Goal: Complete application form: Complete application form

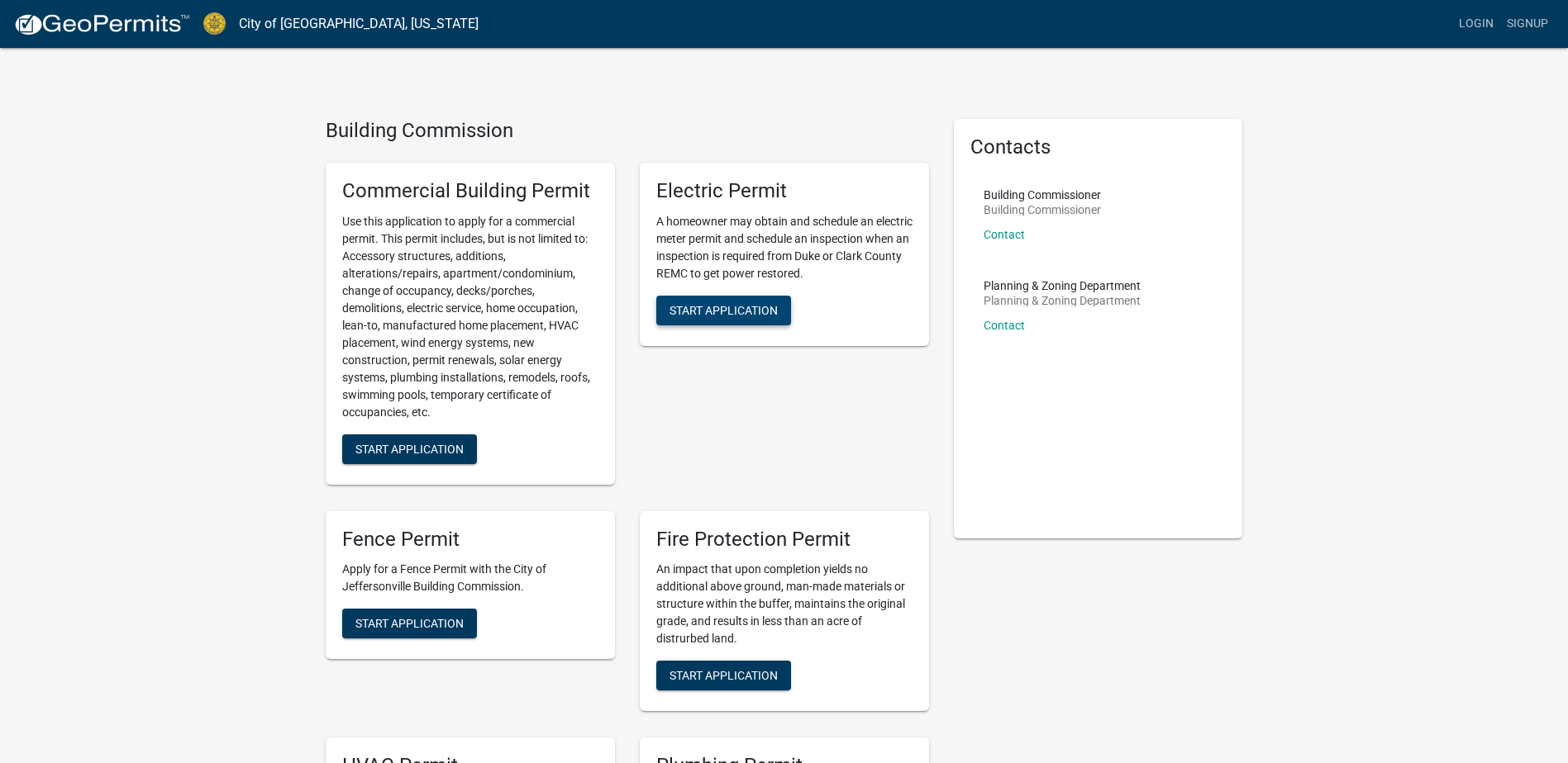
click at [753, 310] on span "Start Application" at bounding box center [723, 309] width 108 height 13
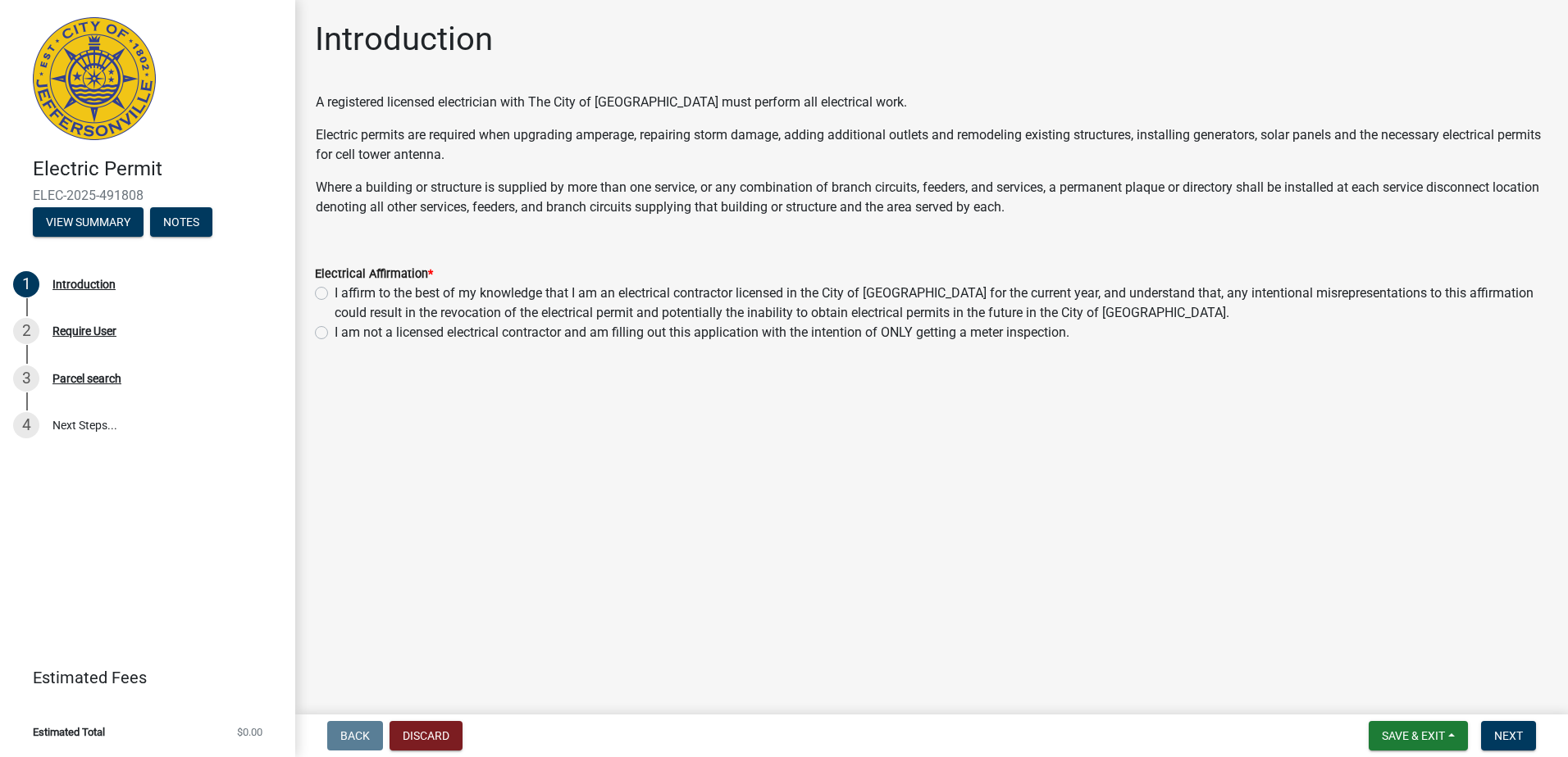
drag, startPoint x: 478, startPoint y: 0, endPoint x: 1220, endPoint y: 402, distance: 843.9
click at [1220, 405] on main "Introduction A registered licensed electrician with The City of Jeffersonville …" at bounding box center [932, 354] width 1273 height 708
click at [334, 294] on label "I affirm to the best of my knowledge that I am an electrical contractor license…" at bounding box center [941, 303] width 1214 height 39
click at [334, 294] on input "I affirm to the best of my knowledge that I am an electrical contractor license…" at bounding box center [339, 288] width 11 height 11
radio input "true"
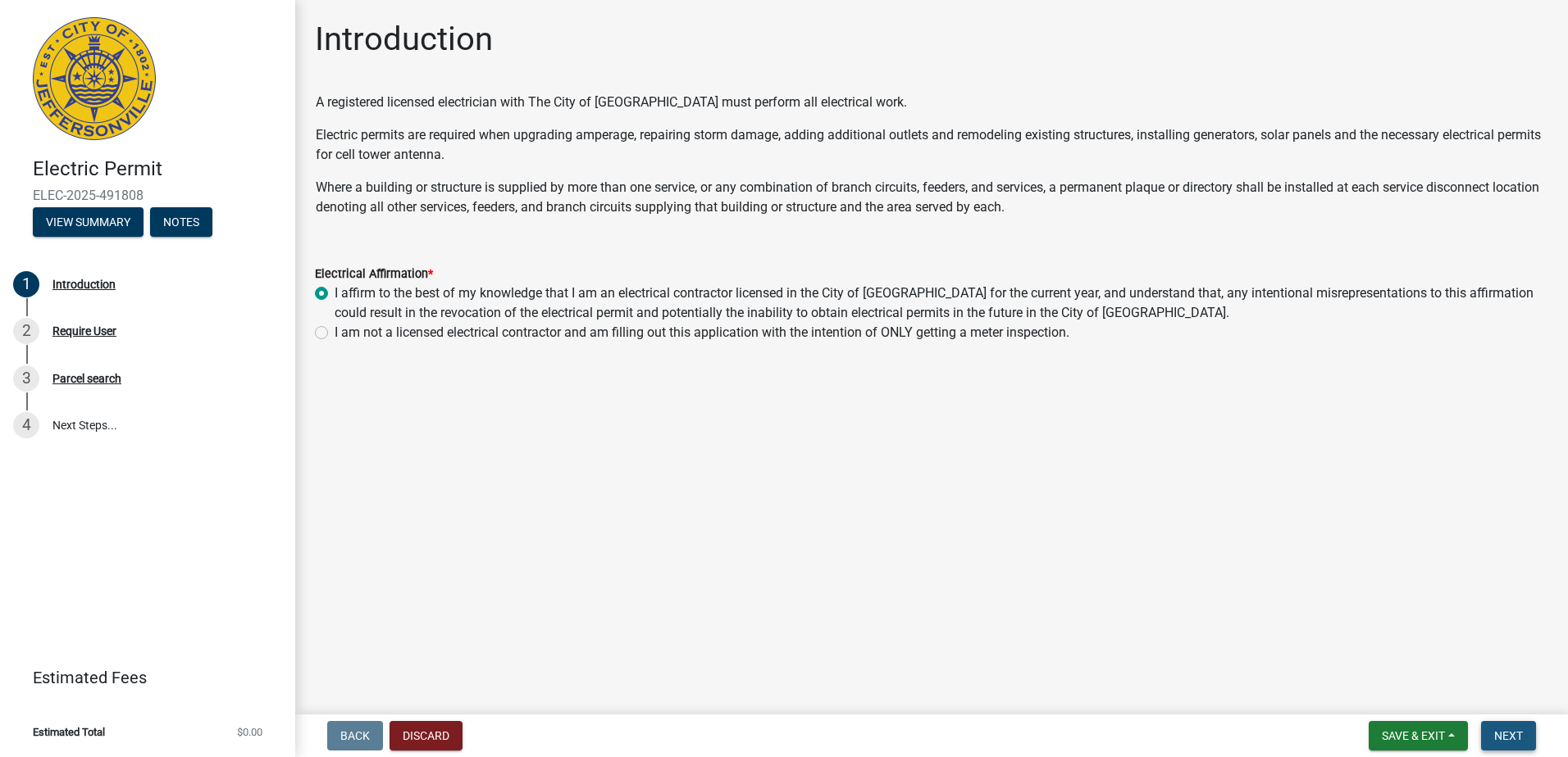
click at [1516, 736] on span "Next" at bounding box center [1508, 735] width 29 height 13
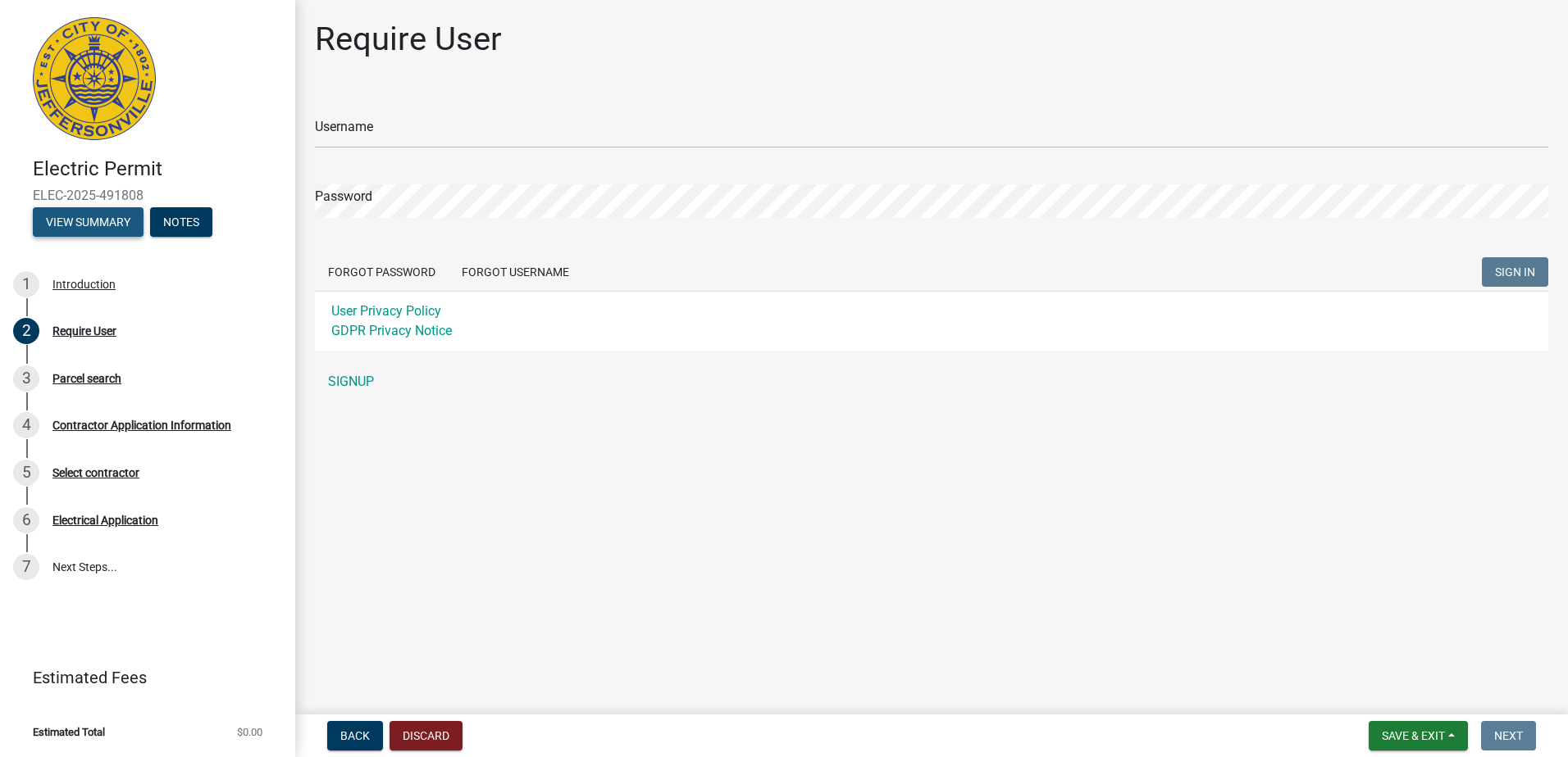
click at [90, 219] on button "View Summary" at bounding box center [88, 222] width 111 height 29
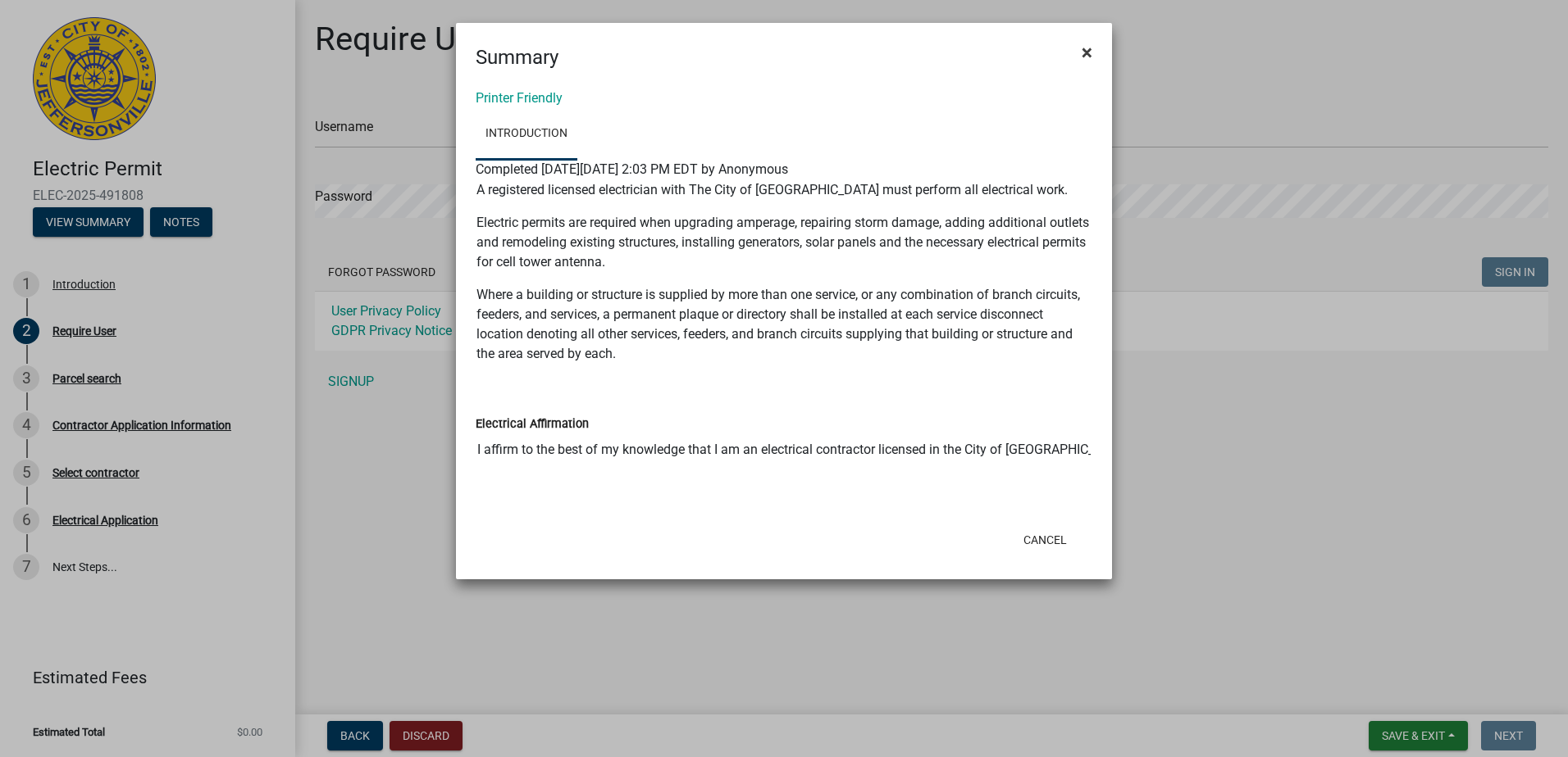
click at [1085, 57] on span "×" at bounding box center [1087, 52] width 11 height 23
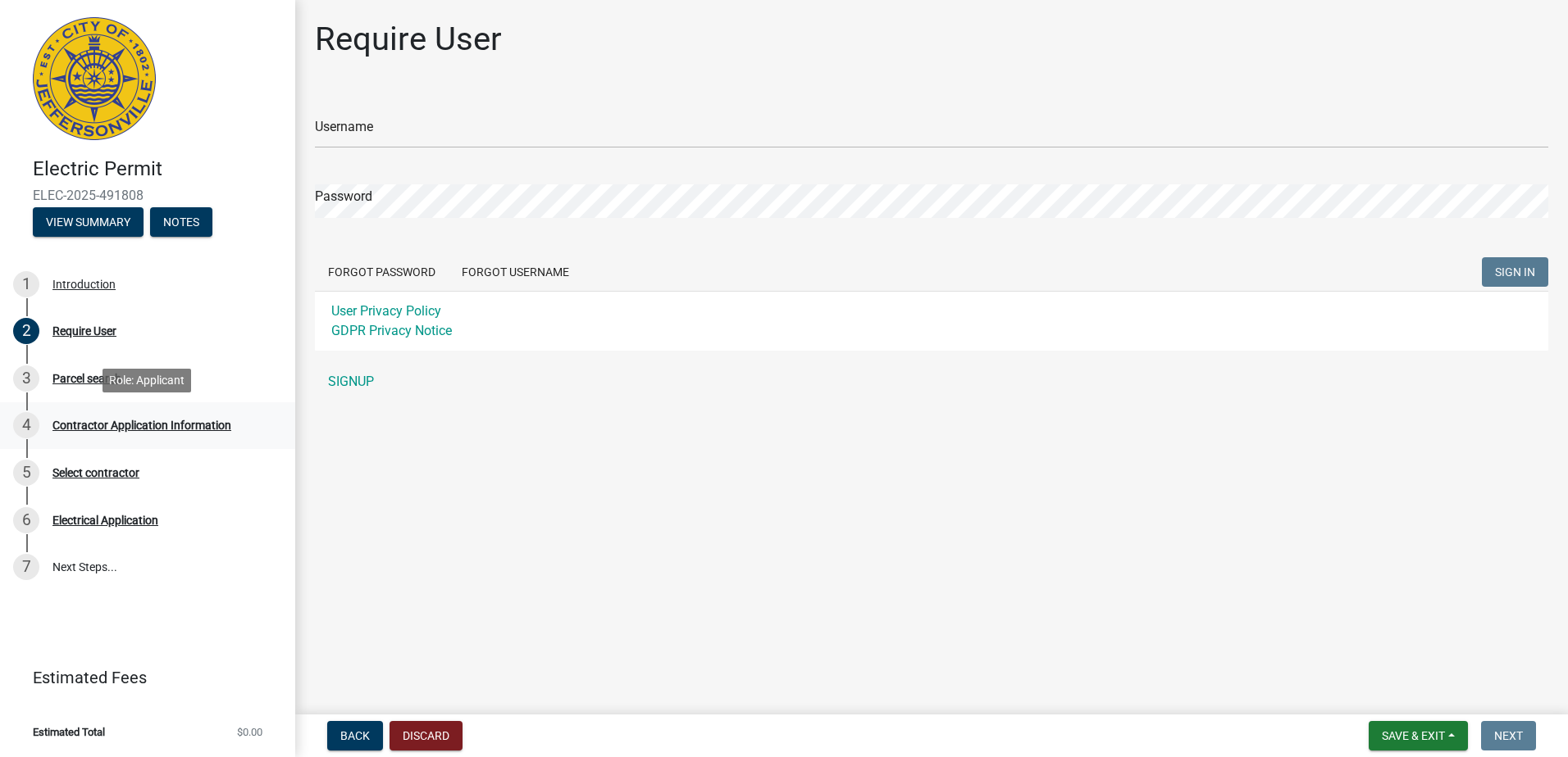
click at [159, 431] on div "Contractor Application Information" at bounding box center [142, 426] width 179 height 12
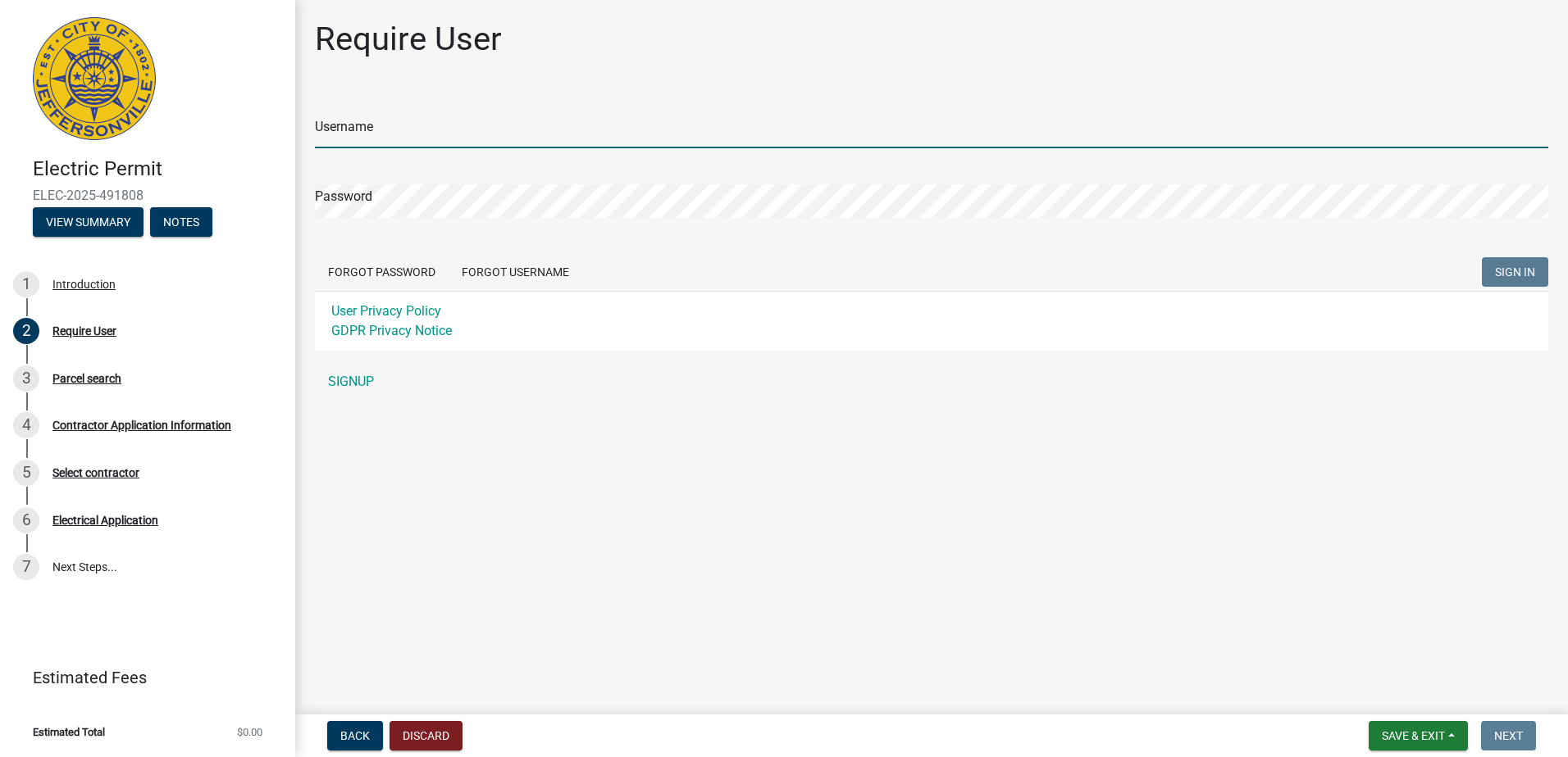
click at [397, 128] on input "Username" at bounding box center [932, 132] width 1234 height 33
type input "E"
type input "C"
drag, startPoint x: 358, startPoint y: 129, endPoint x: 289, endPoint y: 134, distance: 69.2
click at [289, 134] on div "Electric Permit ELEC-2025-491808 View Summary Notes 1 Introduction 2 Require Us…" at bounding box center [784, 378] width 1568 height 757
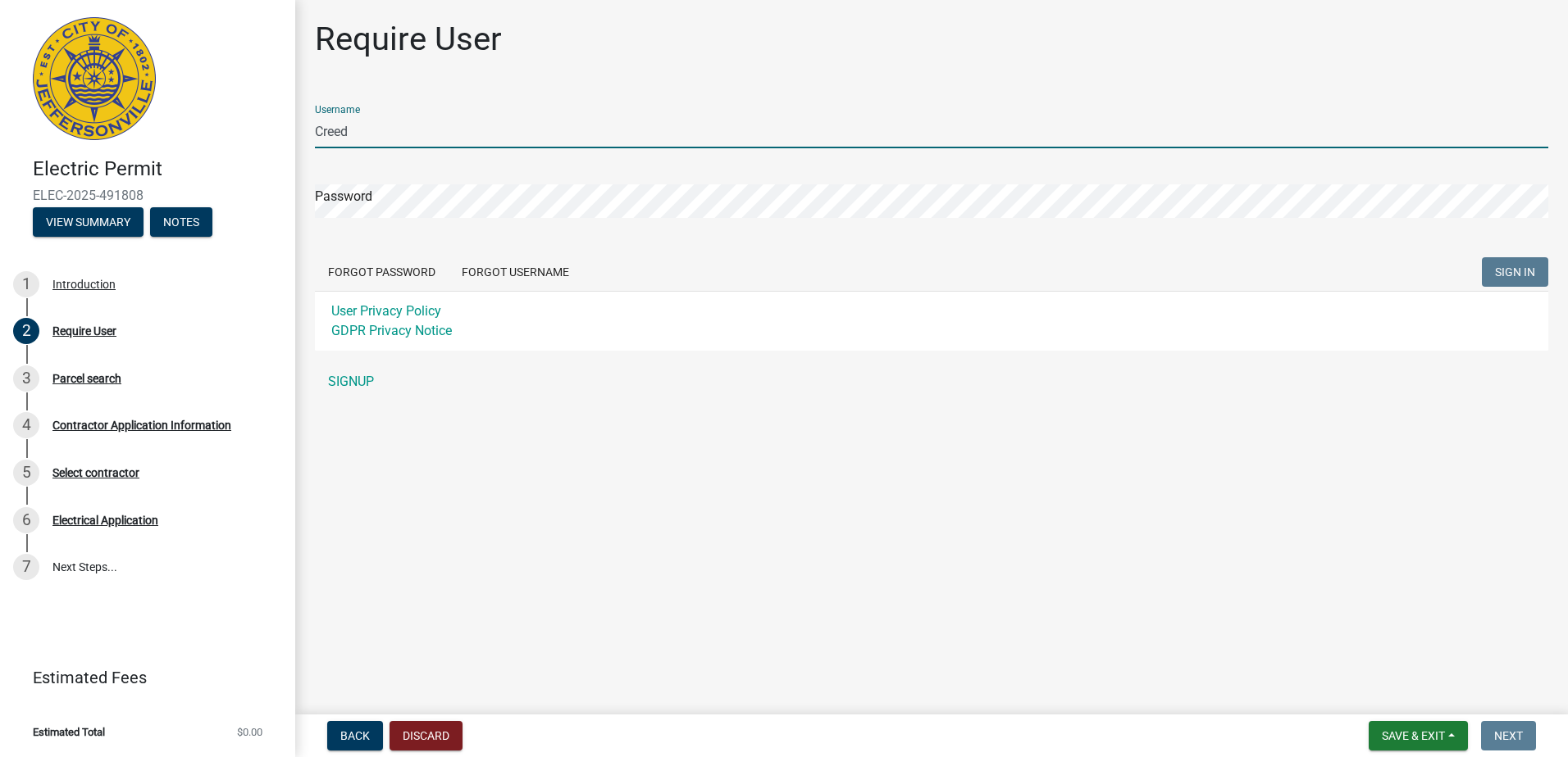
paste input "[PERSON_NAME][EMAIL_ADDRESS][DOMAIN_NAME]"
type input "[PERSON_NAME][EMAIL_ADDRESS][DOMAIN_NAME]"
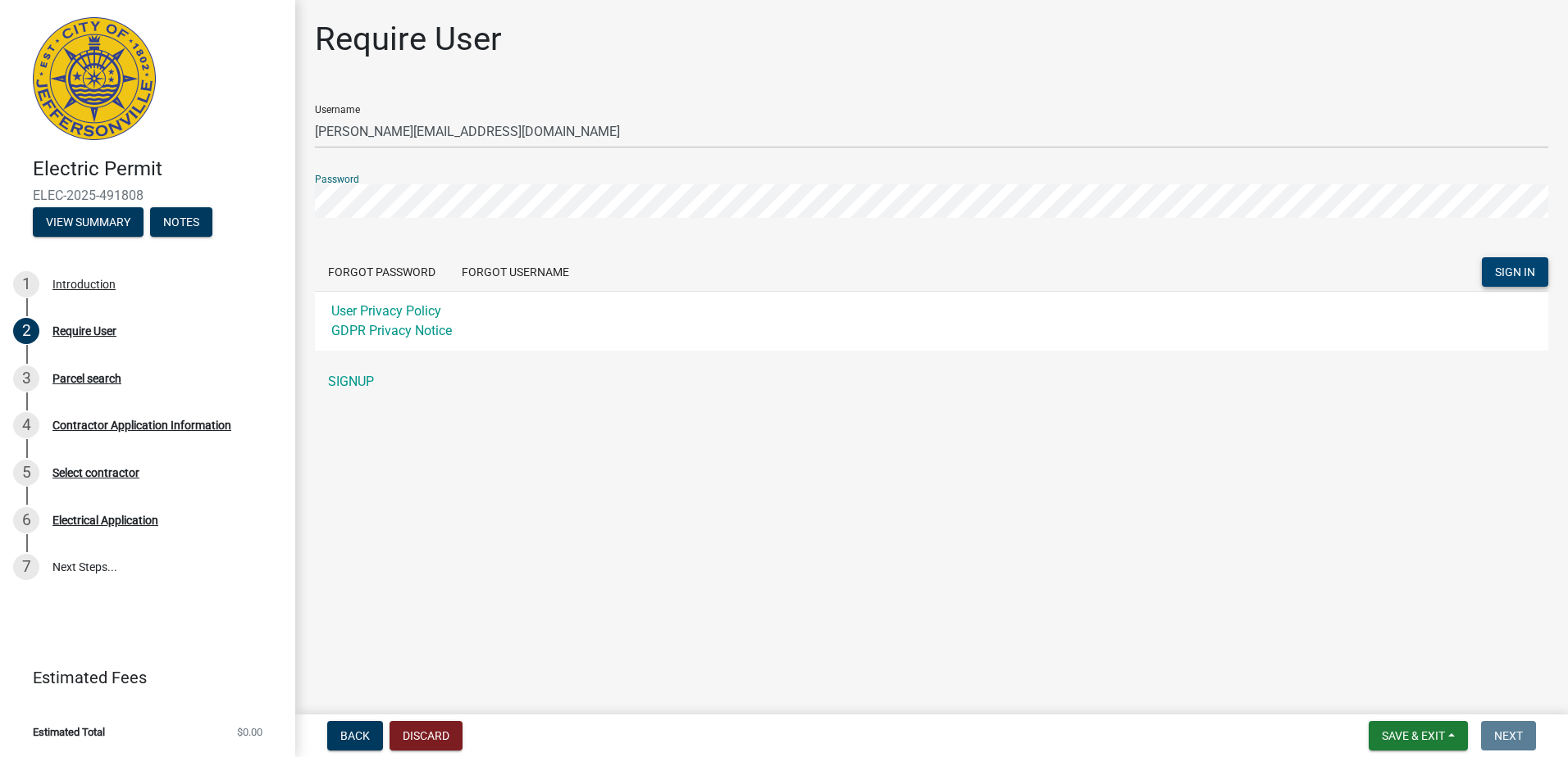
click at [1517, 268] on span "SIGN IN" at bounding box center [1515, 271] width 40 height 13
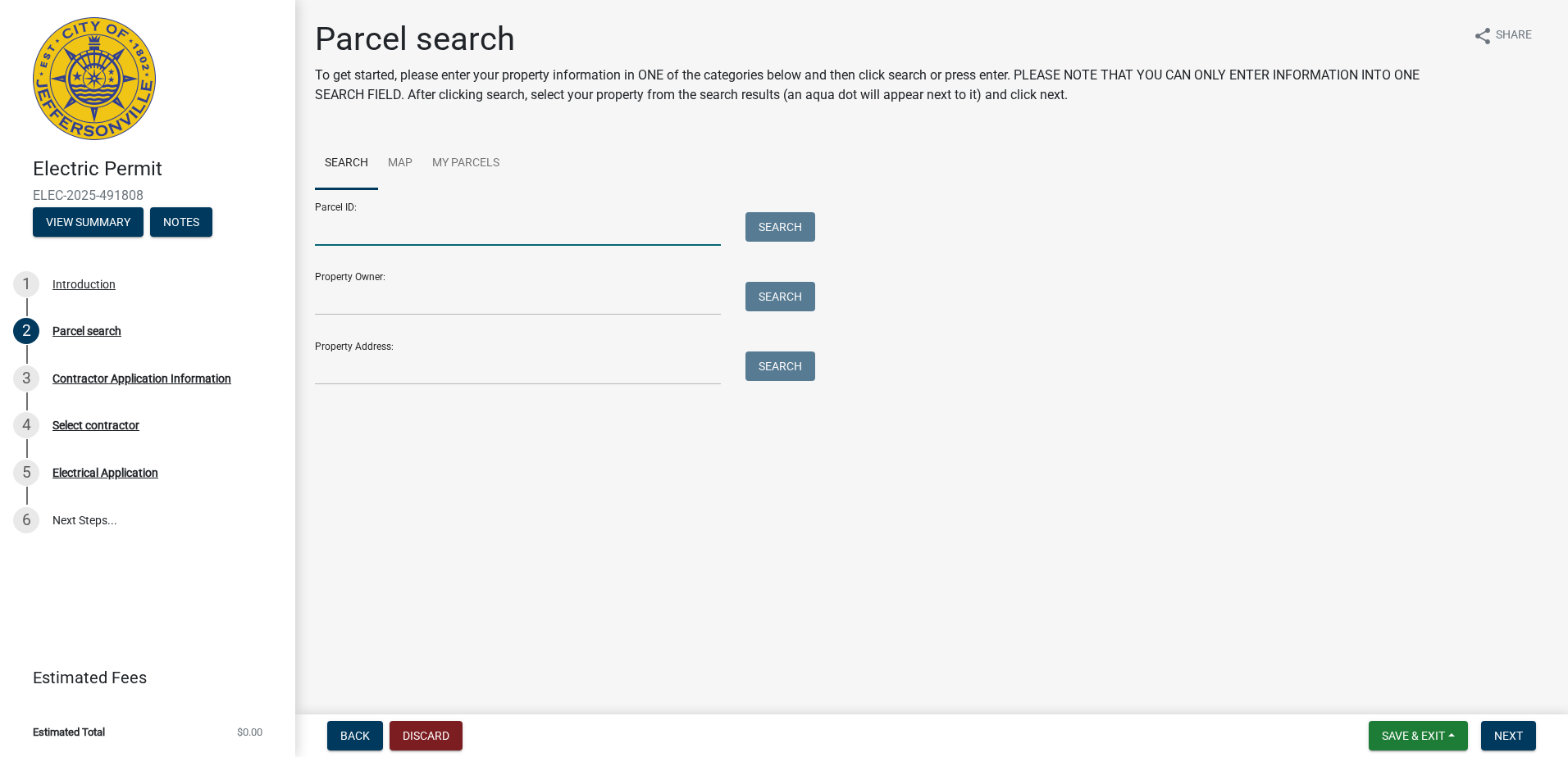
click at [343, 229] on input "Parcel ID:" at bounding box center [517, 229] width 406 height 33
click at [396, 229] on input "Parcel ID:" at bounding box center [517, 229] width 406 height 33
click at [381, 224] on input "Parcel ID:" at bounding box center [517, 229] width 406 height 33
click at [429, 229] on input "500 Willinger Ln" at bounding box center [517, 229] width 406 height 33
drag, startPoint x: 480, startPoint y: 224, endPoint x: 306, endPoint y: 228, distance: 174.0
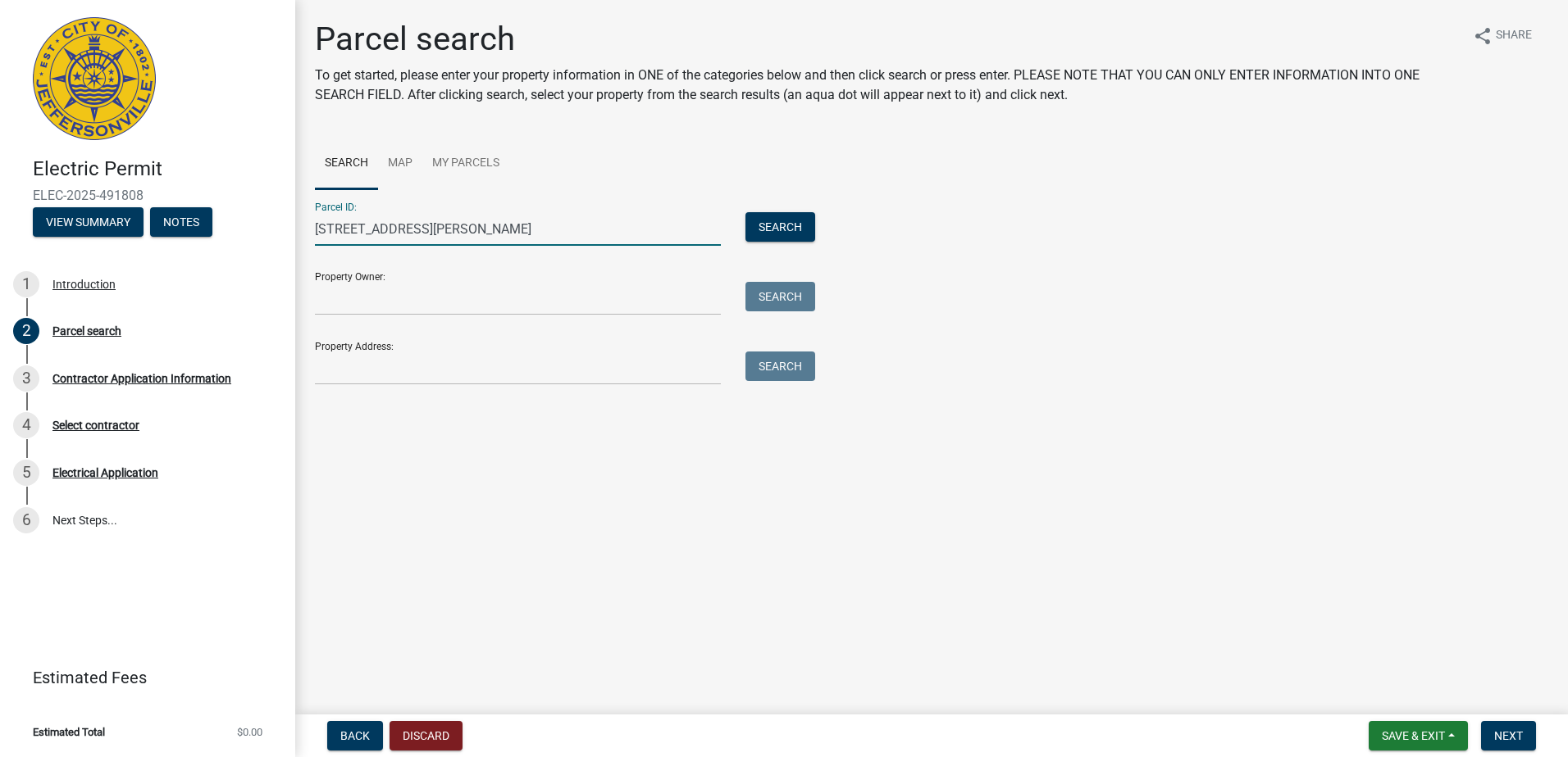
click at [306, 228] on div "500 Willinger Ln, IN 47130" at bounding box center [518, 229] width 431 height 33
type input "500 Willinger Ln, IN 47130"
click at [370, 363] on input "Property Address:" at bounding box center [517, 369] width 406 height 33
paste input "500 Willinger Ln, IN 47130"
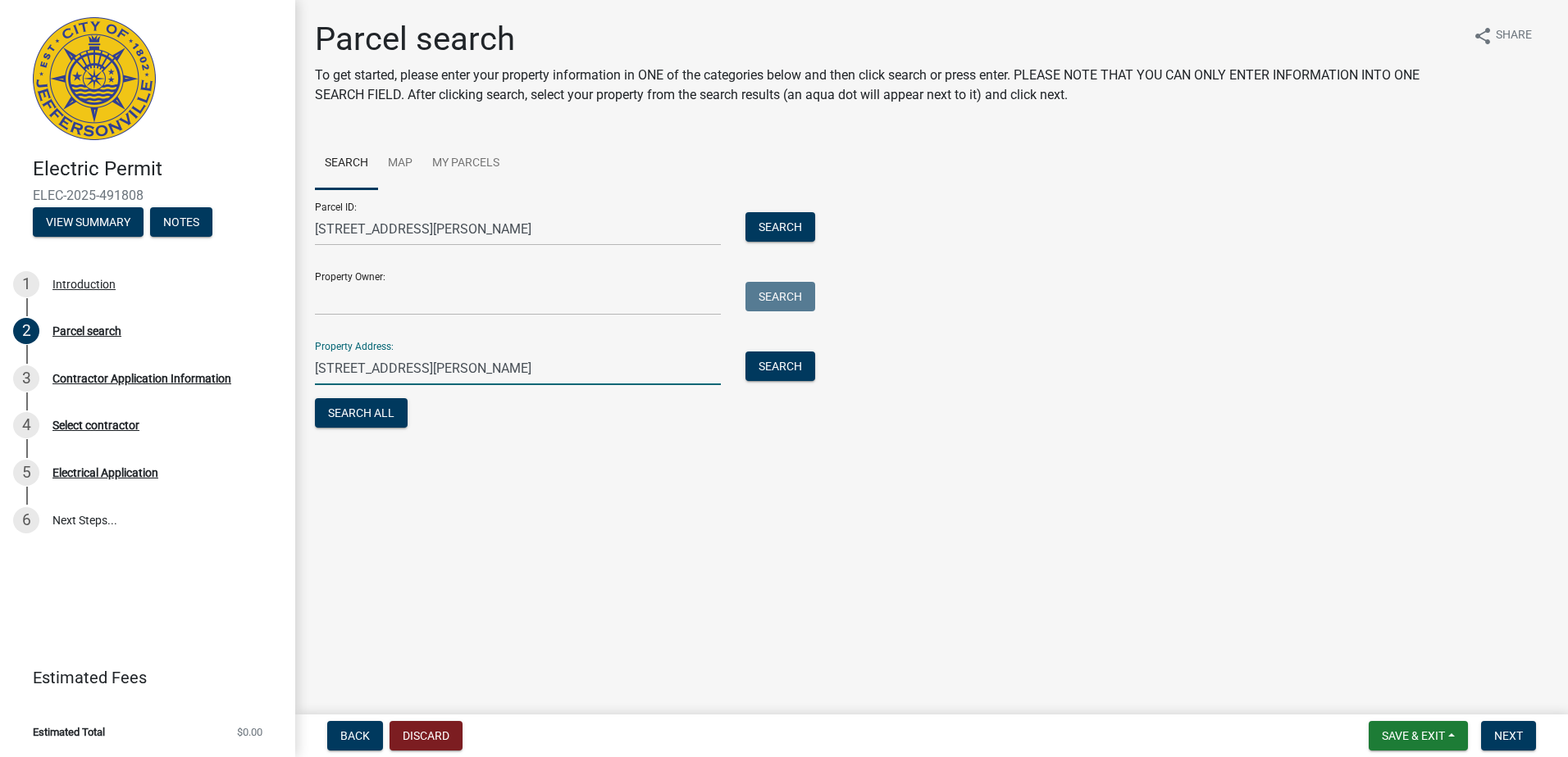
type input "500 Willinger Ln, IN 47130"
drag, startPoint x: 492, startPoint y: 223, endPoint x: 302, endPoint y: 224, distance: 190.0
click at [302, 224] on div "Parcel search To get started, please enter your property information in ONE of …" at bounding box center [932, 233] width 1273 height 427
click at [490, 366] on input "500 Willinger Ln, IN 47130" at bounding box center [517, 369] width 406 height 33
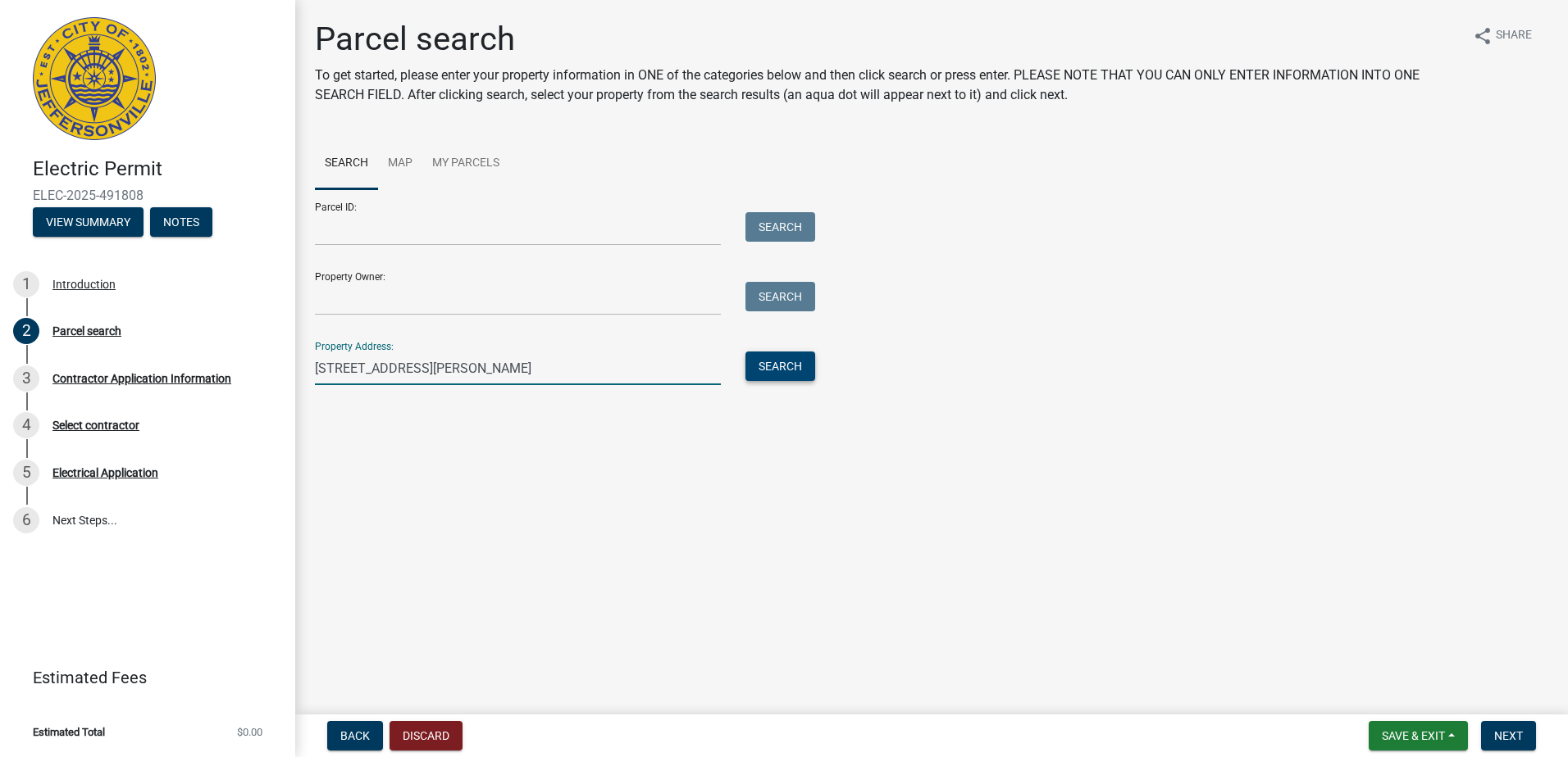
click at [766, 362] on button "Search" at bounding box center [780, 367] width 70 height 29
click at [480, 365] on input "500 Willinger Ln, IN 47130" at bounding box center [517, 369] width 406 height 33
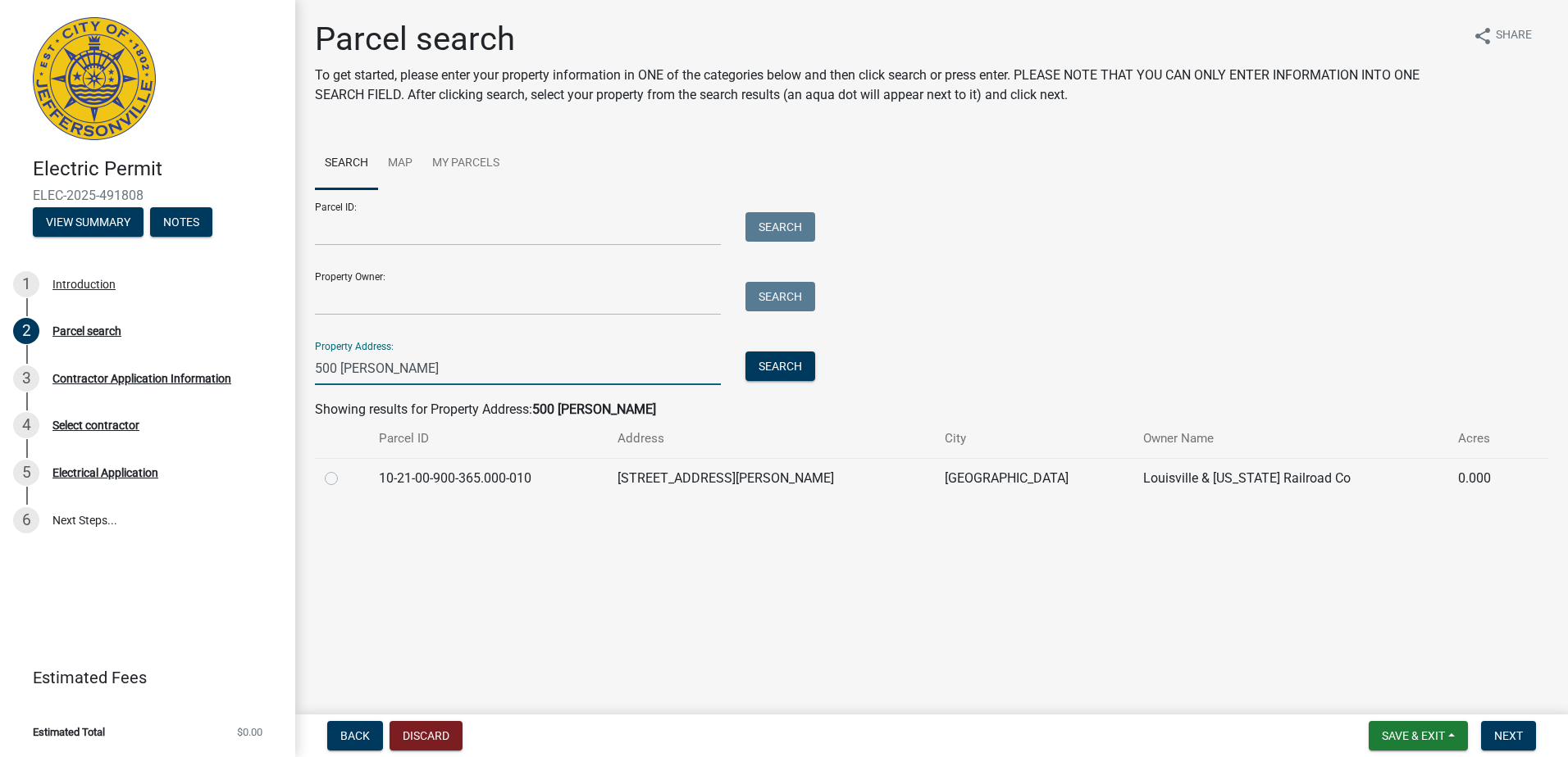
type input "500 Willinger Ln"
click at [344, 469] on label at bounding box center [344, 469] width 0 height 0
click at [344, 479] on input "radio" at bounding box center [349, 474] width 11 height 11
radio input "true"
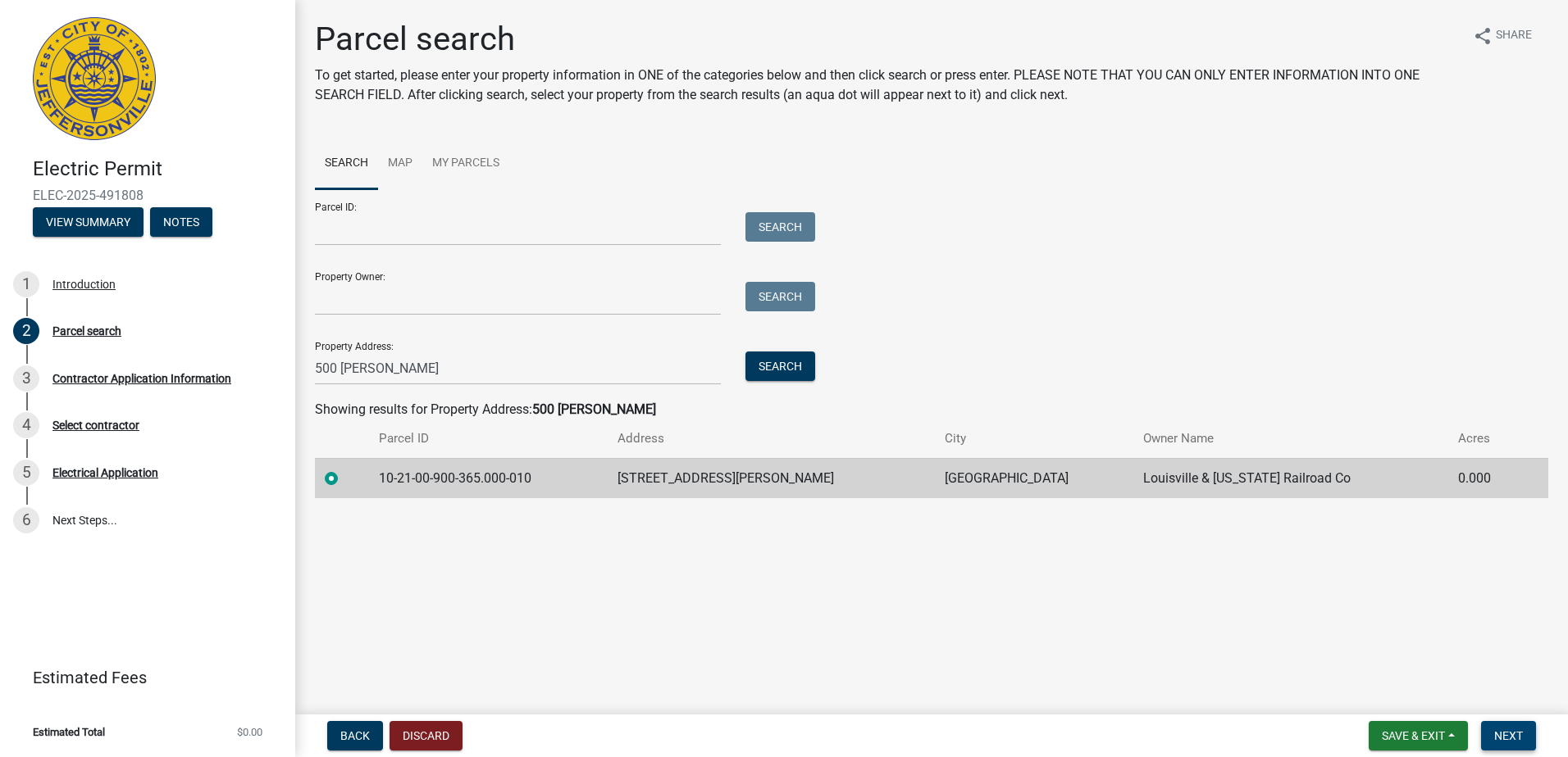
click at [1512, 736] on span "Next" at bounding box center [1508, 735] width 29 height 13
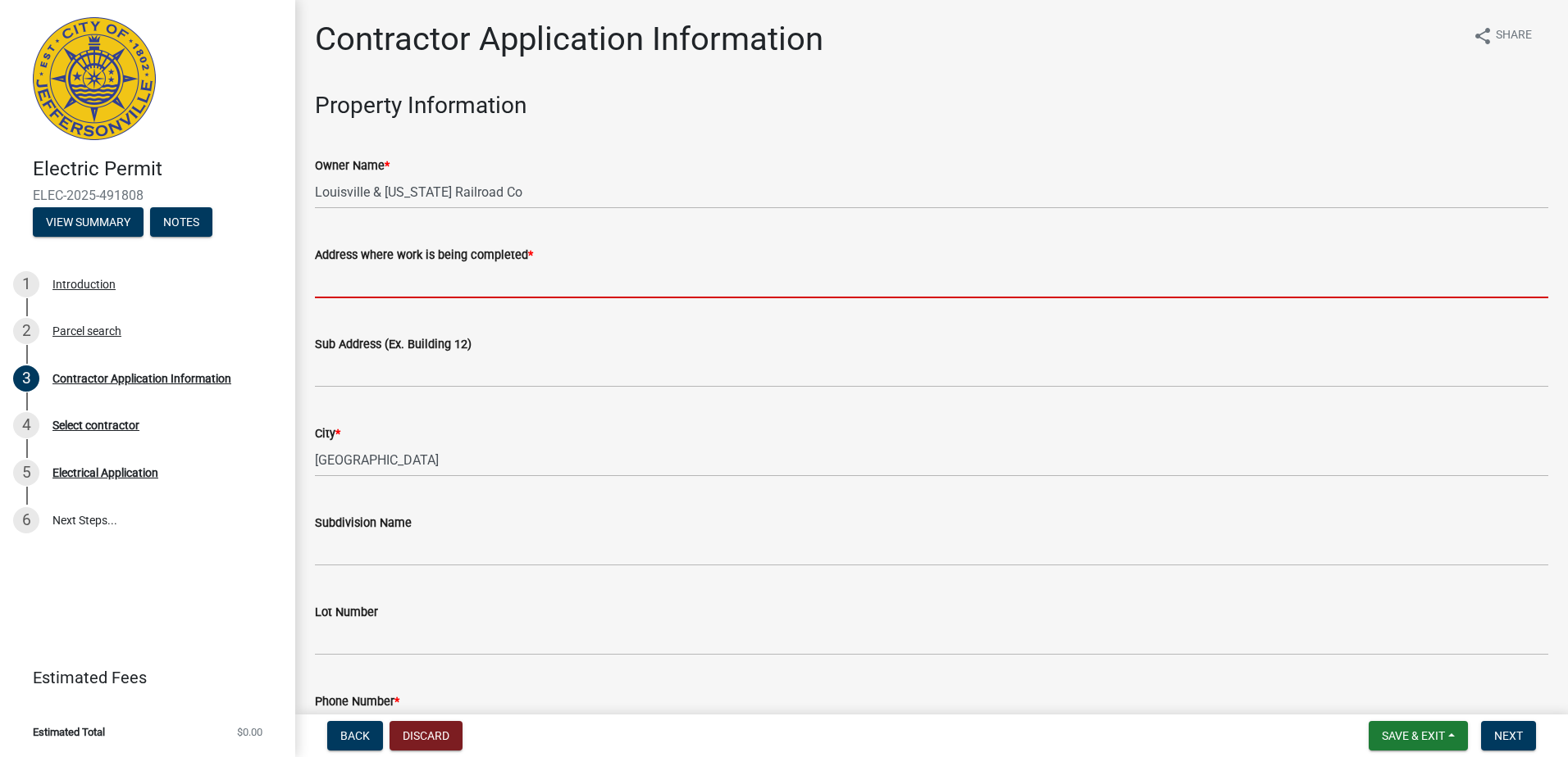
click at [501, 283] on input "Address where work is being completed *" at bounding box center [932, 281] width 1234 height 33
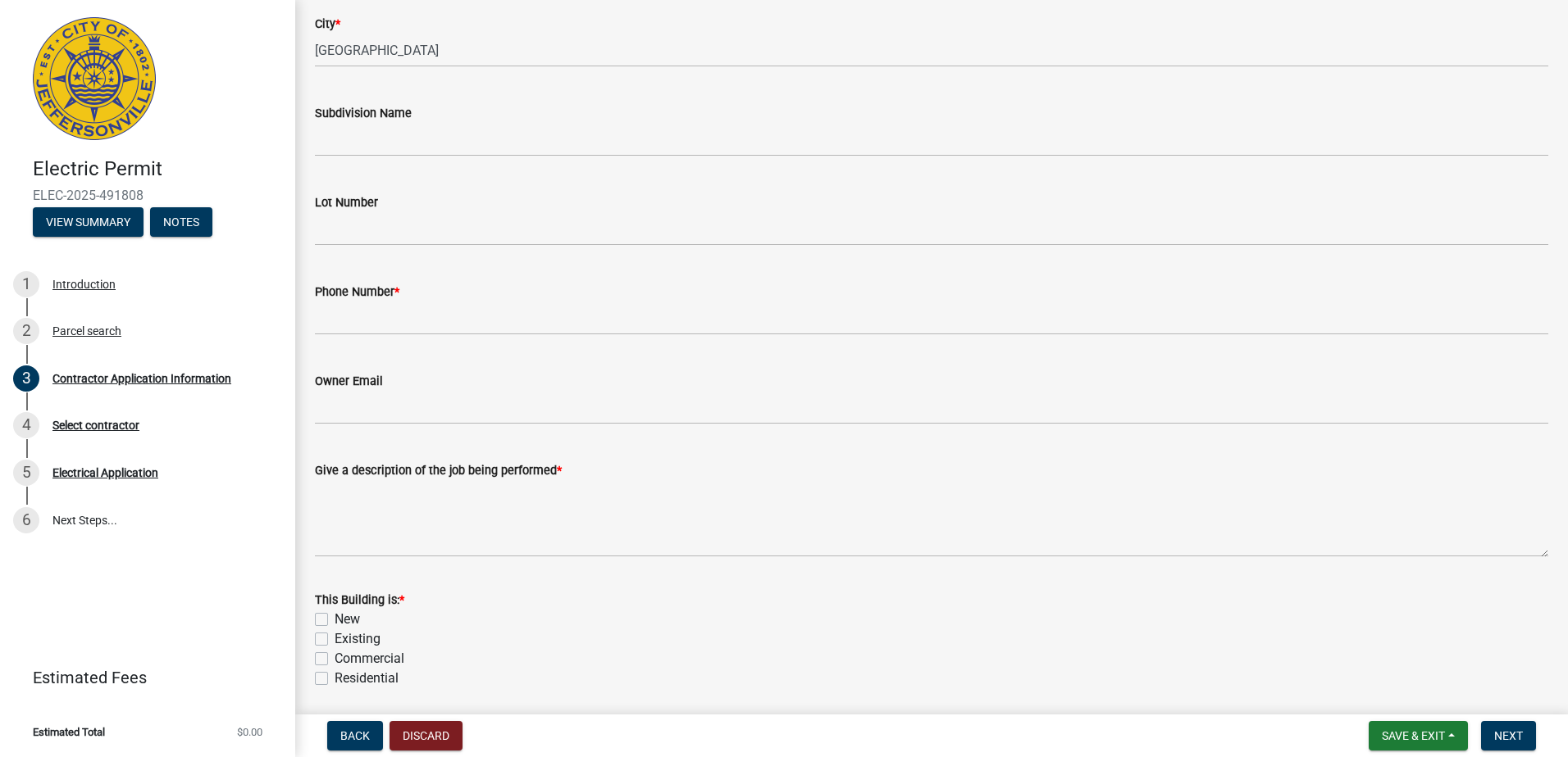
scroll to position [547, 0]
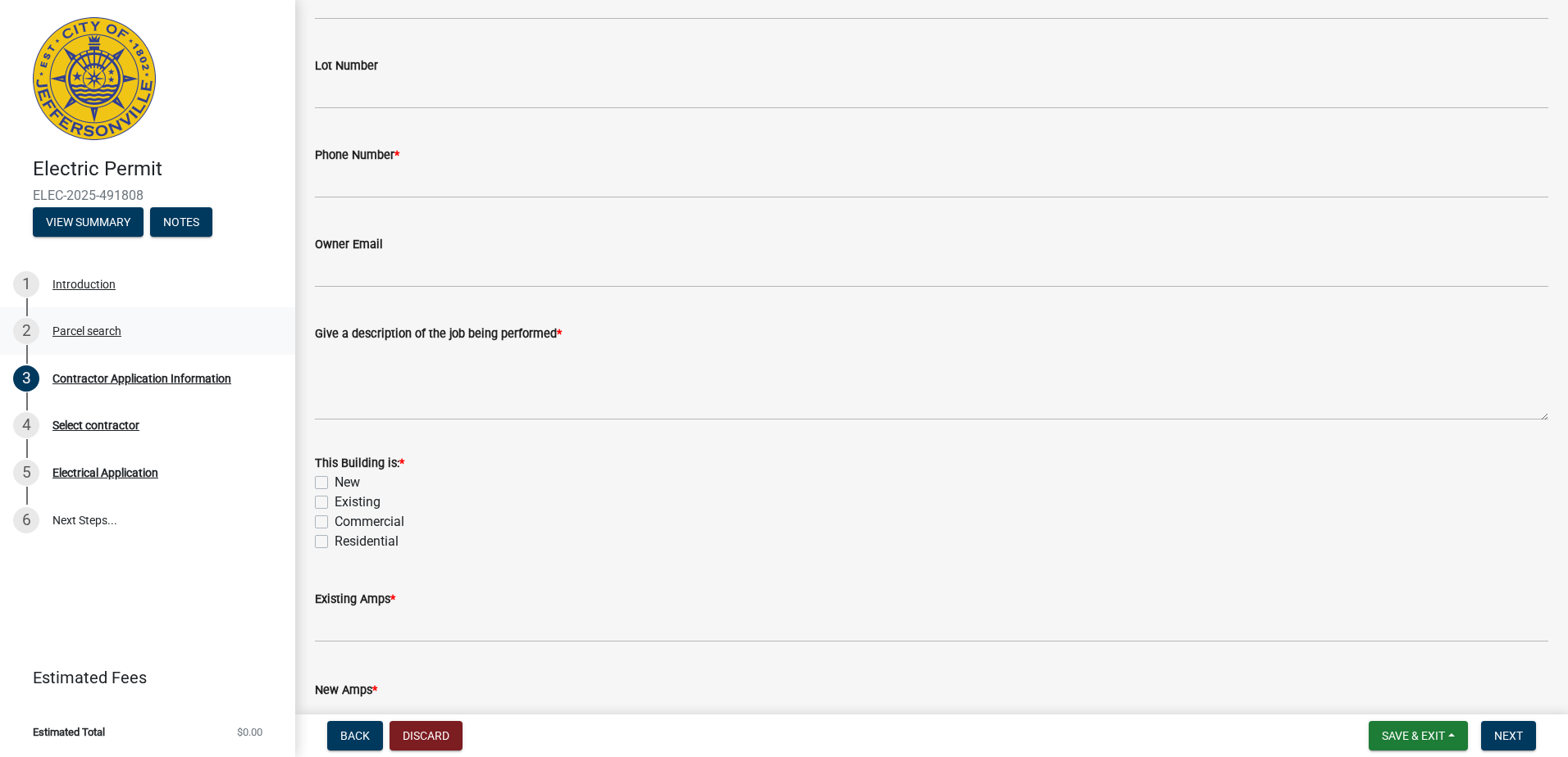
type input "[STREET_ADDRESS][PERSON_NAME]"
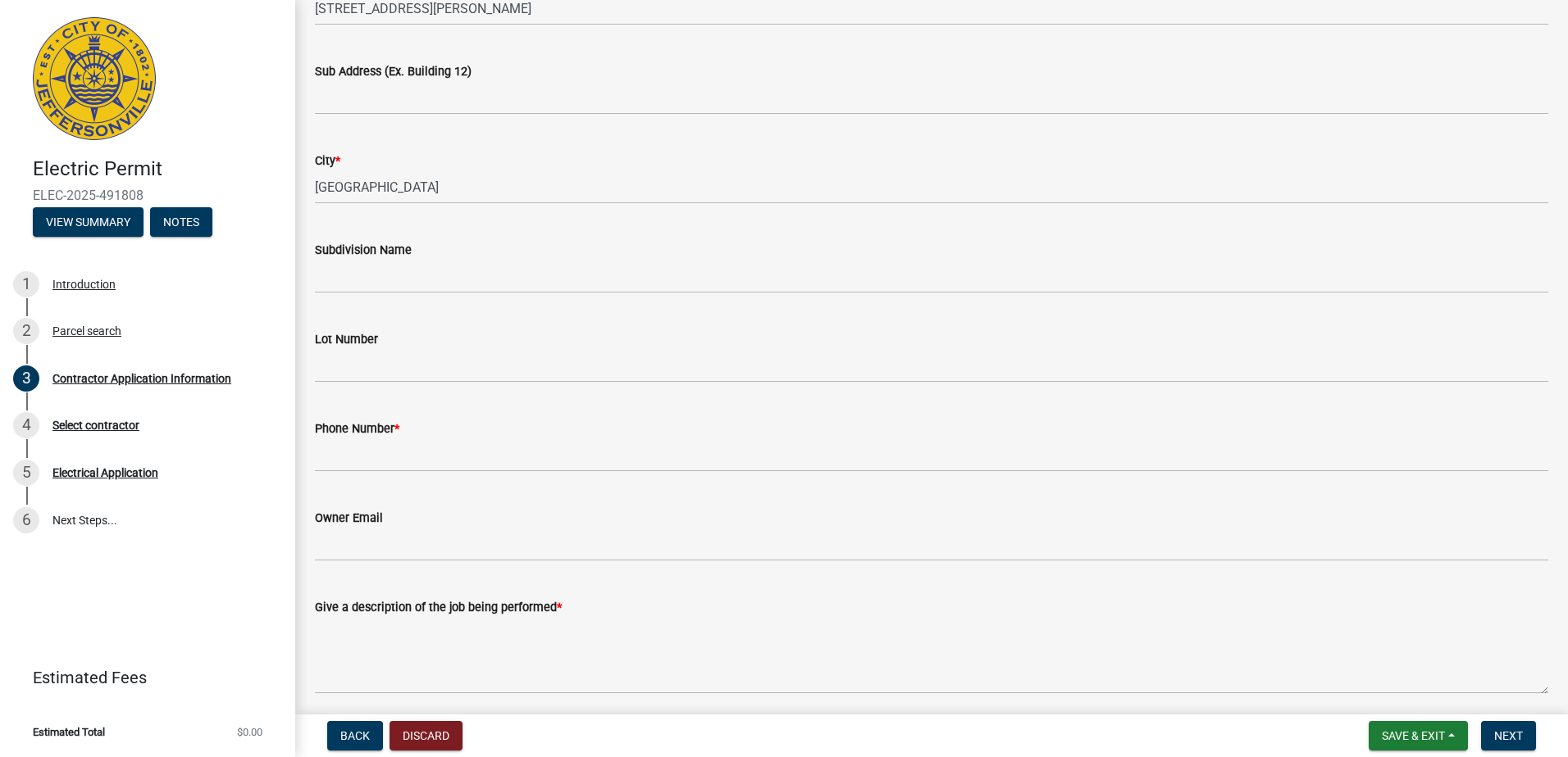
scroll to position [0, 0]
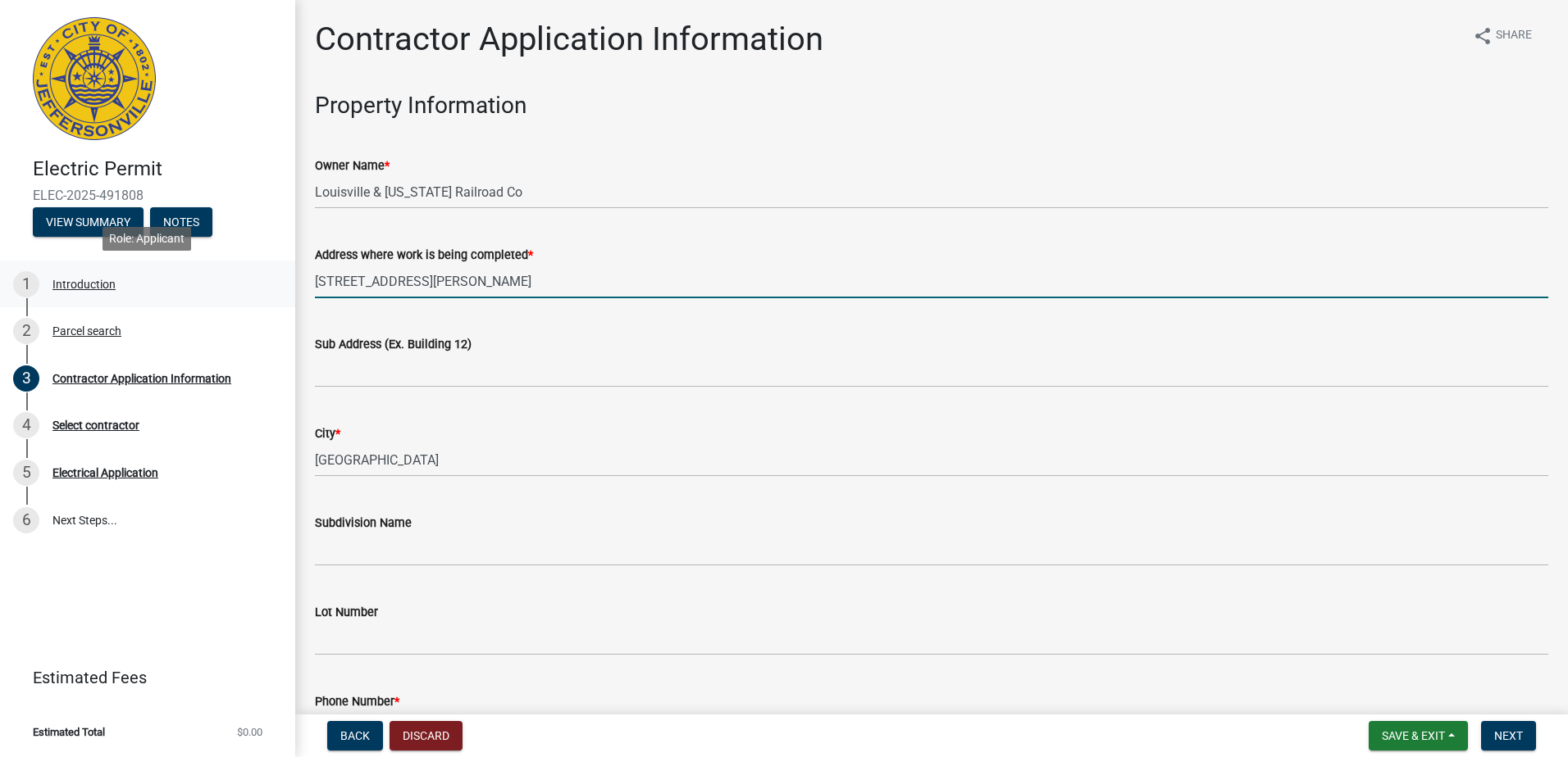
drag, startPoint x: 578, startPoint y: 283, endPoint x: 283, endPoint y: 276, distance: 295.1
click at [283, 276] on div "Electric Permit ELEC-2025-491808 View Summary Notes 1 Introduction 2 Parcel sea…" at bounding box center [784, 378] width 1568 height 757
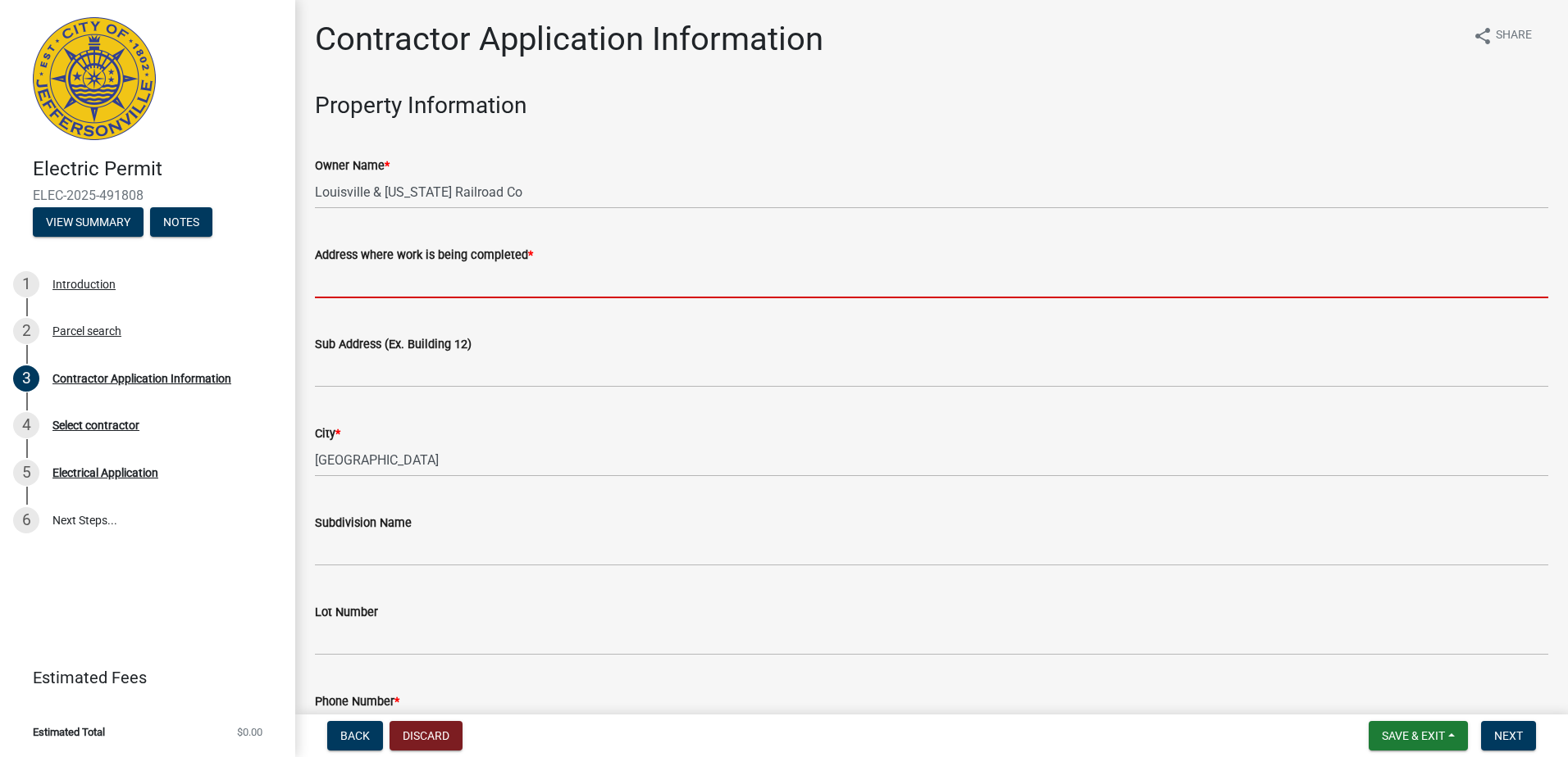
scroll to position [137, 0]
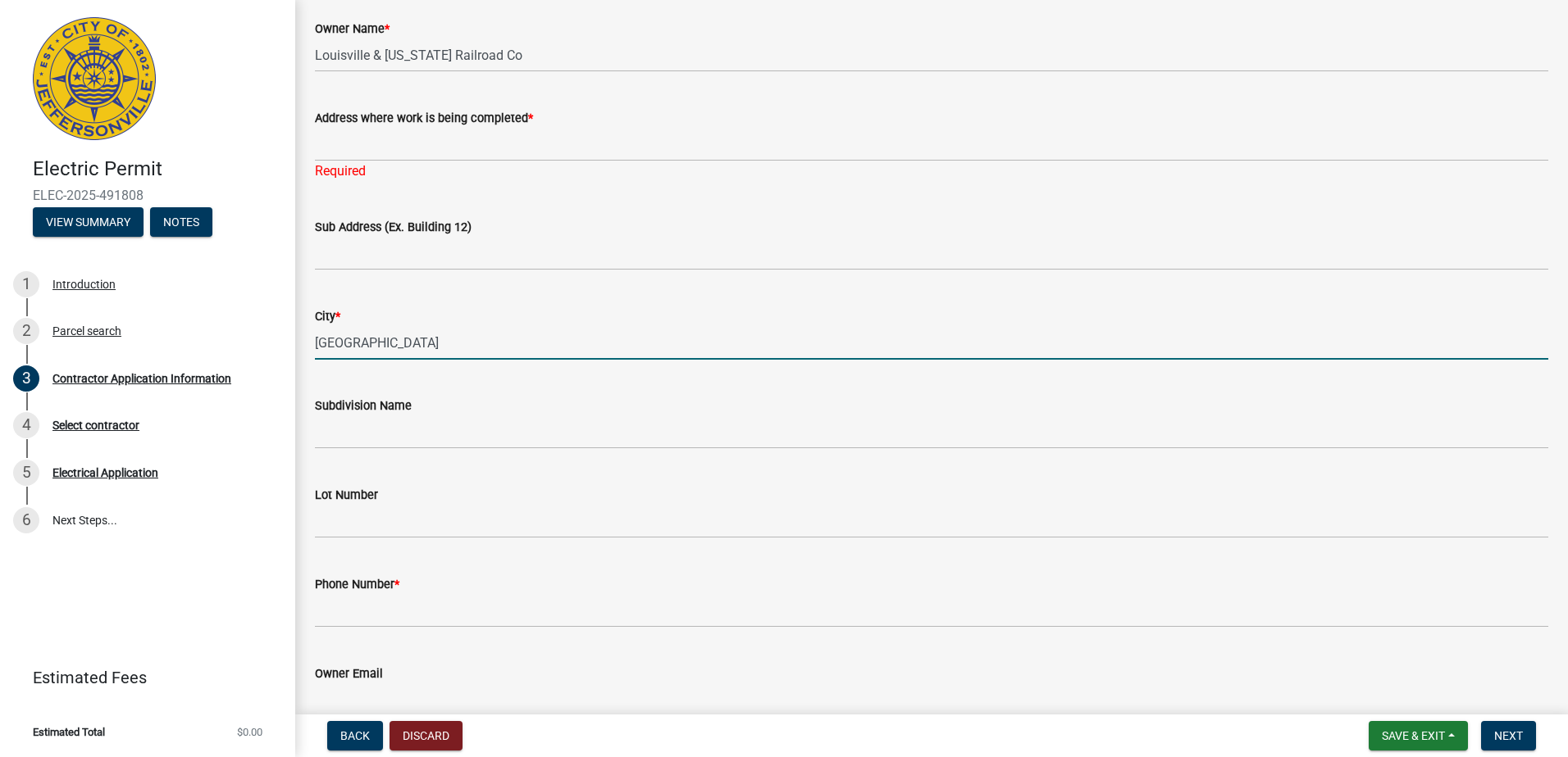
drag, startPoint x: 438, startPoint y: 322, endPoint x: 295, endPoint y: 322, distance: 143.0
click at [295, 322] on div "Contractor Application Information share Share Property Information Owner Name …" at bounding box center [932, 538] width 1273 height 1310
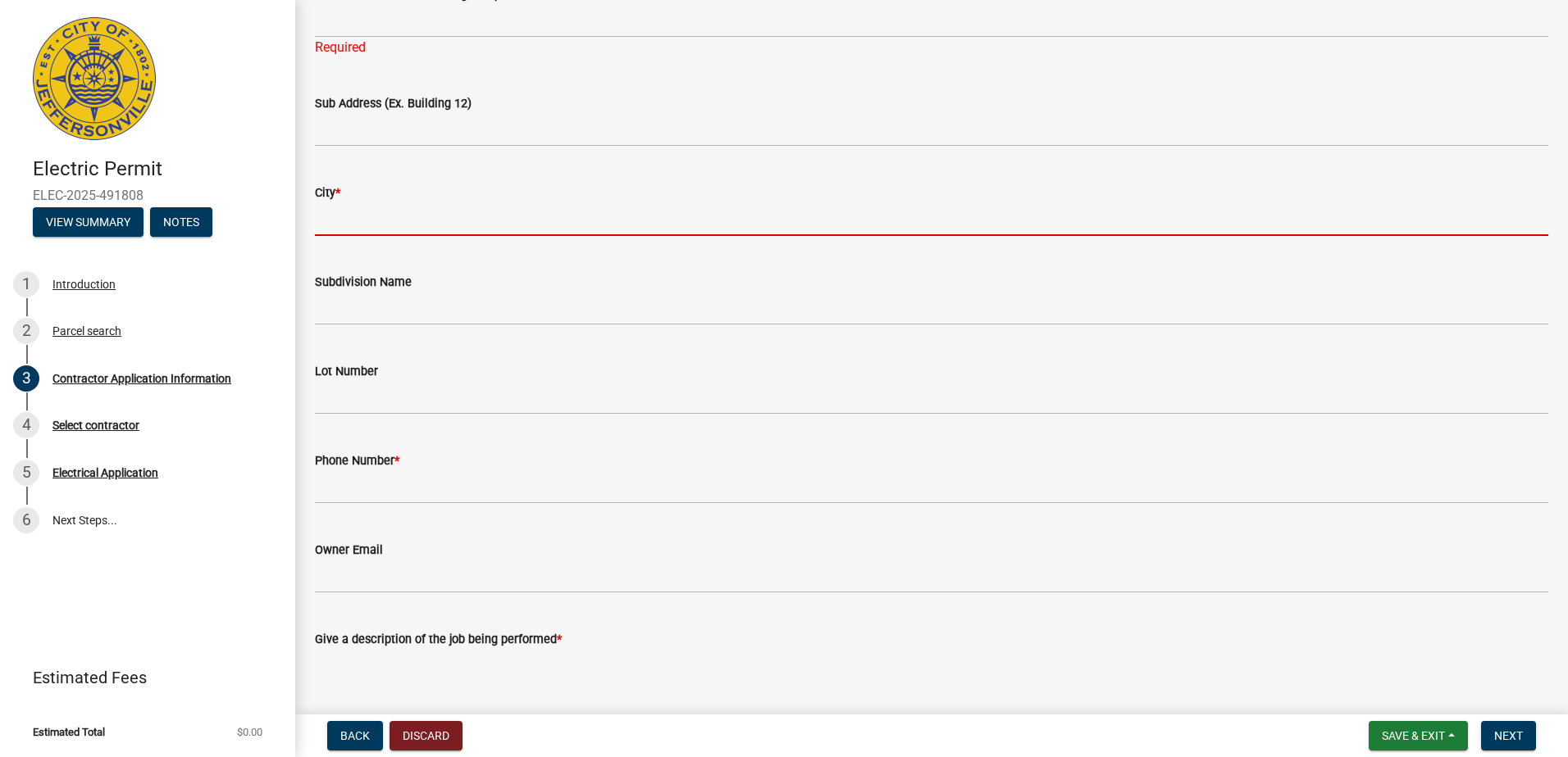
scroll to position [0, 0]
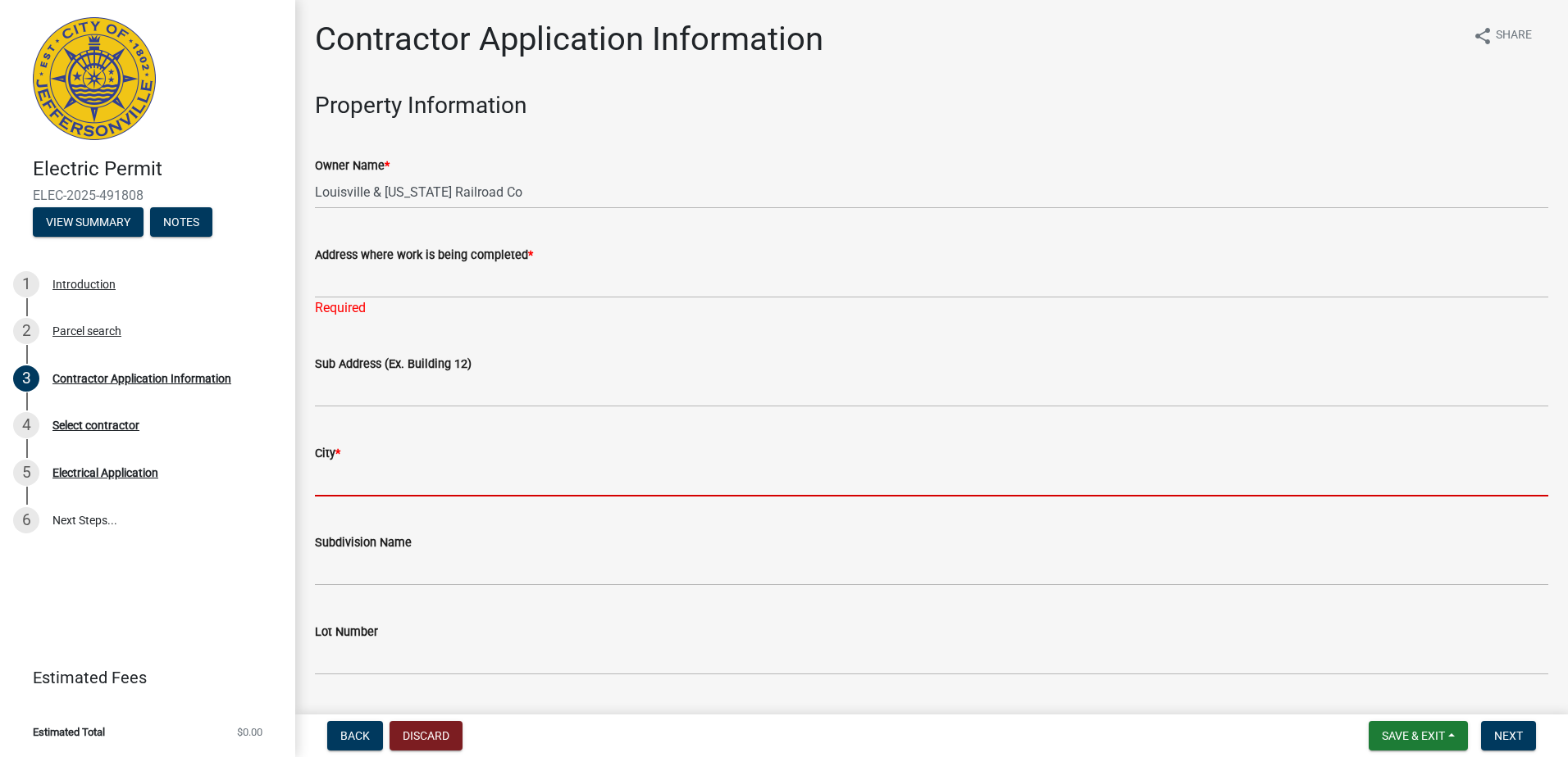
click at [363, 481] on input "City *" at bounding box center [932, 480] width 1234 height 33
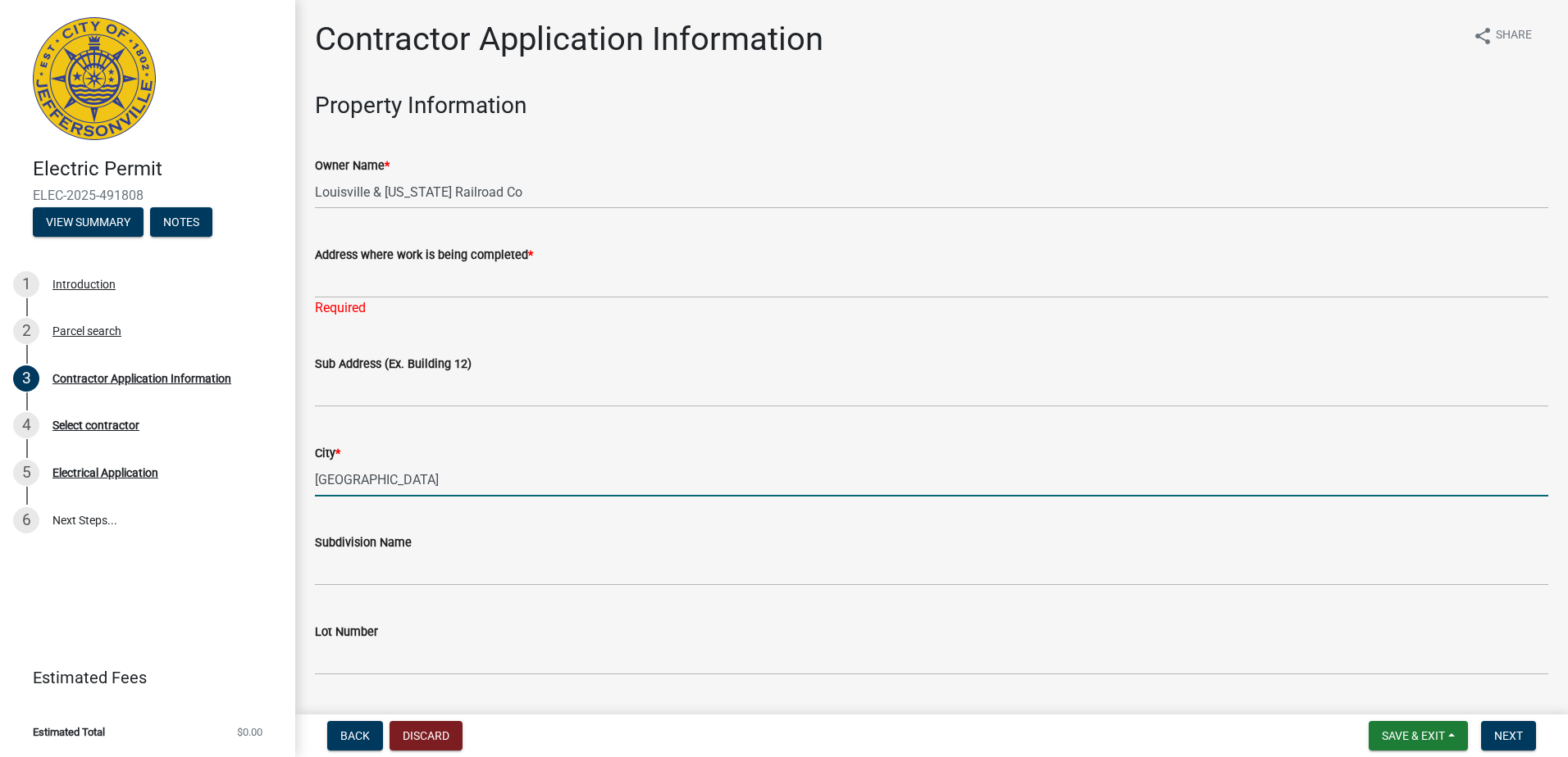
type input "Jeffersonville"
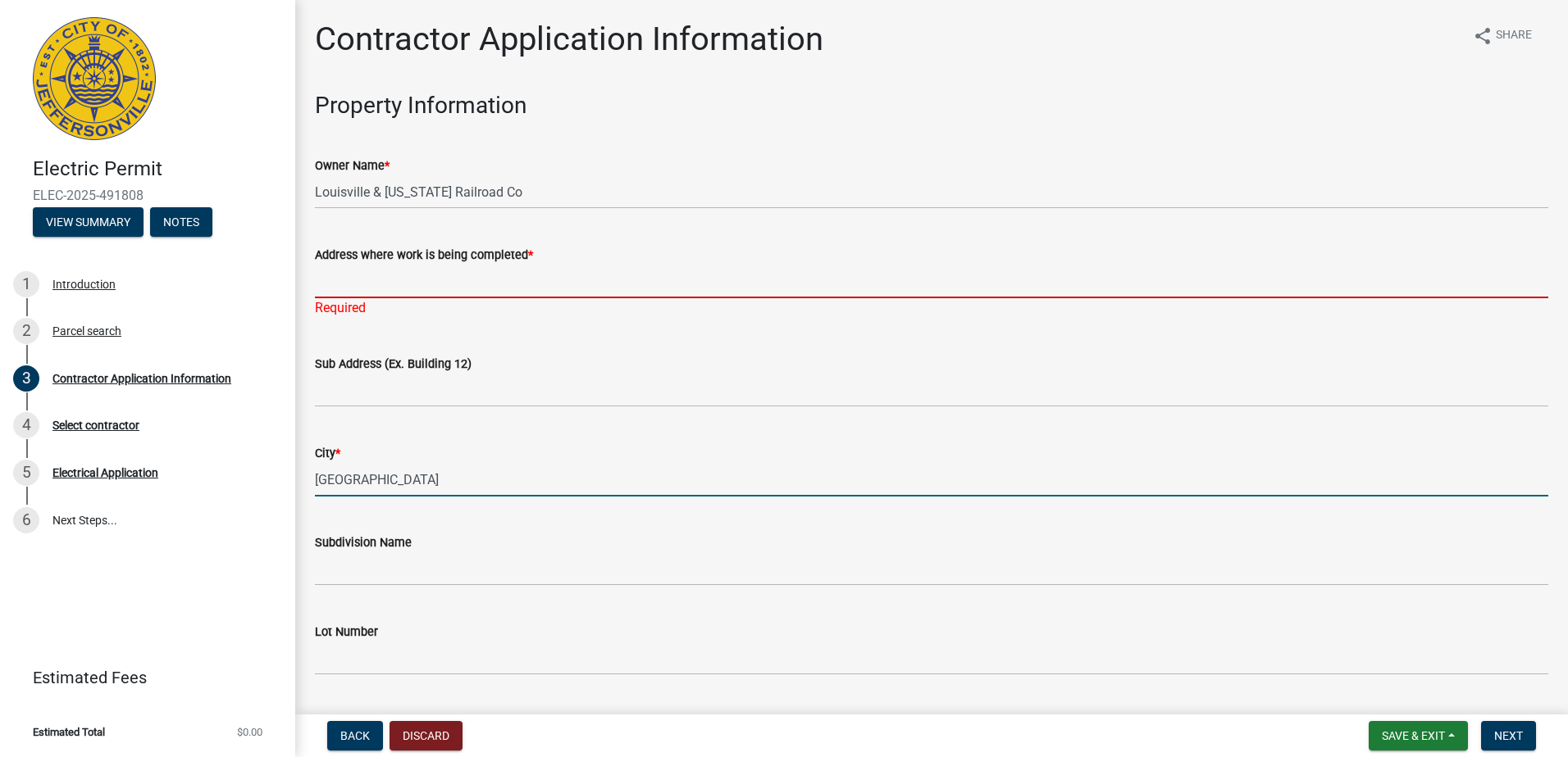
click at [399, 287] on input "Address where work is being completed *" at bounding box center [932, 281] width 1234 height 33
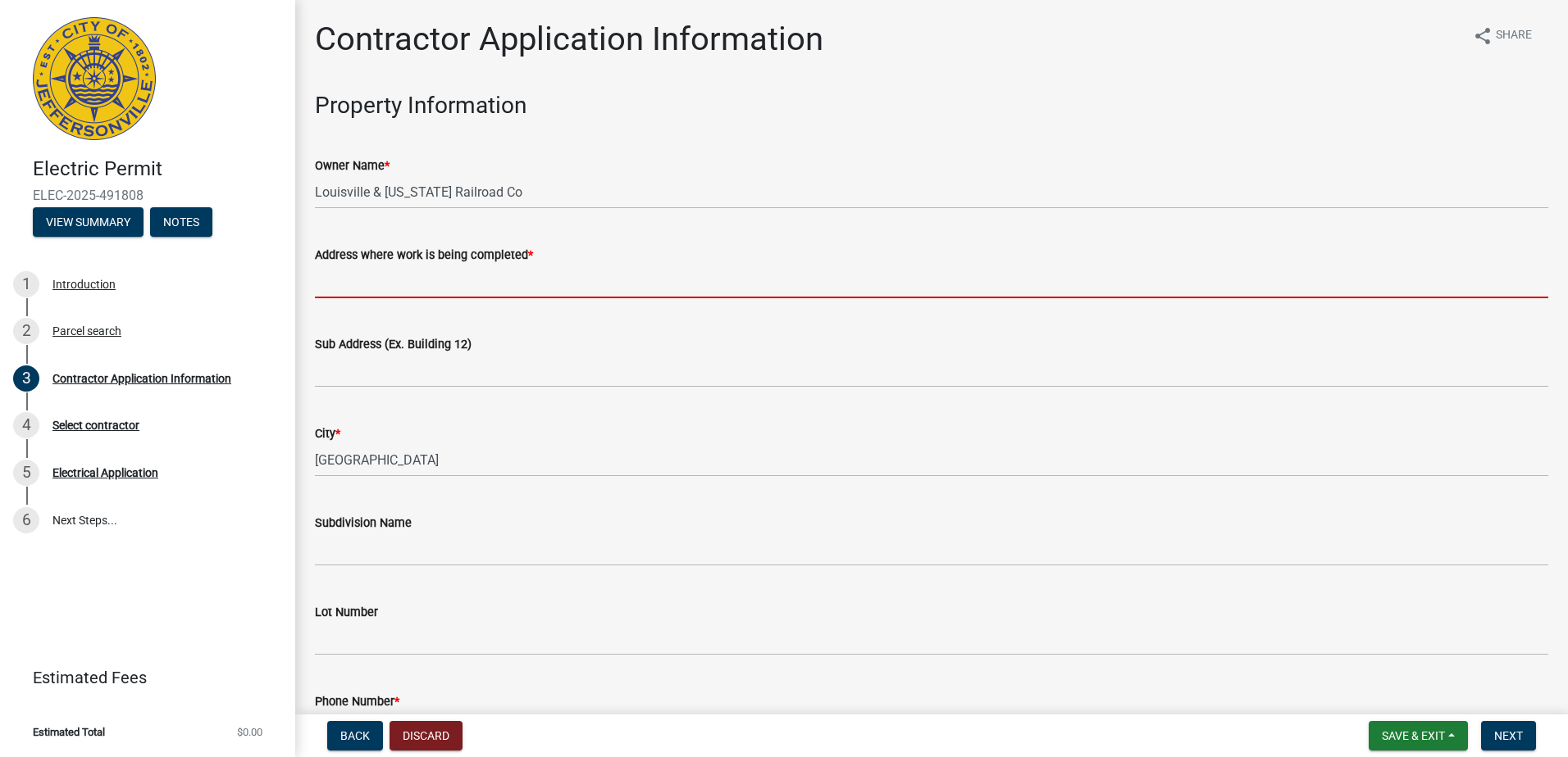
click at [387, 283] on input "Address where work is being completed *" at bounding box center [932, 281] width 1234 height 33
click at [401, 278] on input "Address where work is being completed *" at bounding box center [932, 281] width 1234 height 33
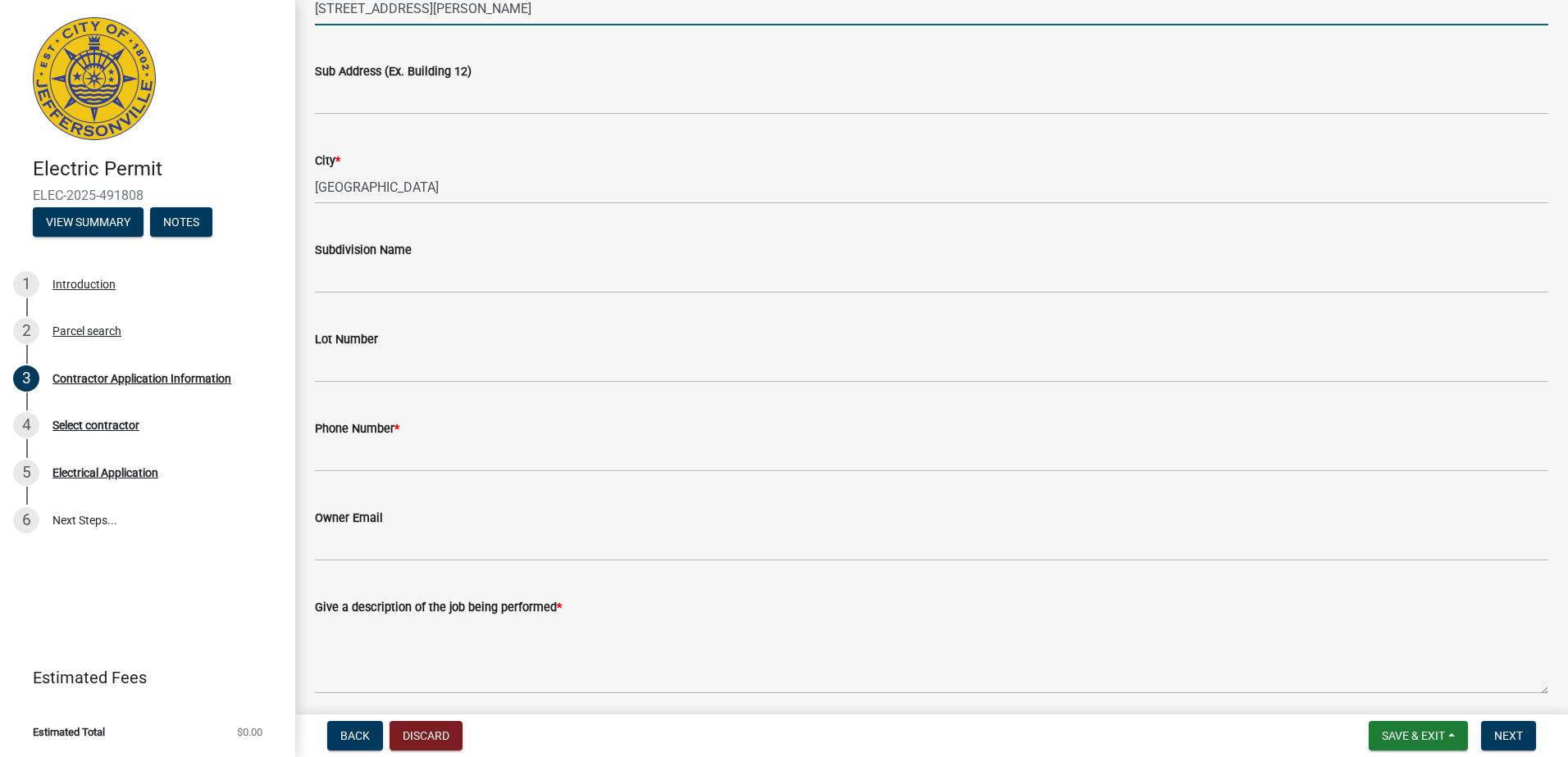
scroll to position [410, 0]
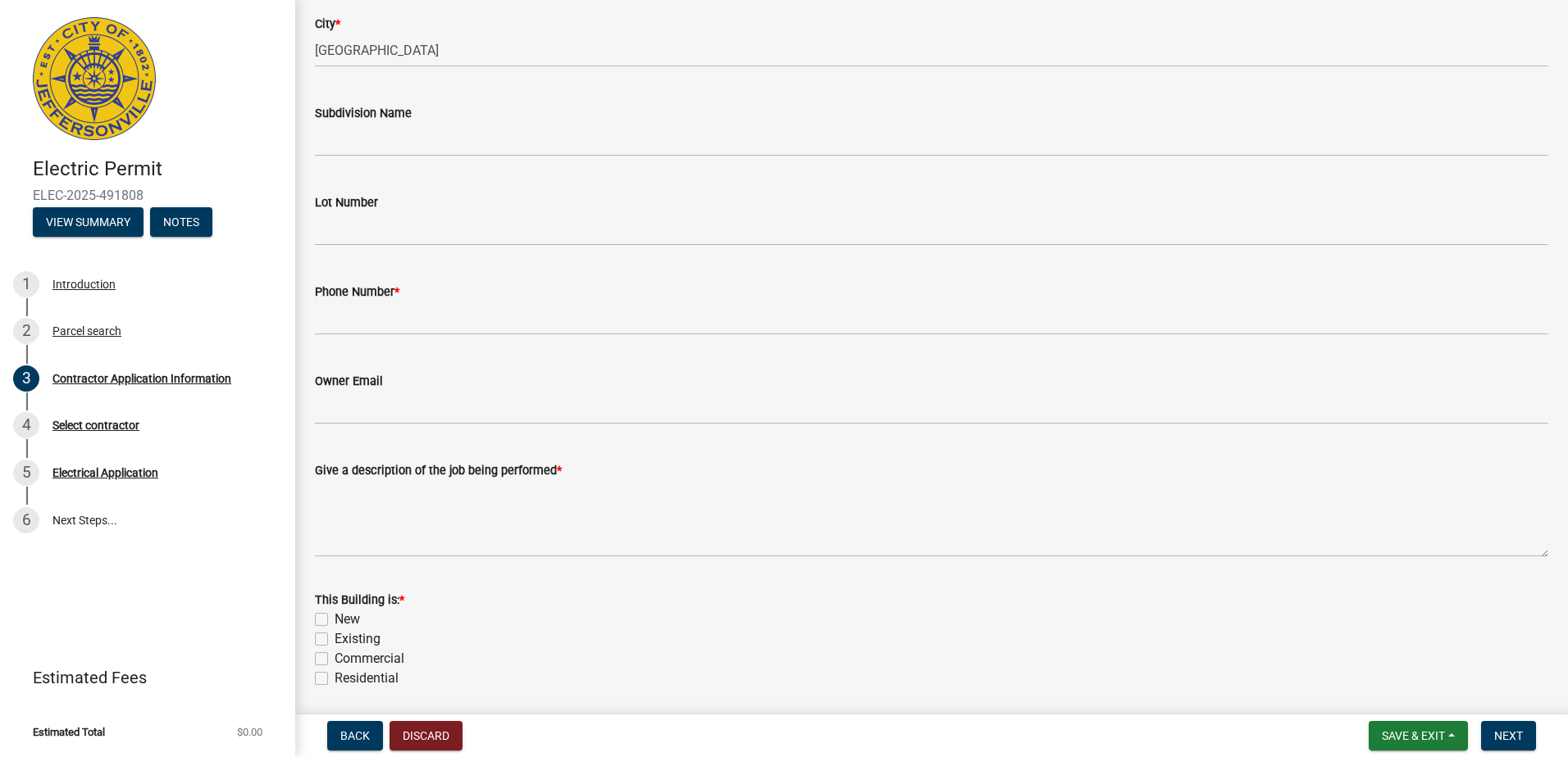
type input "[STREET_ADDRESS][PERSON_NAME]"
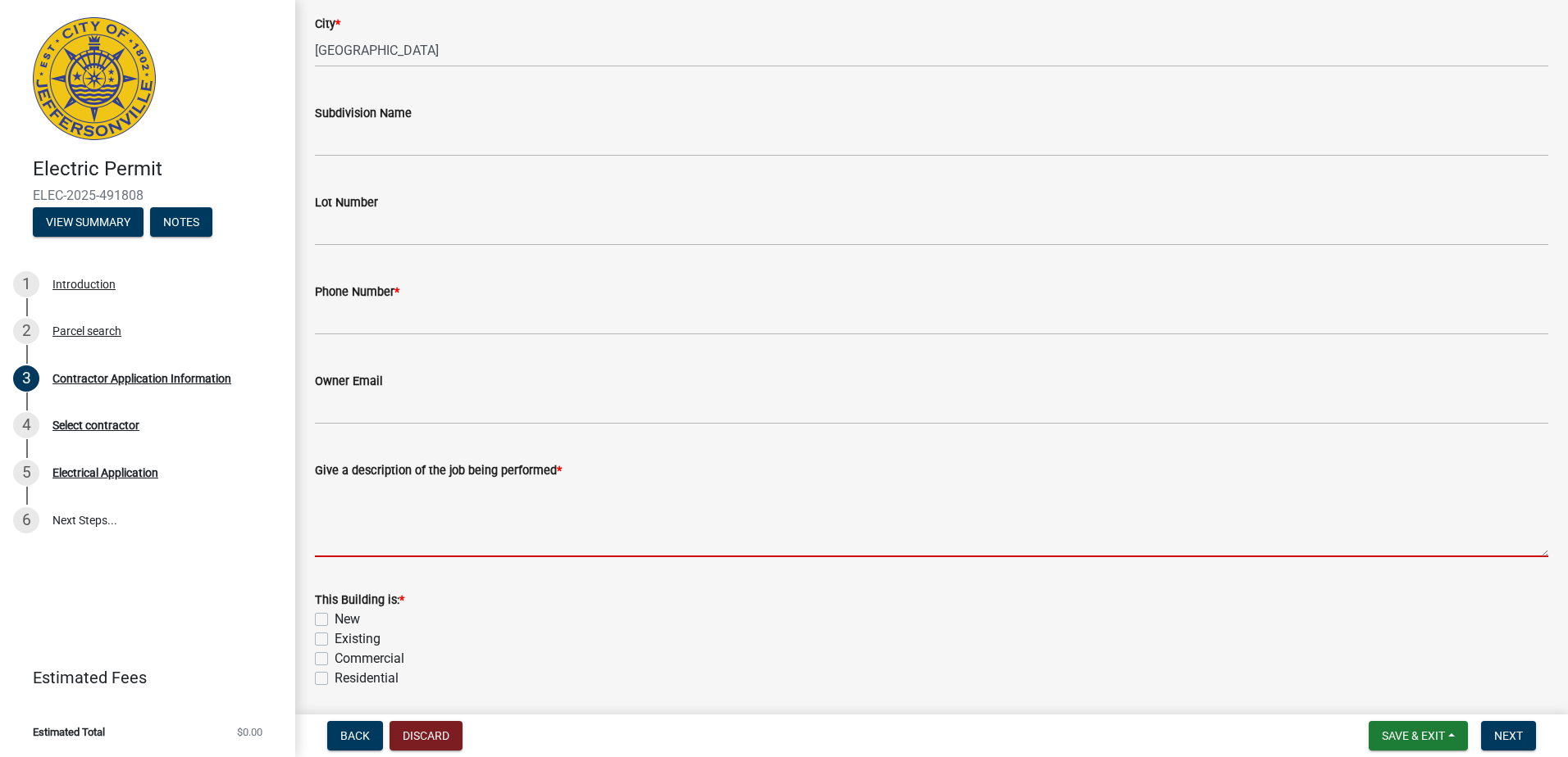
click at [376, 502] on textarea "Give a description of the job being performed *" at bounding box center [932, 519] width 1234 height 77
paste textarea "• [PERSON_NAME] site existing underground 400-amp - 200-amp branch circuit conn…"
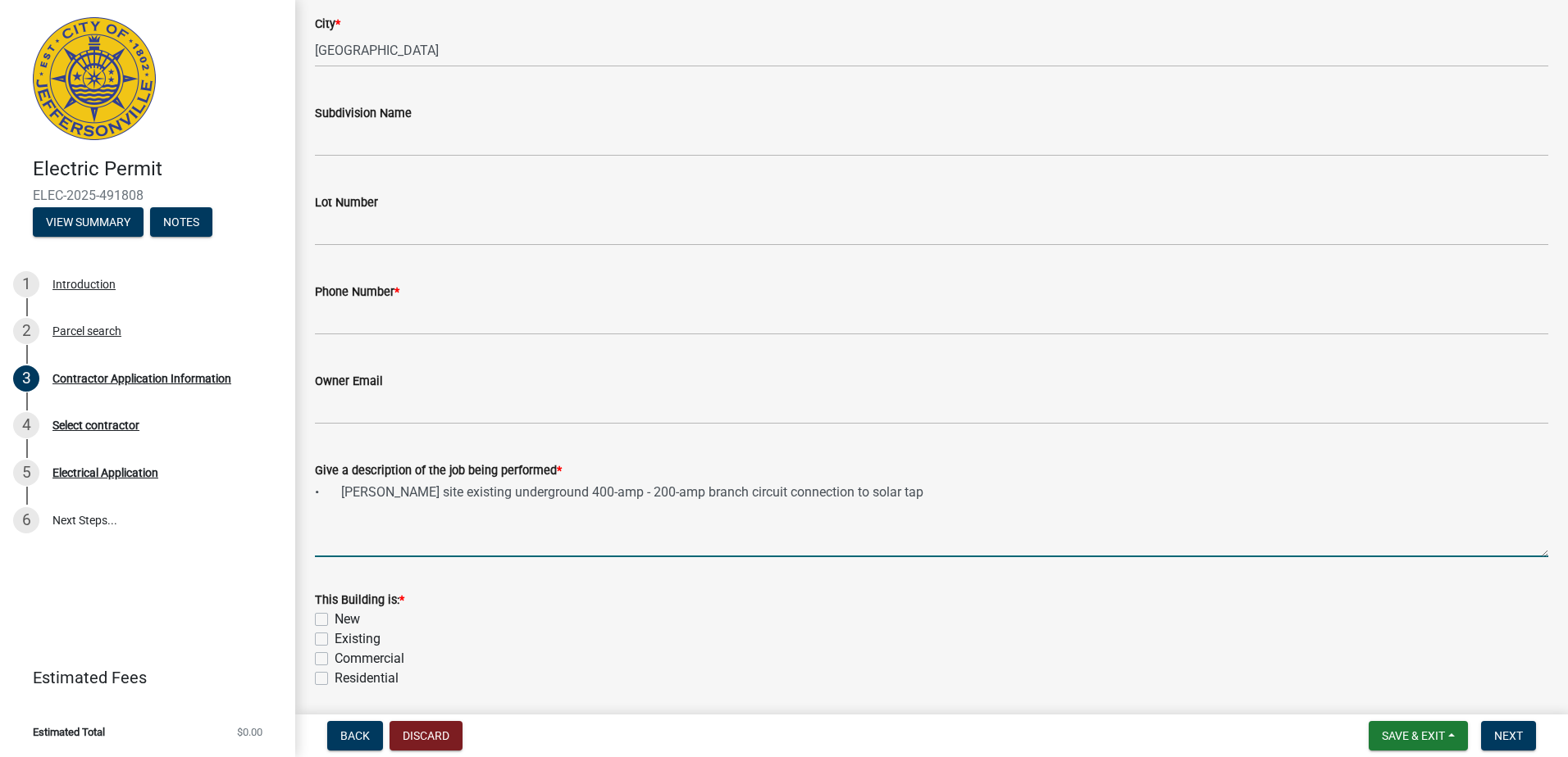
drag, startPoint x: 609, startPoint y: 491, endPoint x: 880, endPoint y: 475, distance: 271.5
click at [880, 475] on form "Give a description of the job being performed * • Willinger site existing under…" at bounding box center [932, 509] width 1234 height 96
click at [914, 520] on textarea "• [PERSON_NAME] site existing underground 400-amp - 200-amp branch circuit conn…" at bounding box center [932, 519] width 1234 height 77
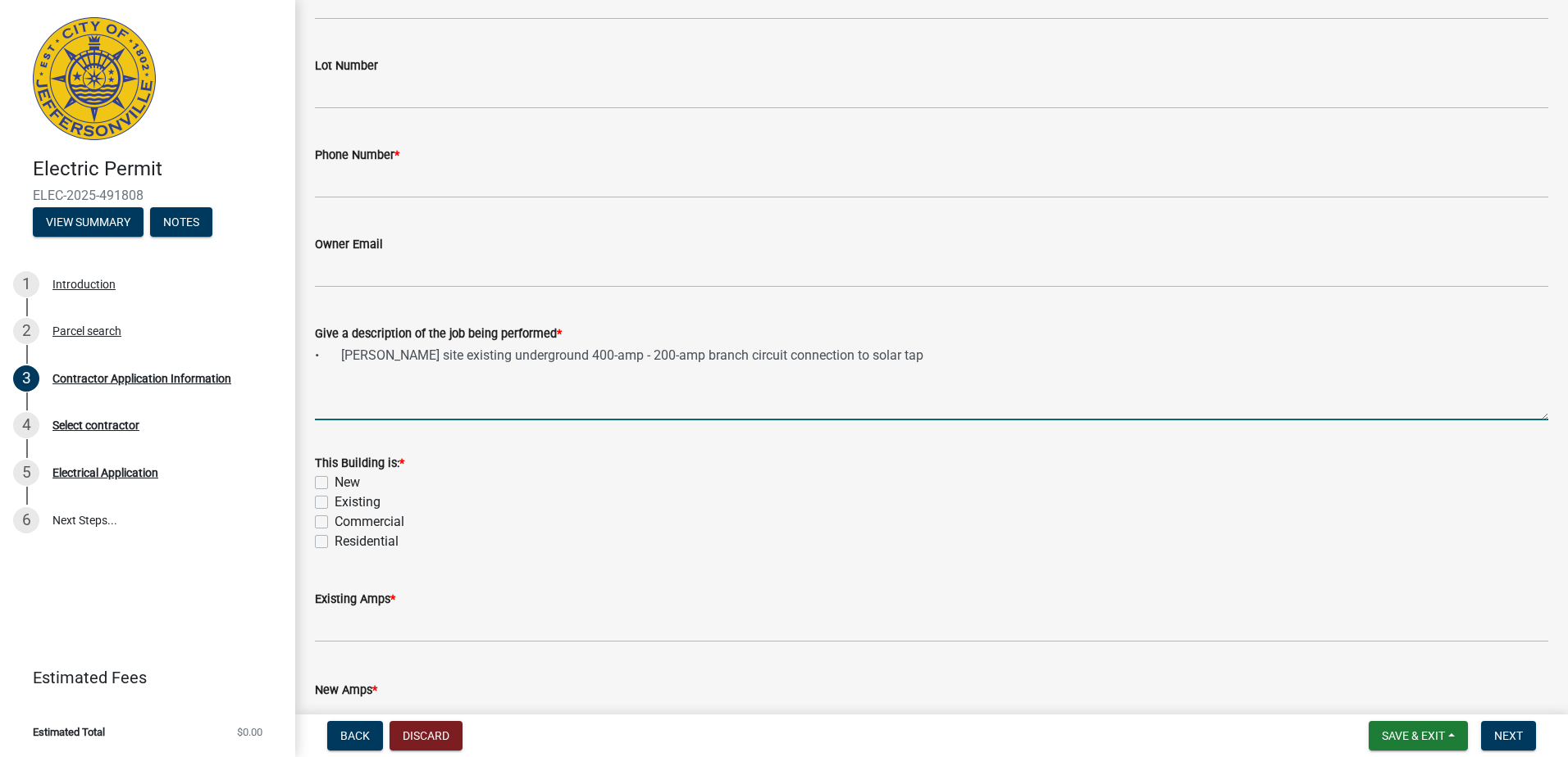
type textarea "• [PERSON_NAME] site existing underground 400-amp - 200-amp branch circuit conn…"
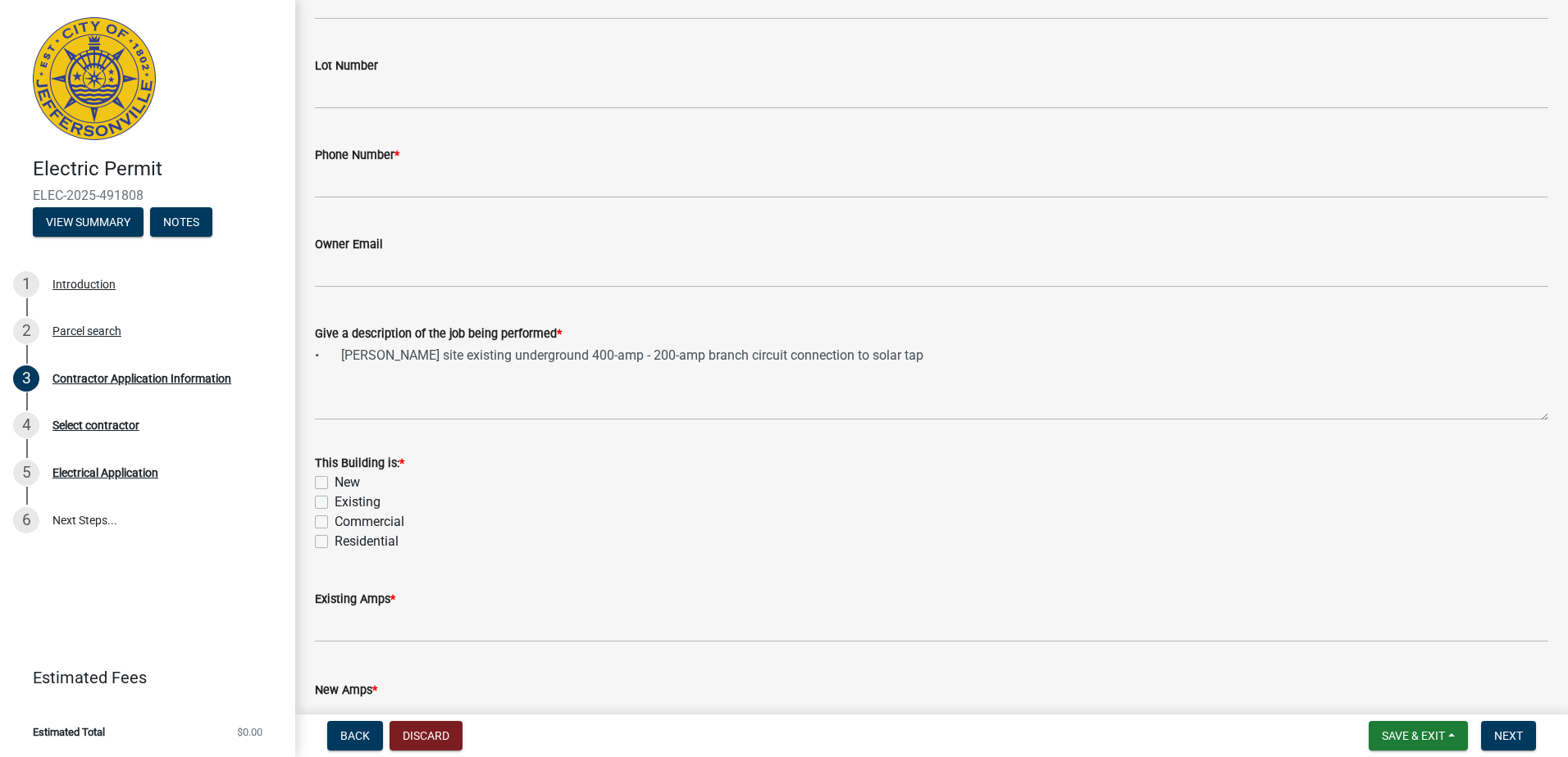
click at [334, 501] on label "Existing" at bounding box center [357, 502] width 46 height 20
click at [334, 501] on input "Existing" at bounding box center [339, 497] width 11 height 11
checkbox input "true"
checkbox input "false"
checkbox input "true"
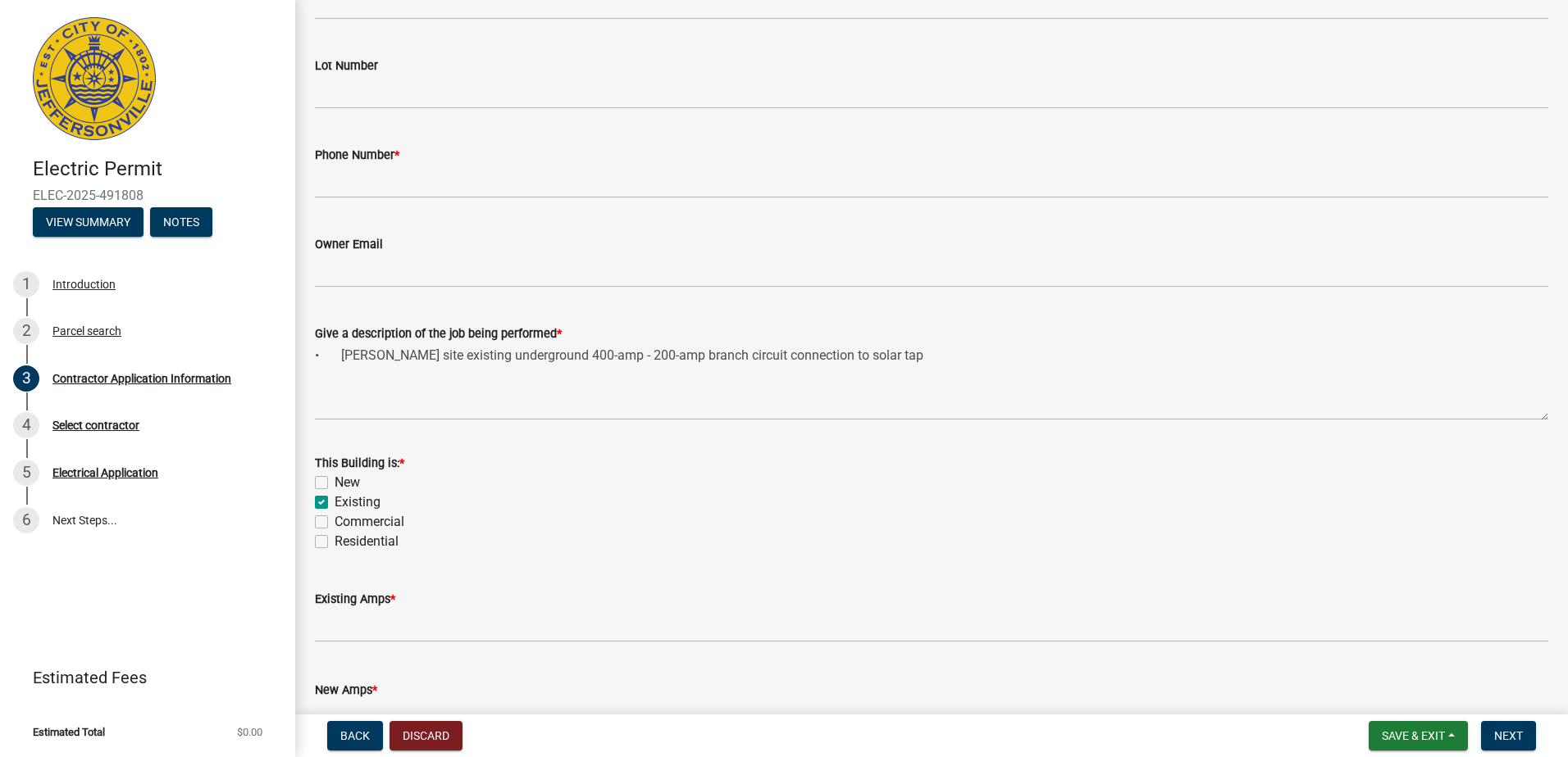
checkbox input "false"
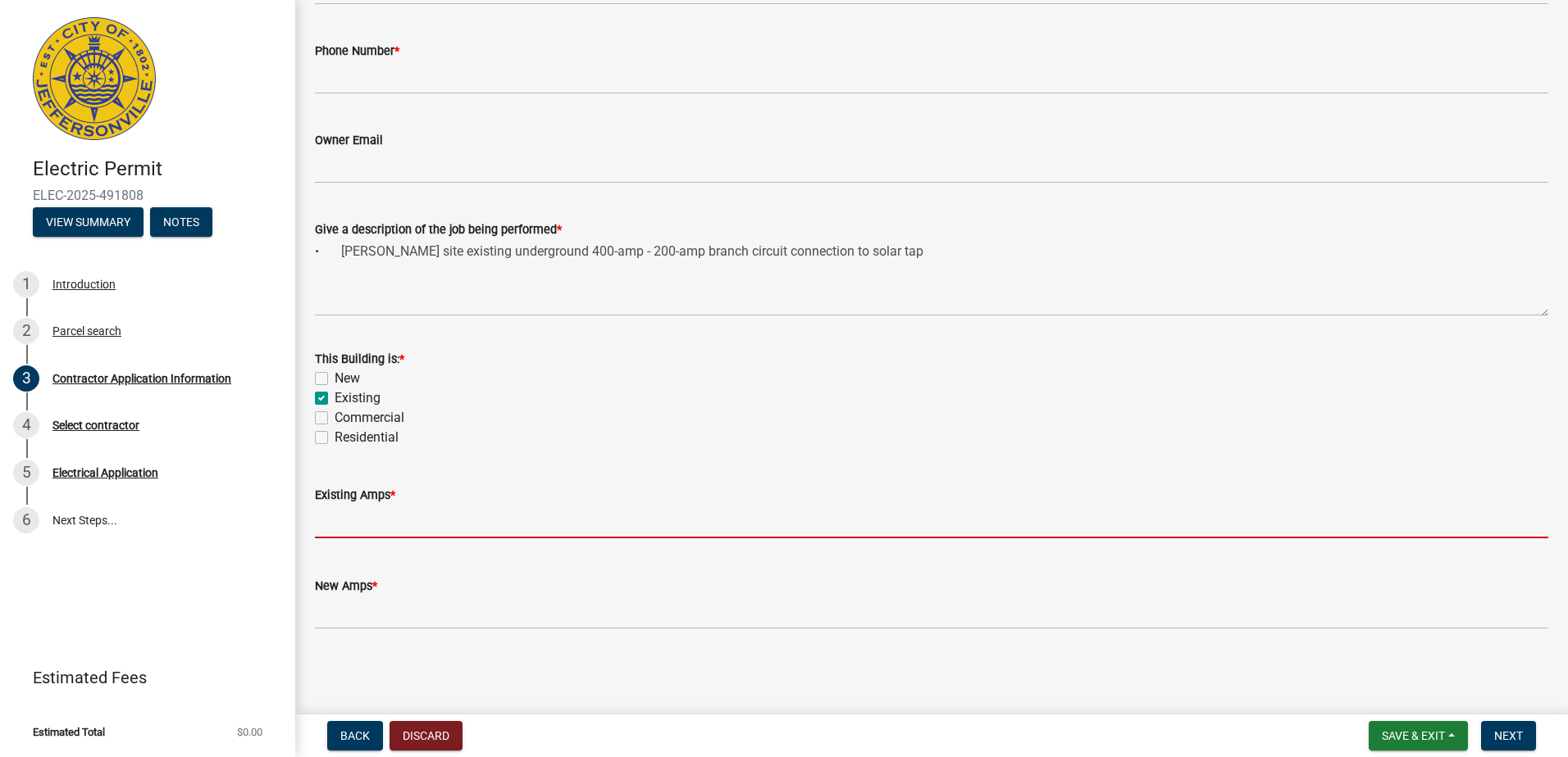
click at [397, 520] on input "text" at bounding box center [932, 522] width 1234 height 33
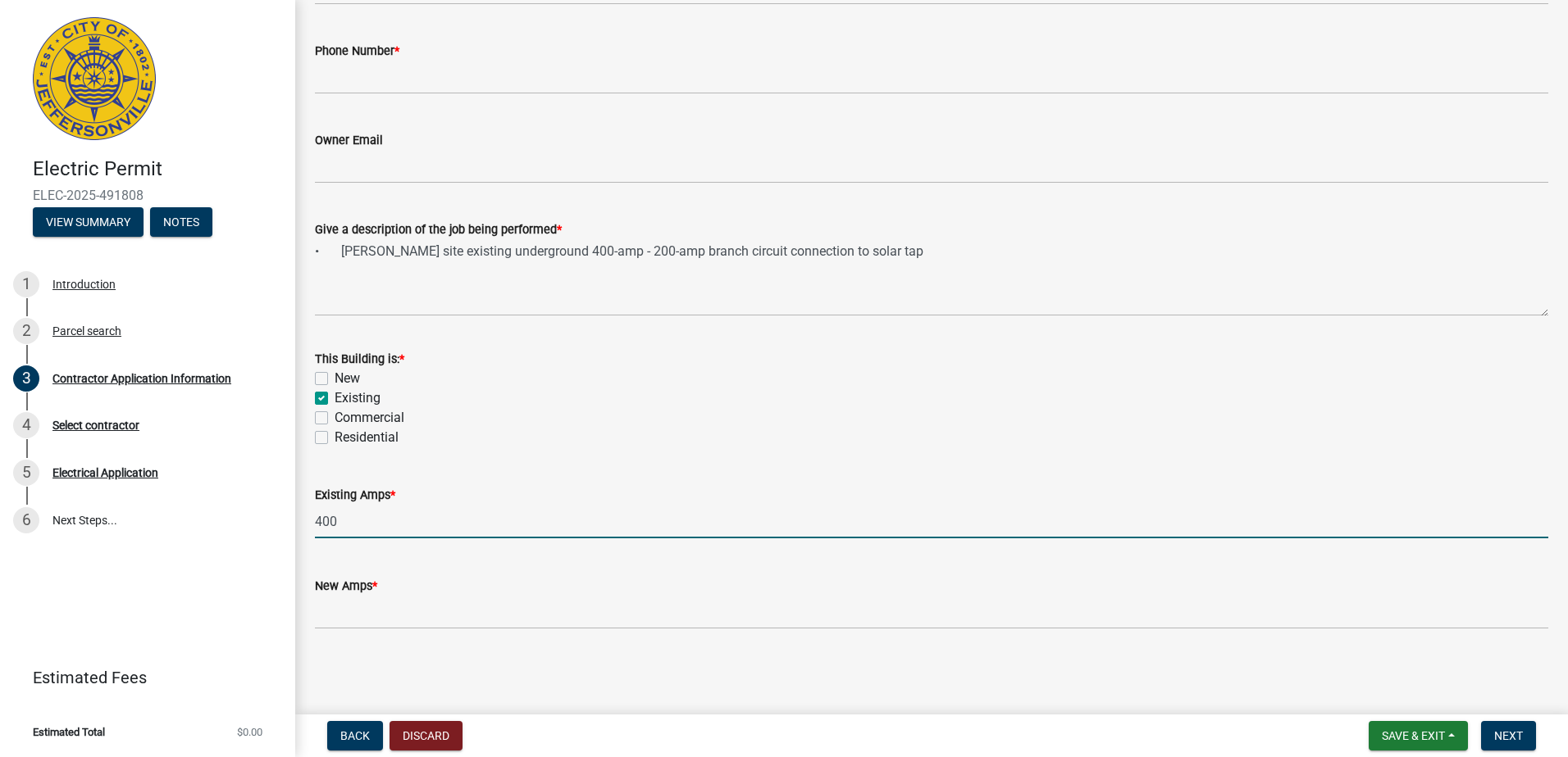
type input "400"
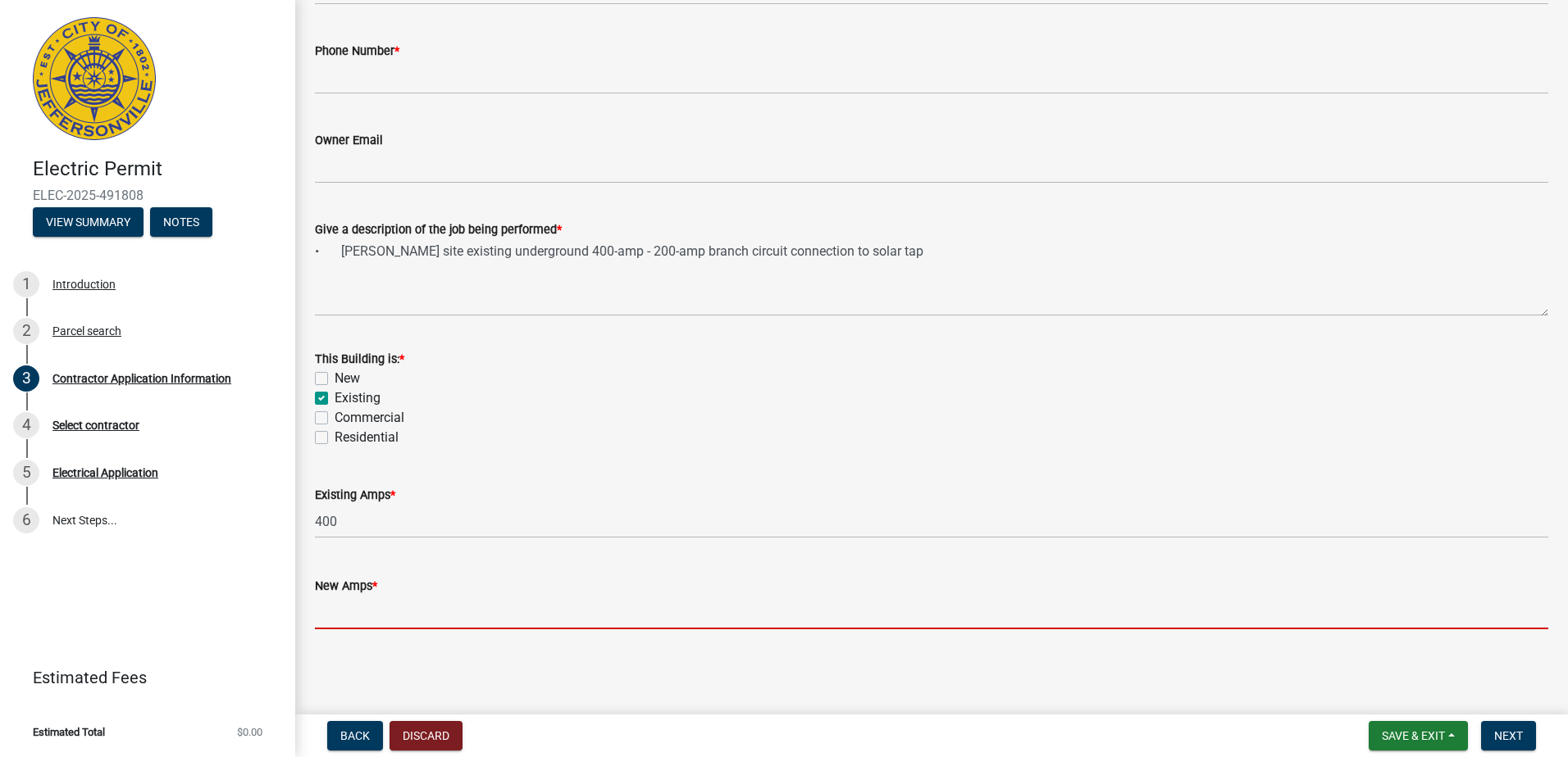
click at [375, 601] on input "text" at bounding box center [932, 612] width 1234 height 33
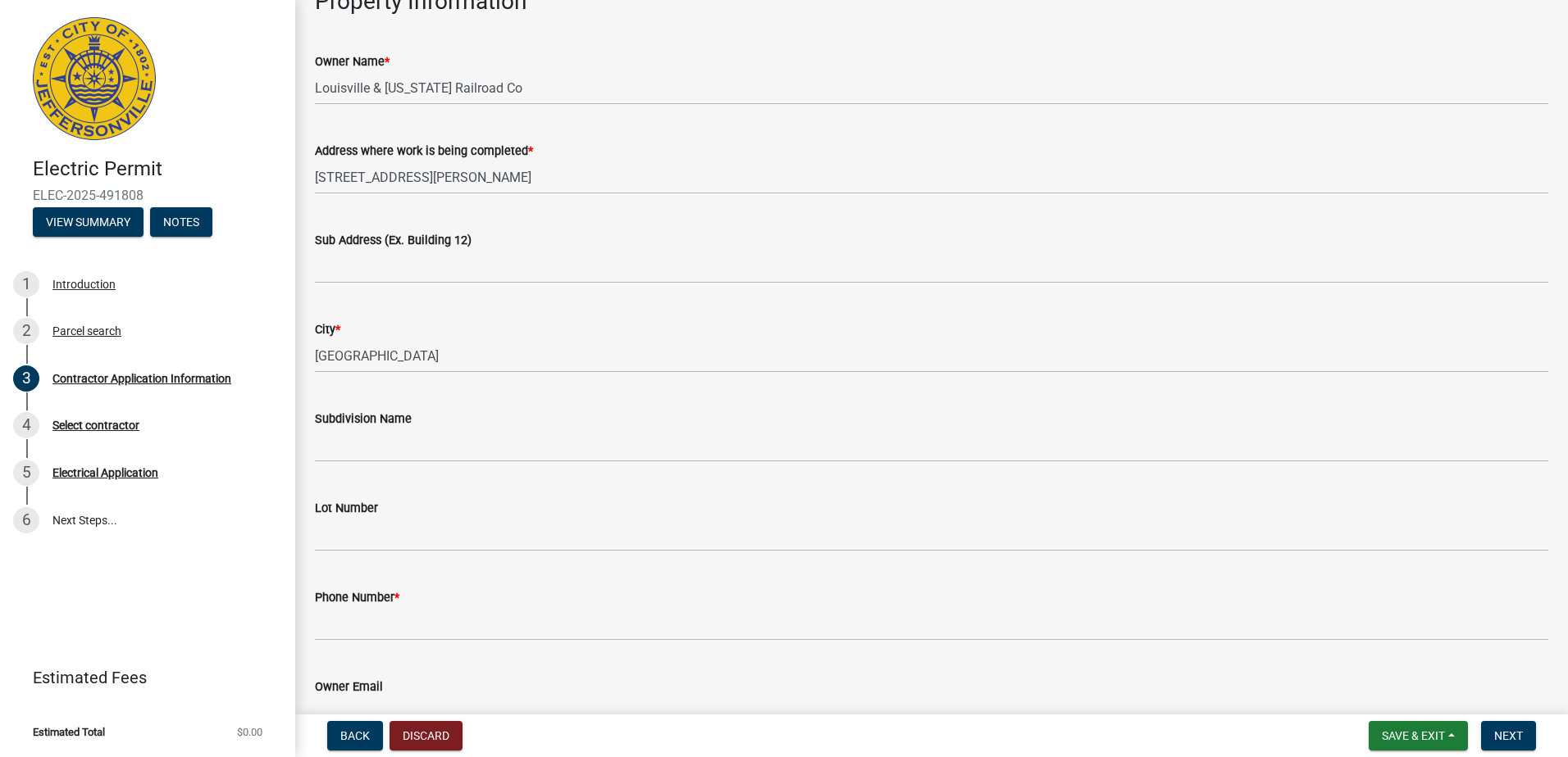
scroll to position [241, 0]
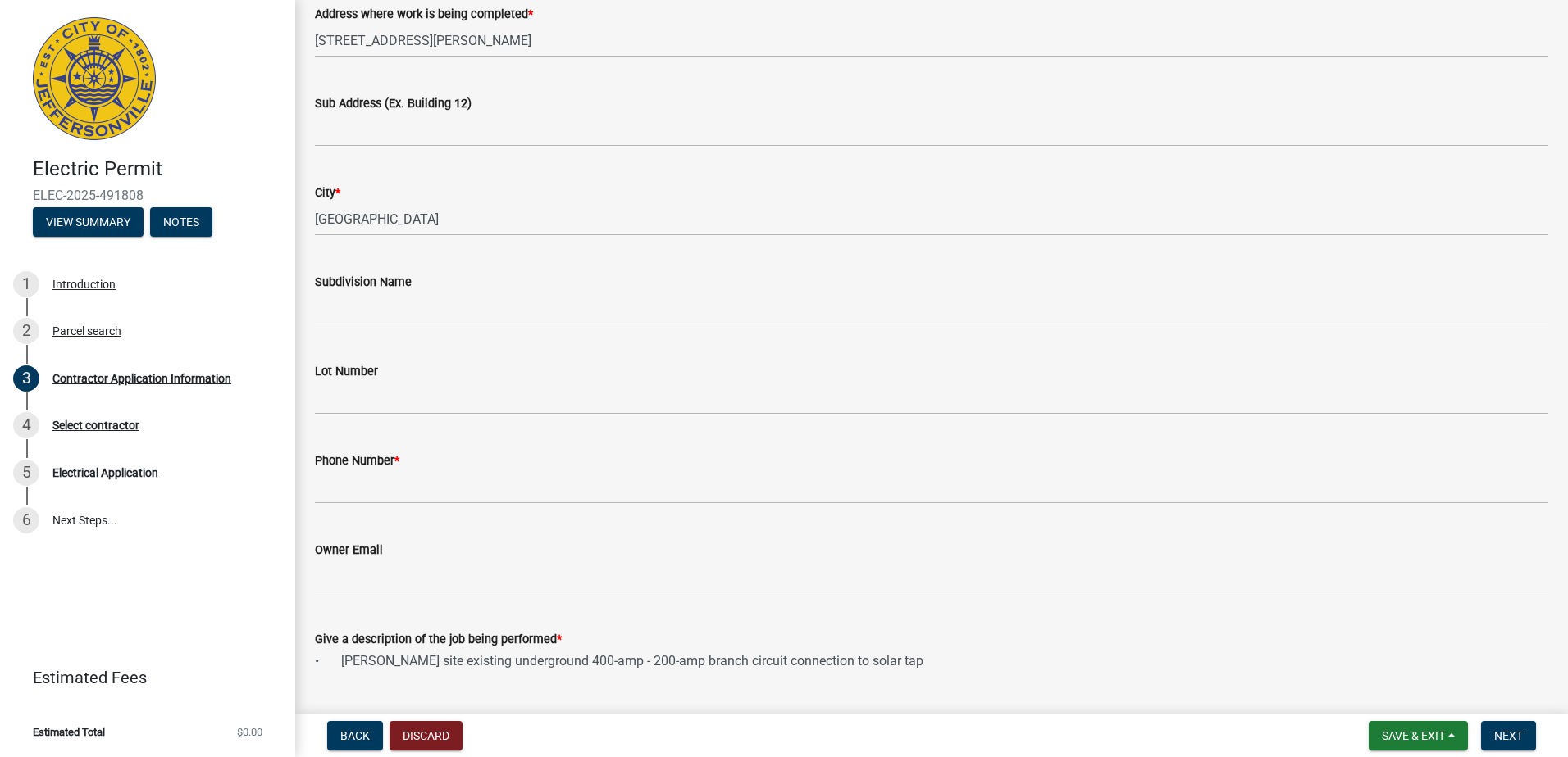
type input "200"
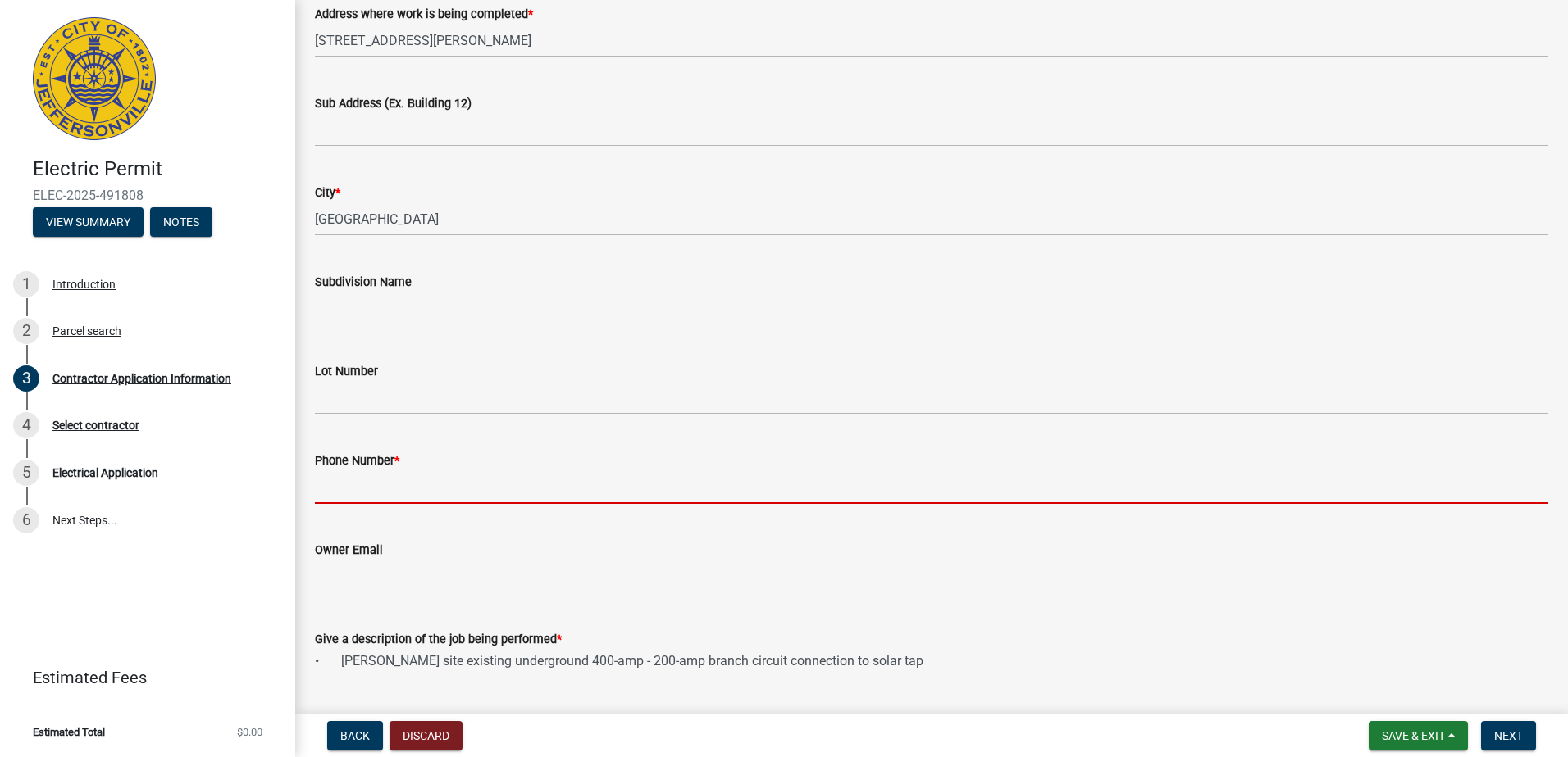
click at [339, 489] on input "Phone Number *" at bounding box center [932, 488] width 1234 height 33
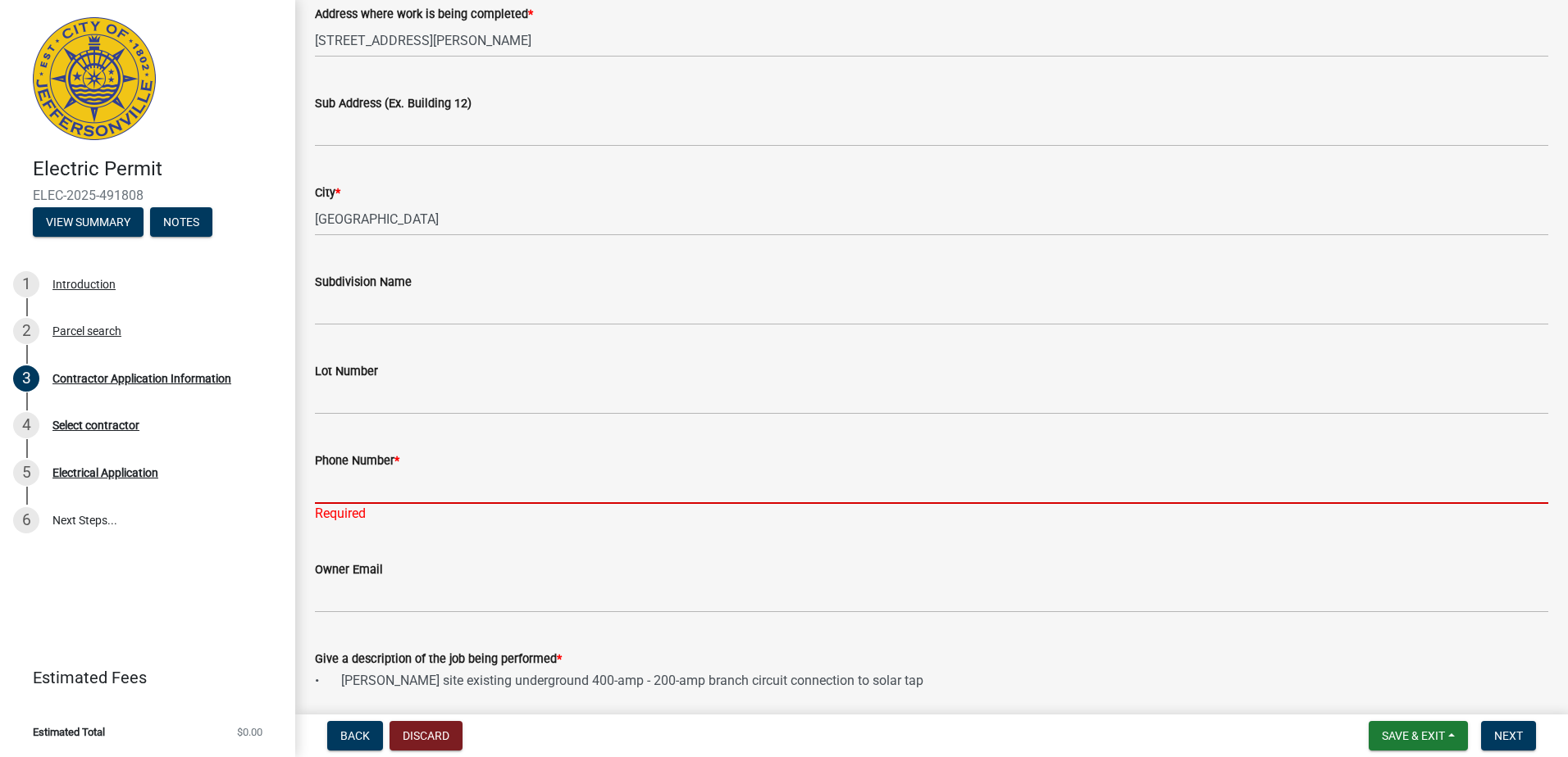
paste input "[PHONE_NUMBER]"
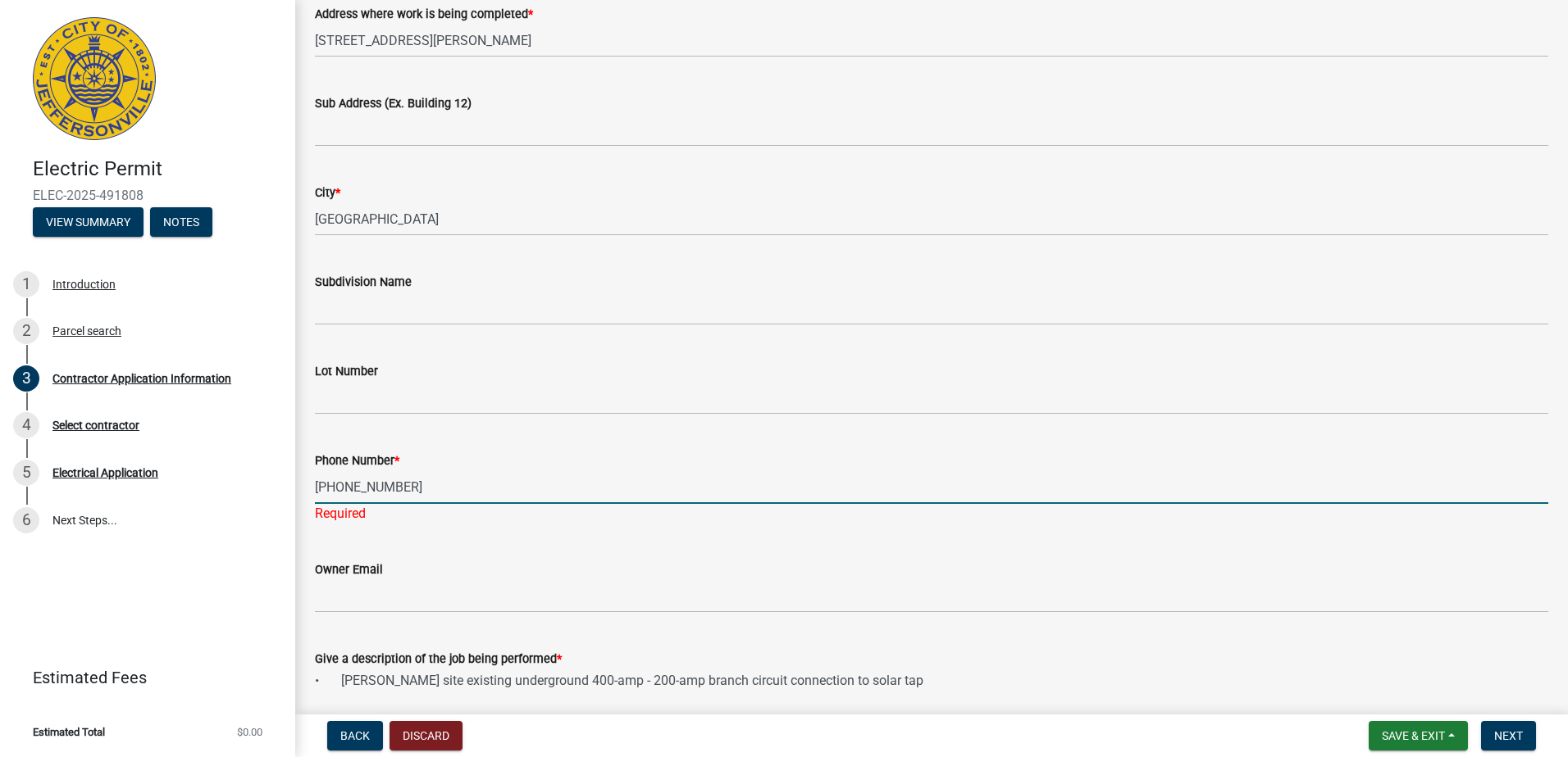
scroll to position [378, 0]
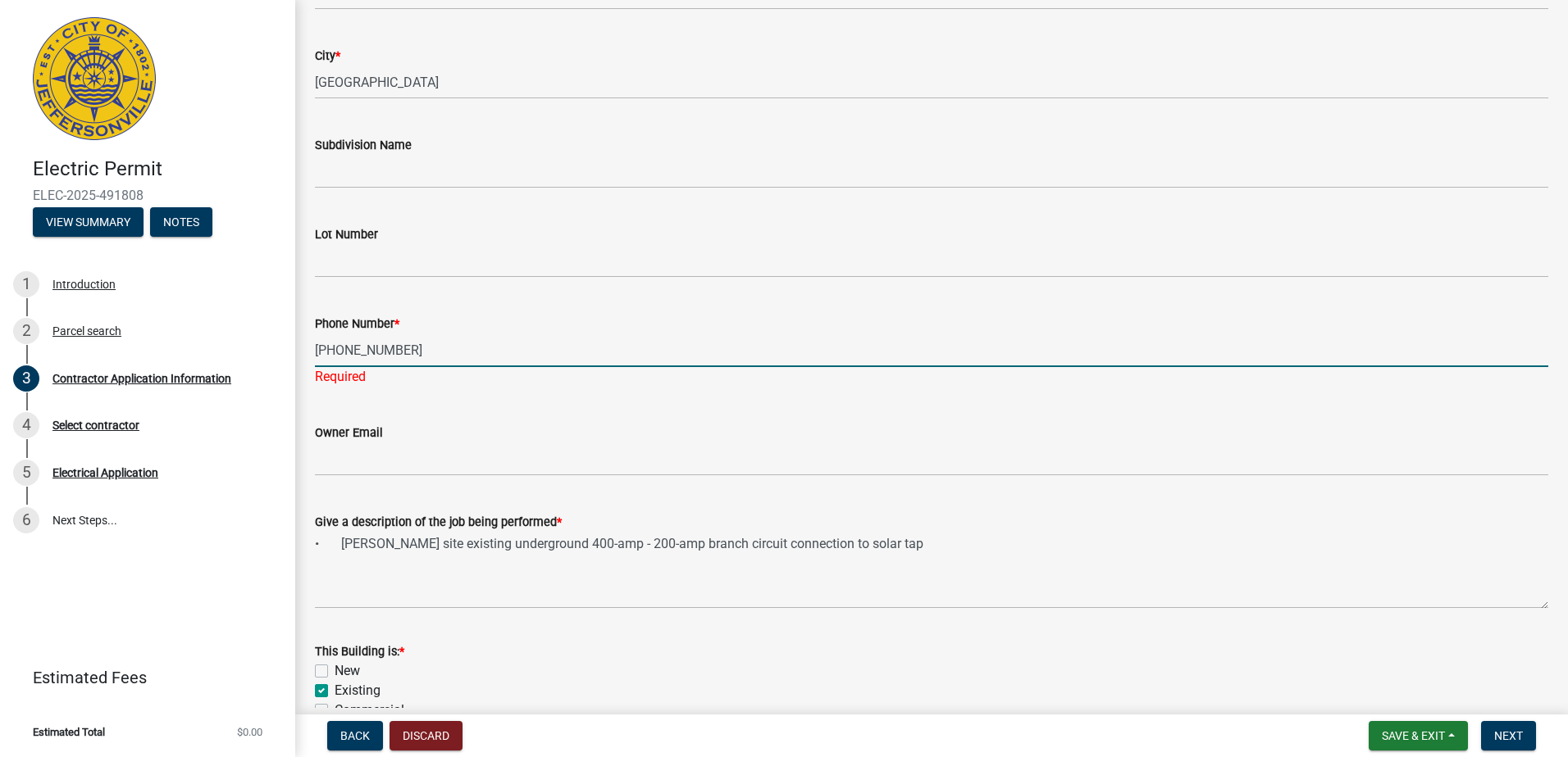
type input "[PHONE_NUMBER]"
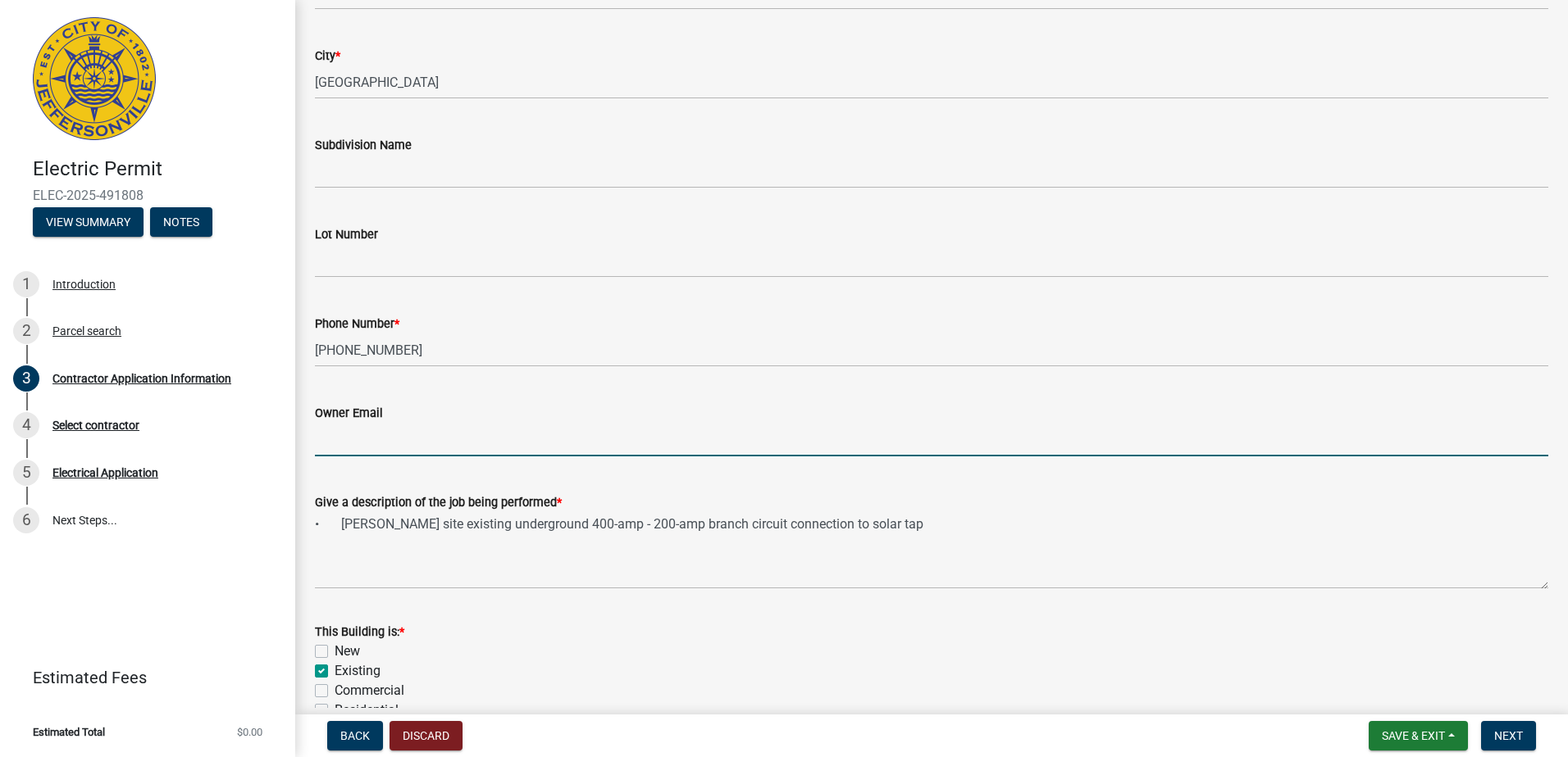
click at [364, 437] on input "Owner Email" at bounding box center [932, 439] width 1234 height 33
paste input "omega.permits@railpros.com"
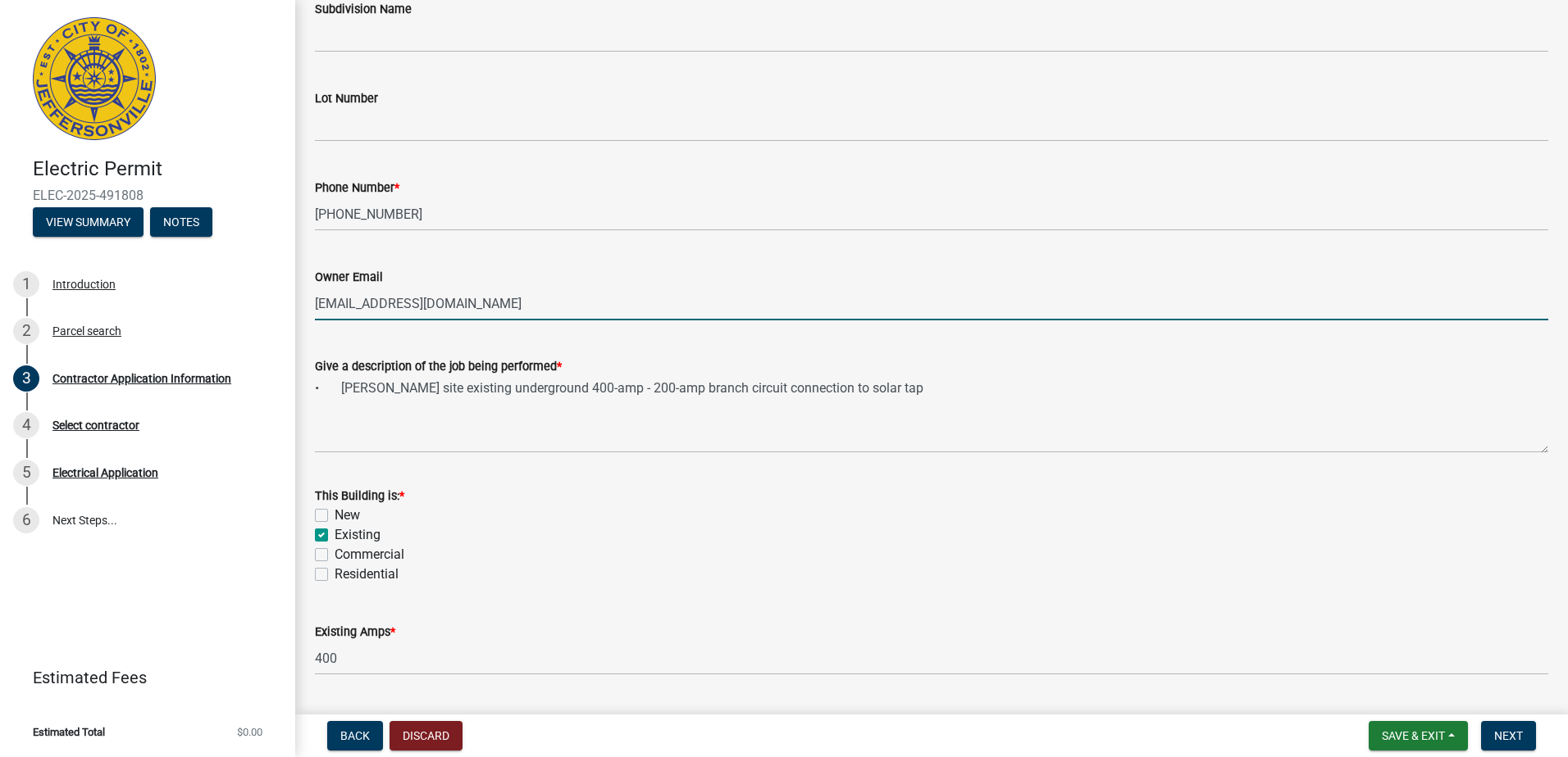
scroll to position [651, 0]
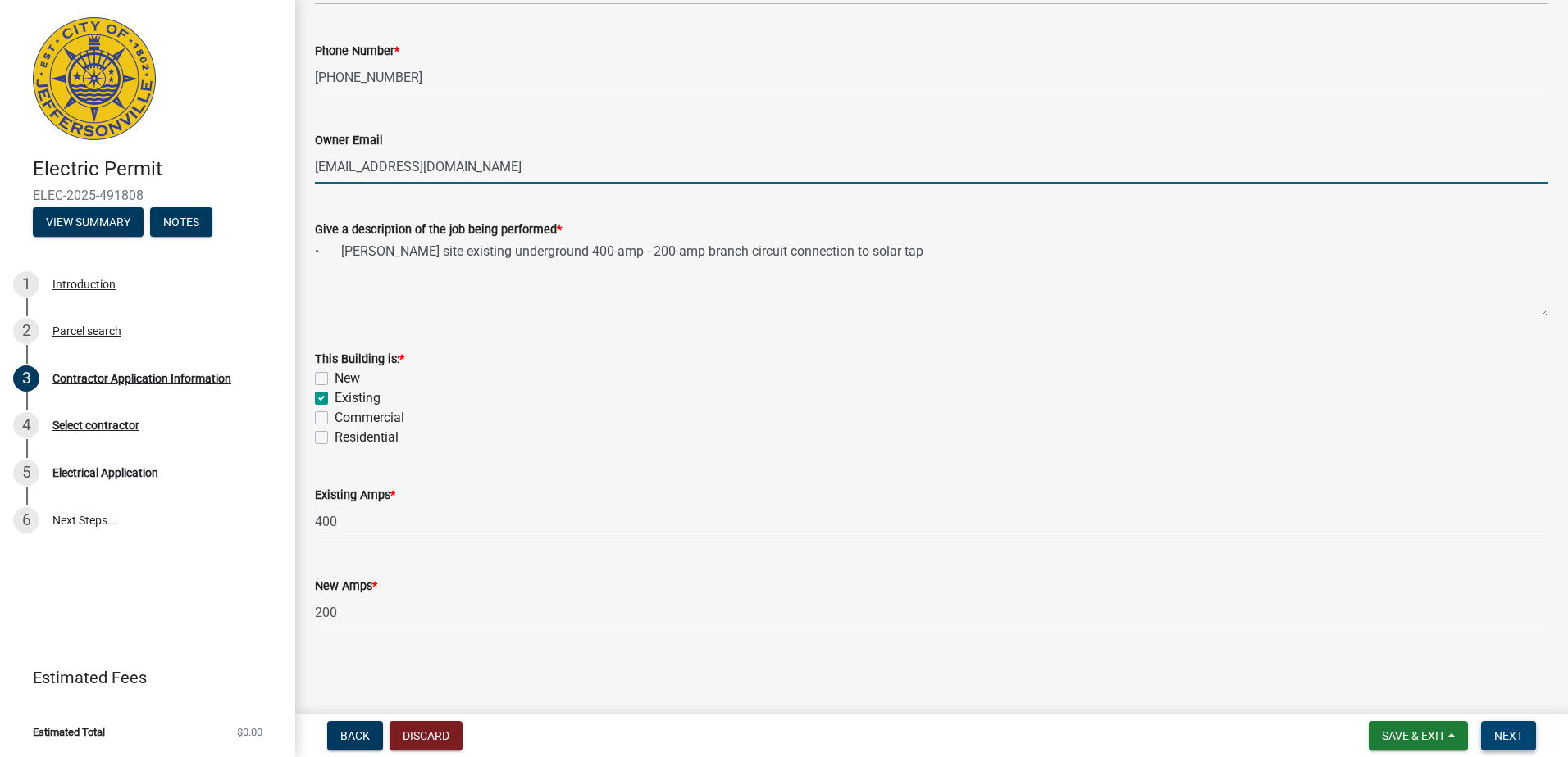
click at [1517, 736] on span "Next" at bounding box center [1508, 735] width 29 height 13
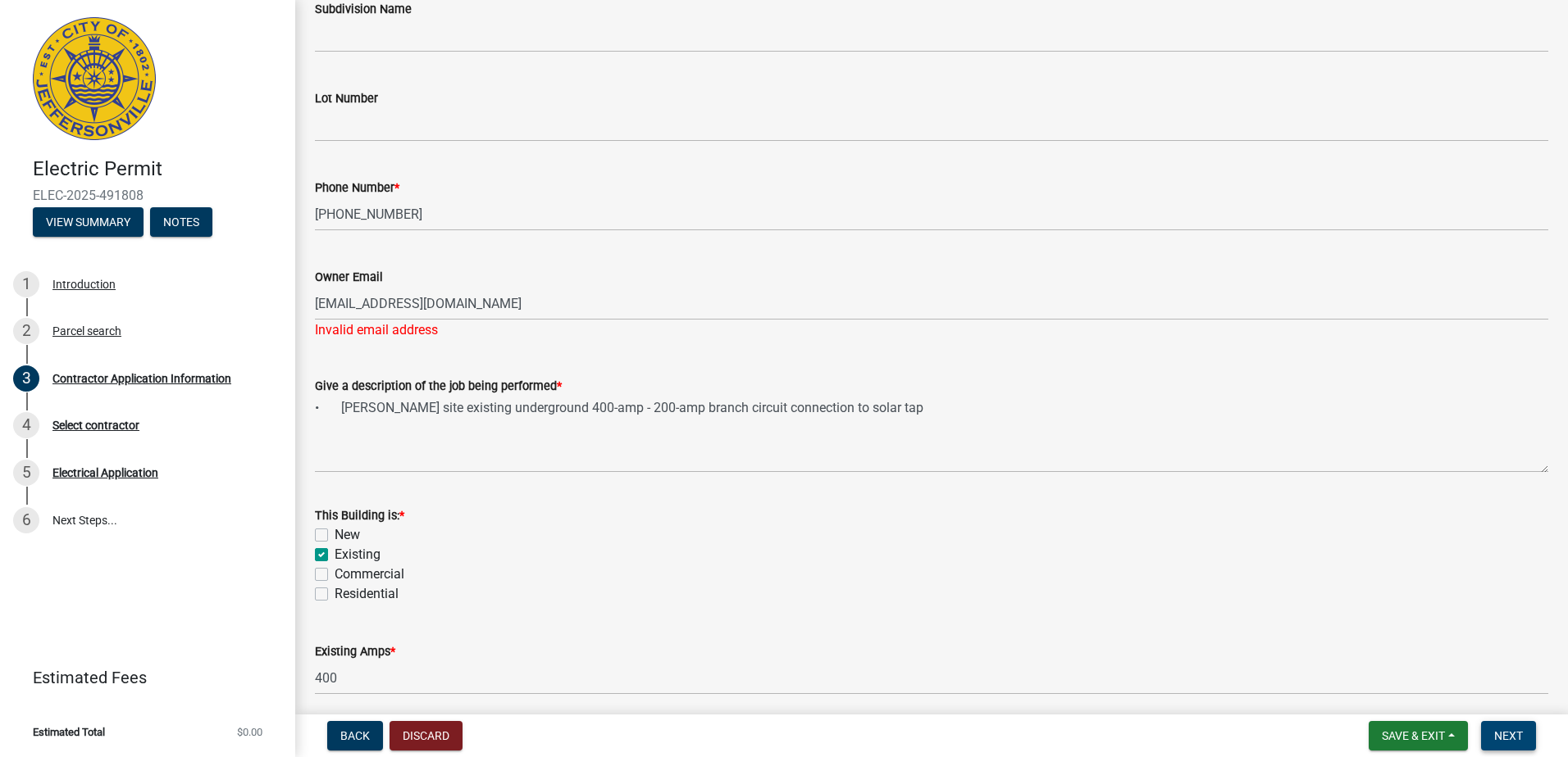
scroll to position [378, 0]
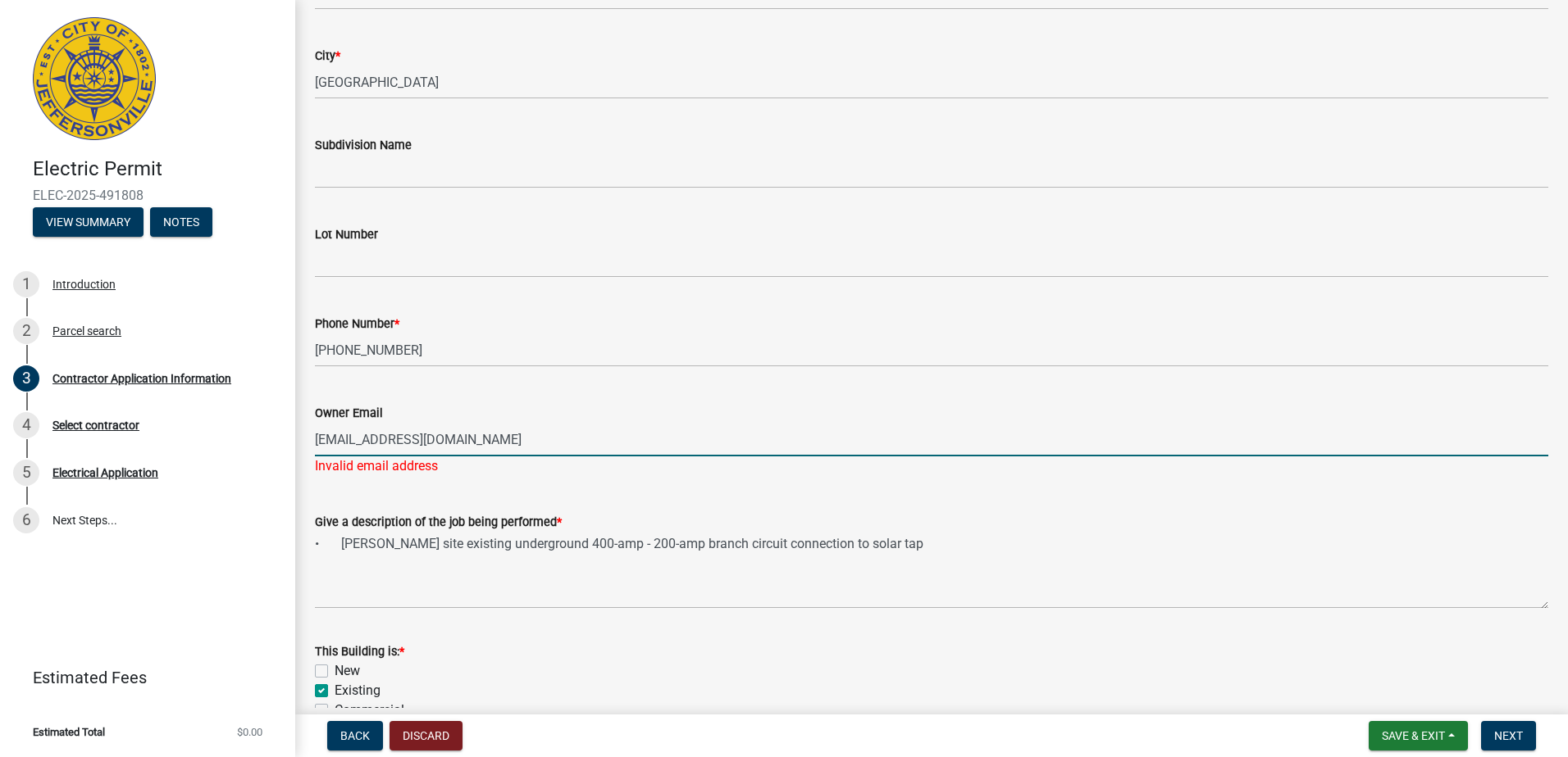
click at [317, 437] on input "omega.permits@railpros.com" at bounding box center [932, 439] width 1234 height 33
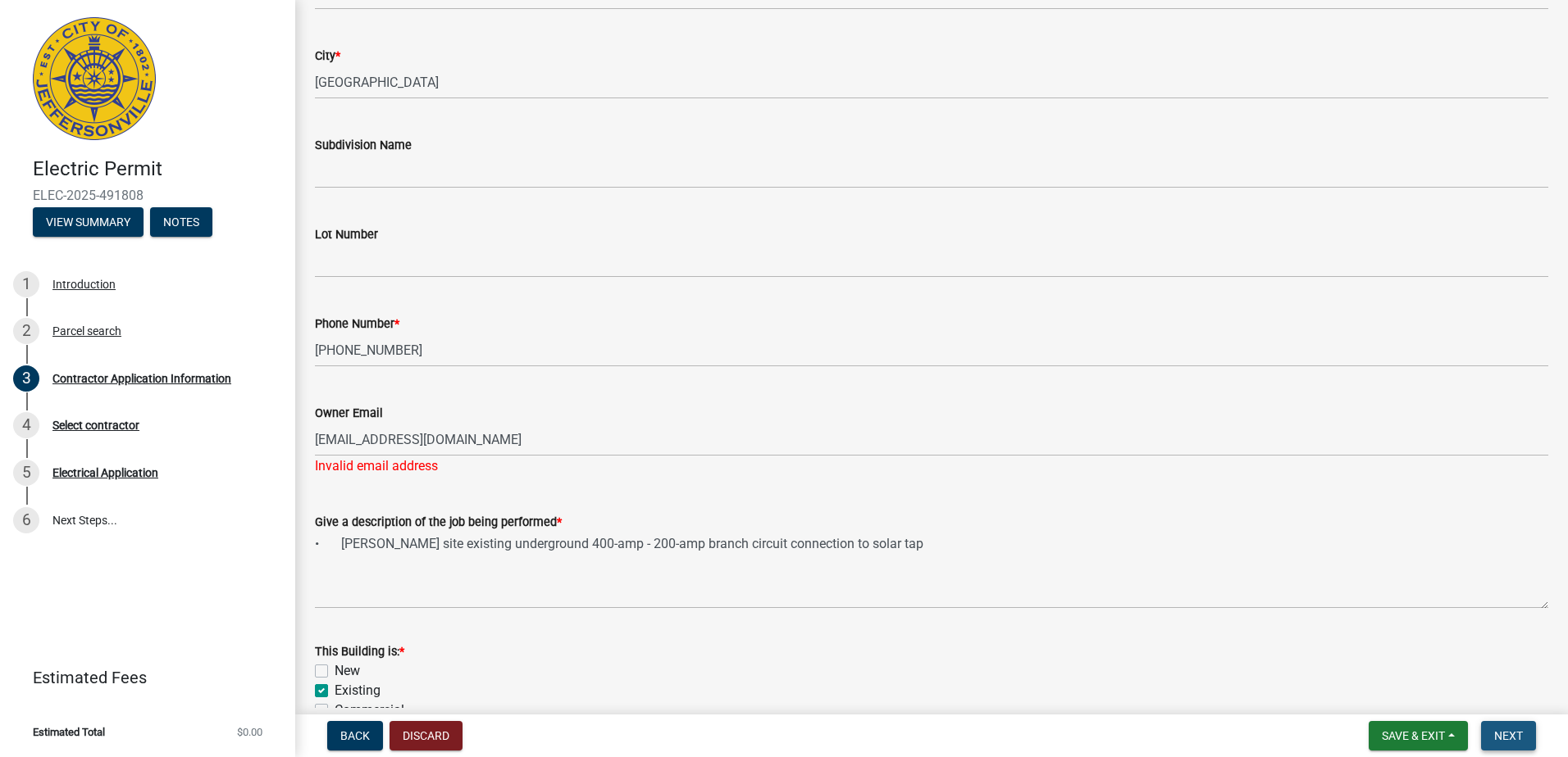
click at [1502, 730] on span "Next" at bounding box center [1508, 735] width 29 height 13
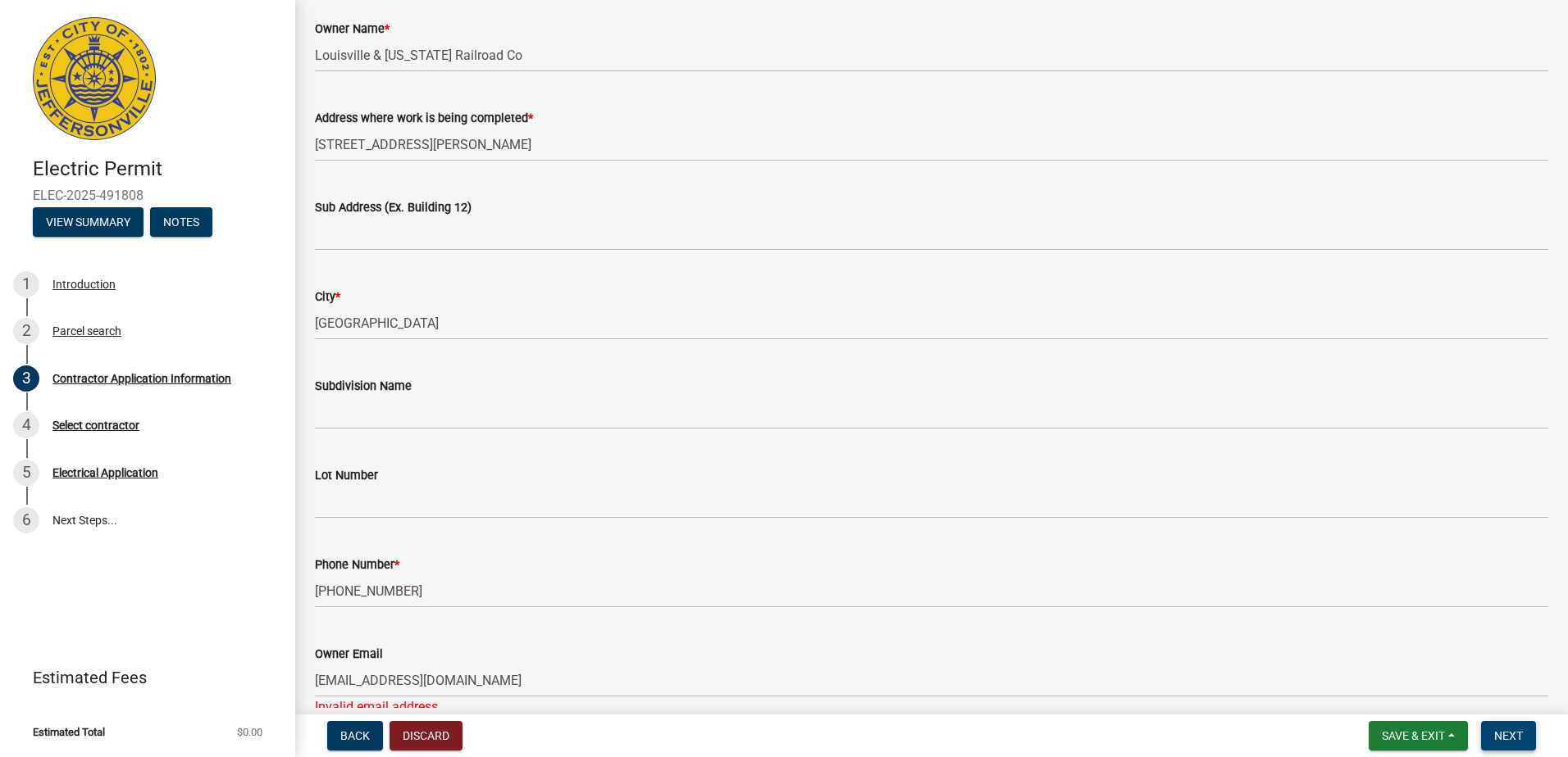
scroll to position [410, 0]
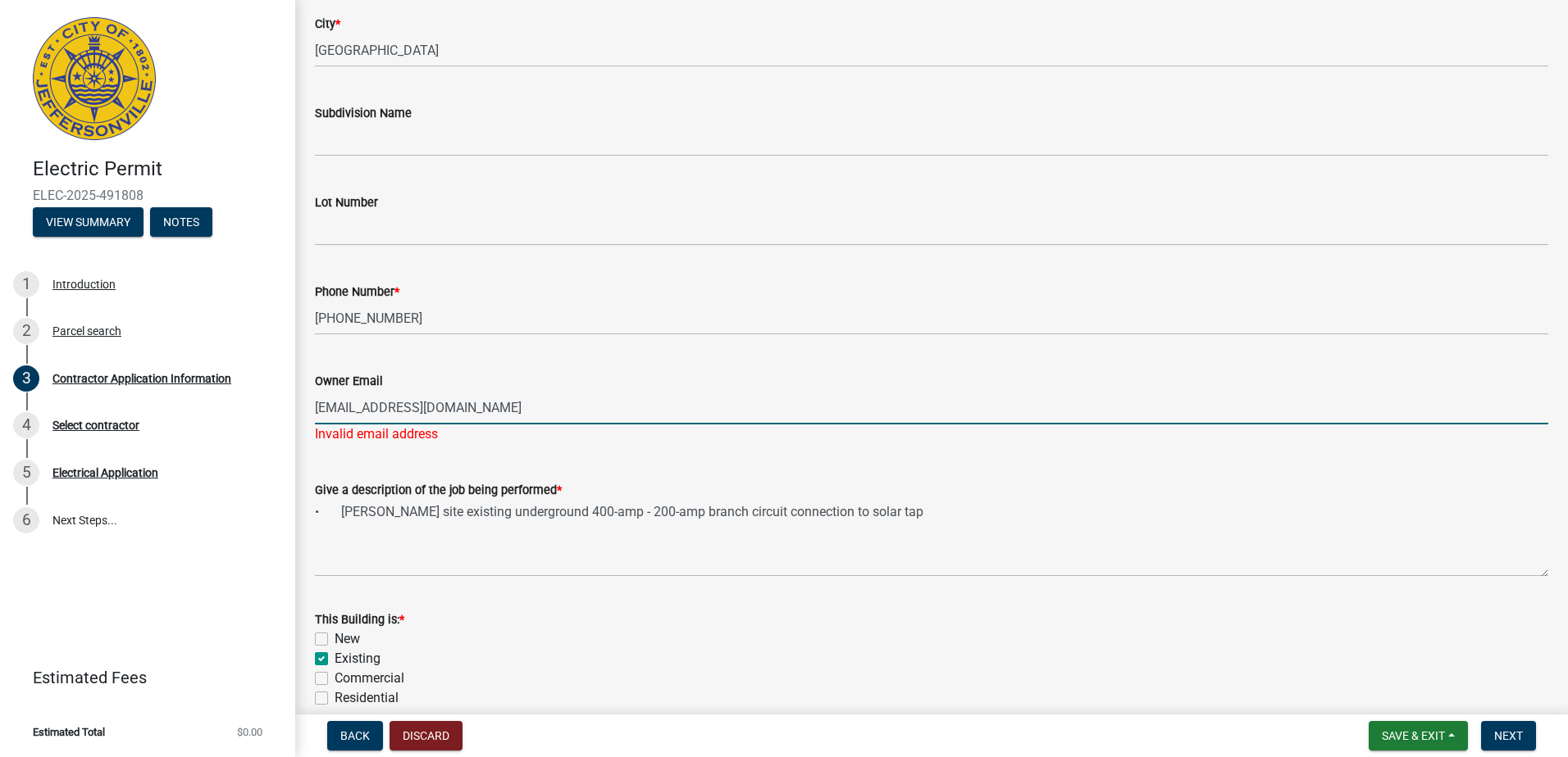
drag, startPoint x: 500, startPoint y: 408, endPoint x: 308, endPoint y: 402, distance: 192.1
click at [308, 402] on div "Owner Email omega.permits@railpros.com Invalid email address" at bounding box center [932, 396] width 1258 height 96
type input "J"
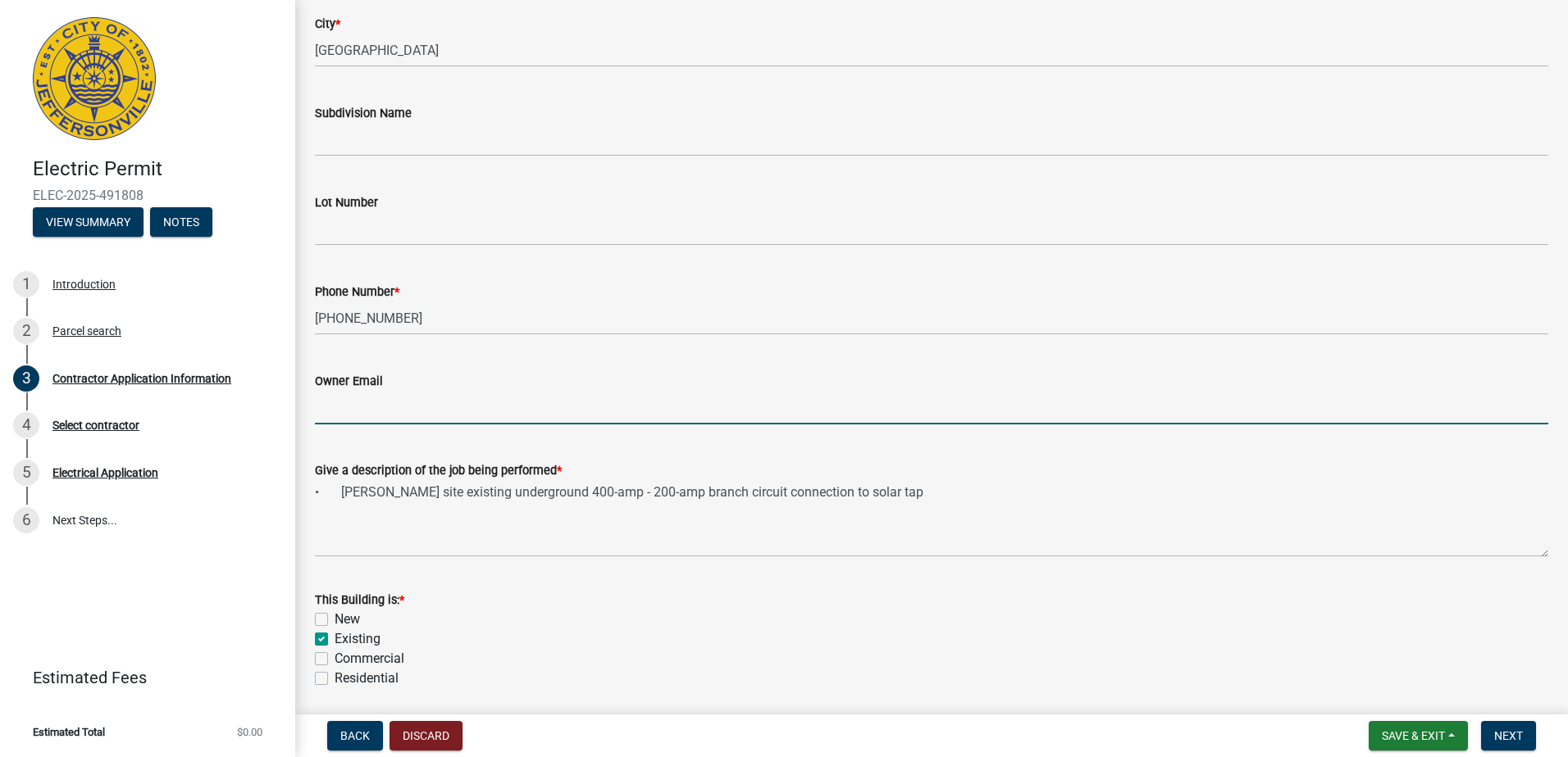
click at [341, 403] on input "Owner Email" at bounding box center [932, 408] width 1234 height 33
click at [328, 414] on input "Owner Email" at bounding box center [932, 408] width 1234 height 33
paste input "[EMAIL_ADDRESS][DOMAIN_NAME]"
type input "[EMAIL_ADDRESS][DOMAIN_NAME]"
click at [1514, 730] on span "Next" at bounding box center [1508, 735] width 29 height 13
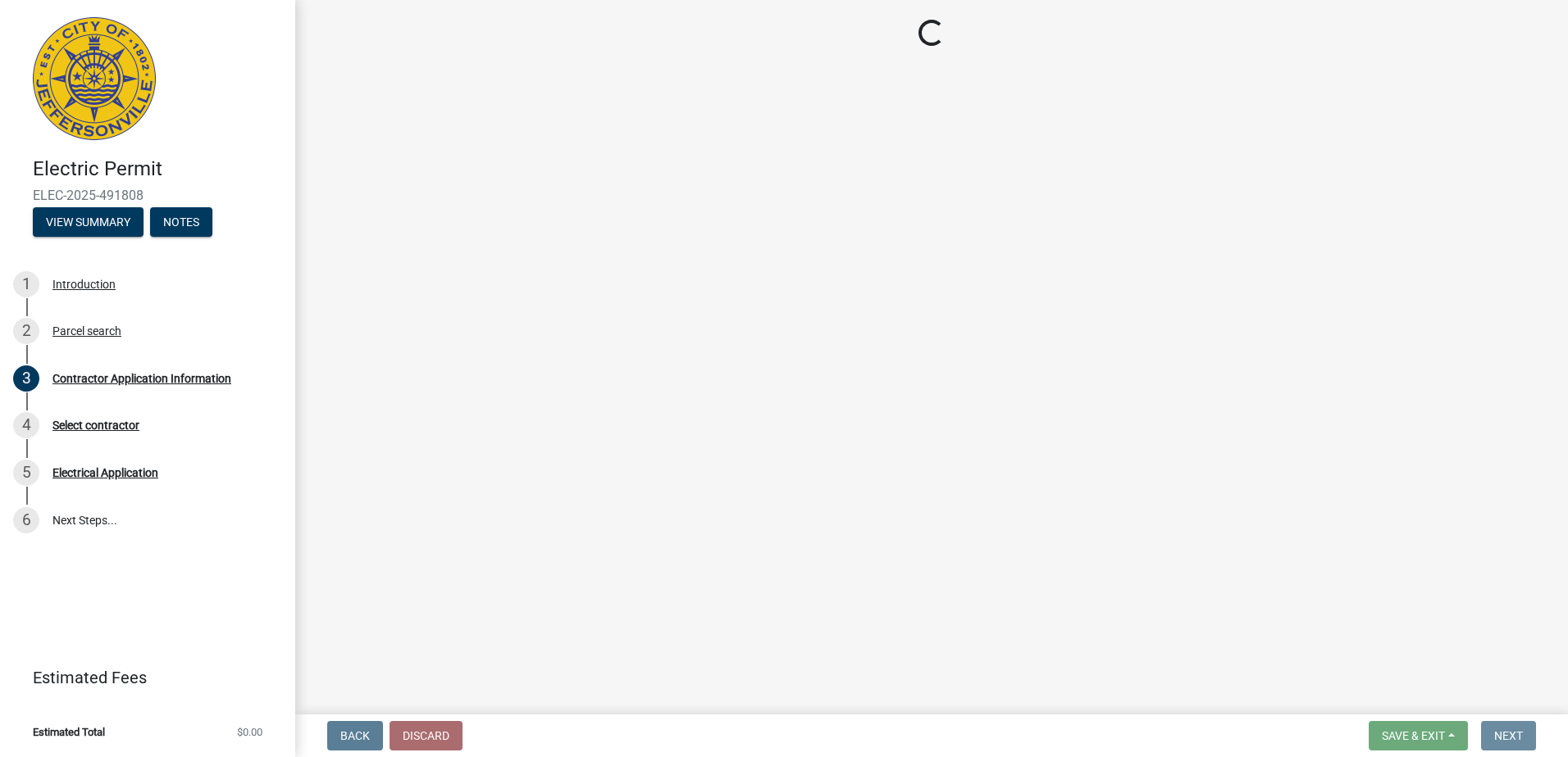
scroll to position [0, 0]
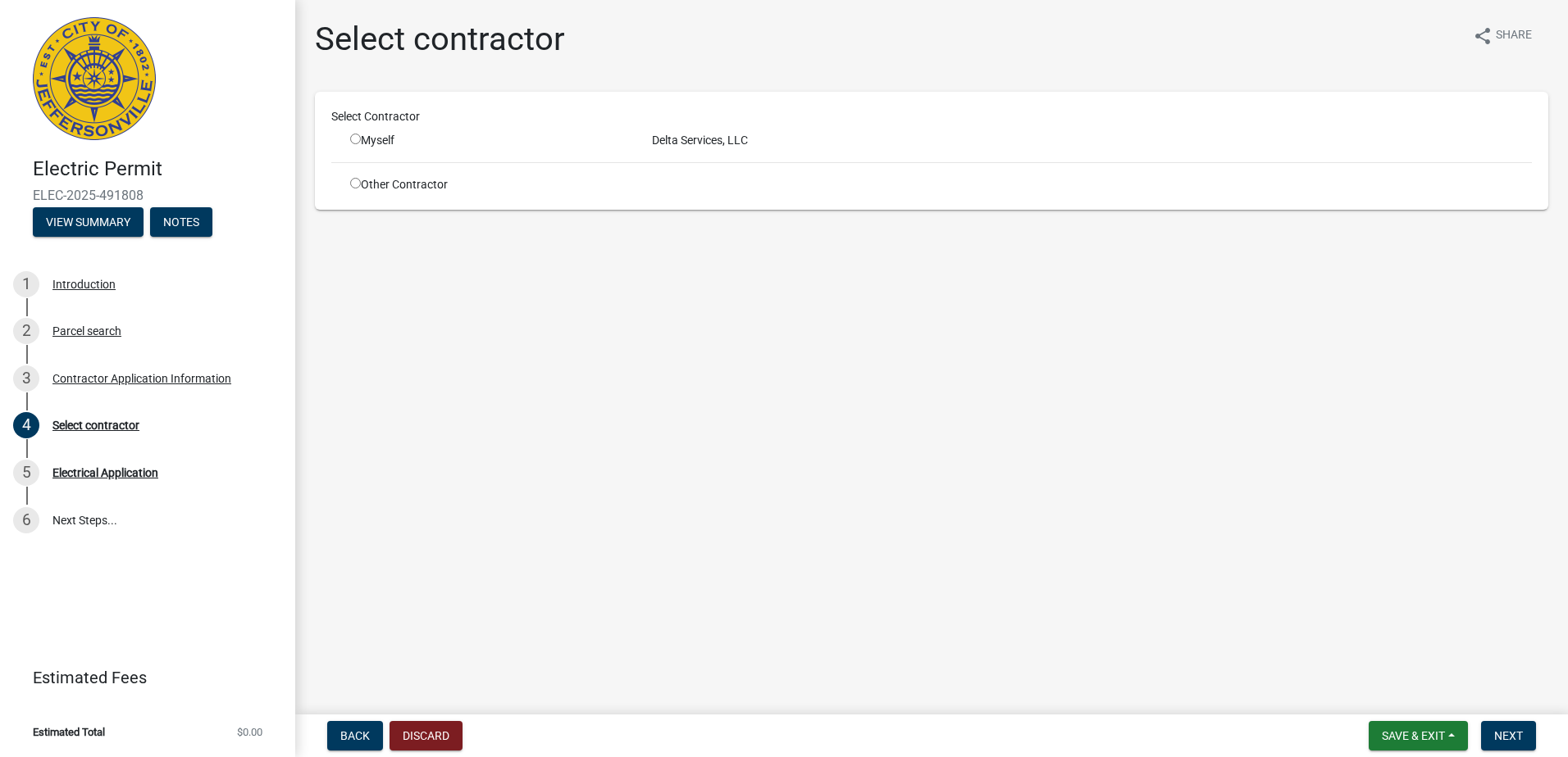
click at [354, 139] on input "radio" at bounding box center [355, 139] width 11 height 11
radio input "true"
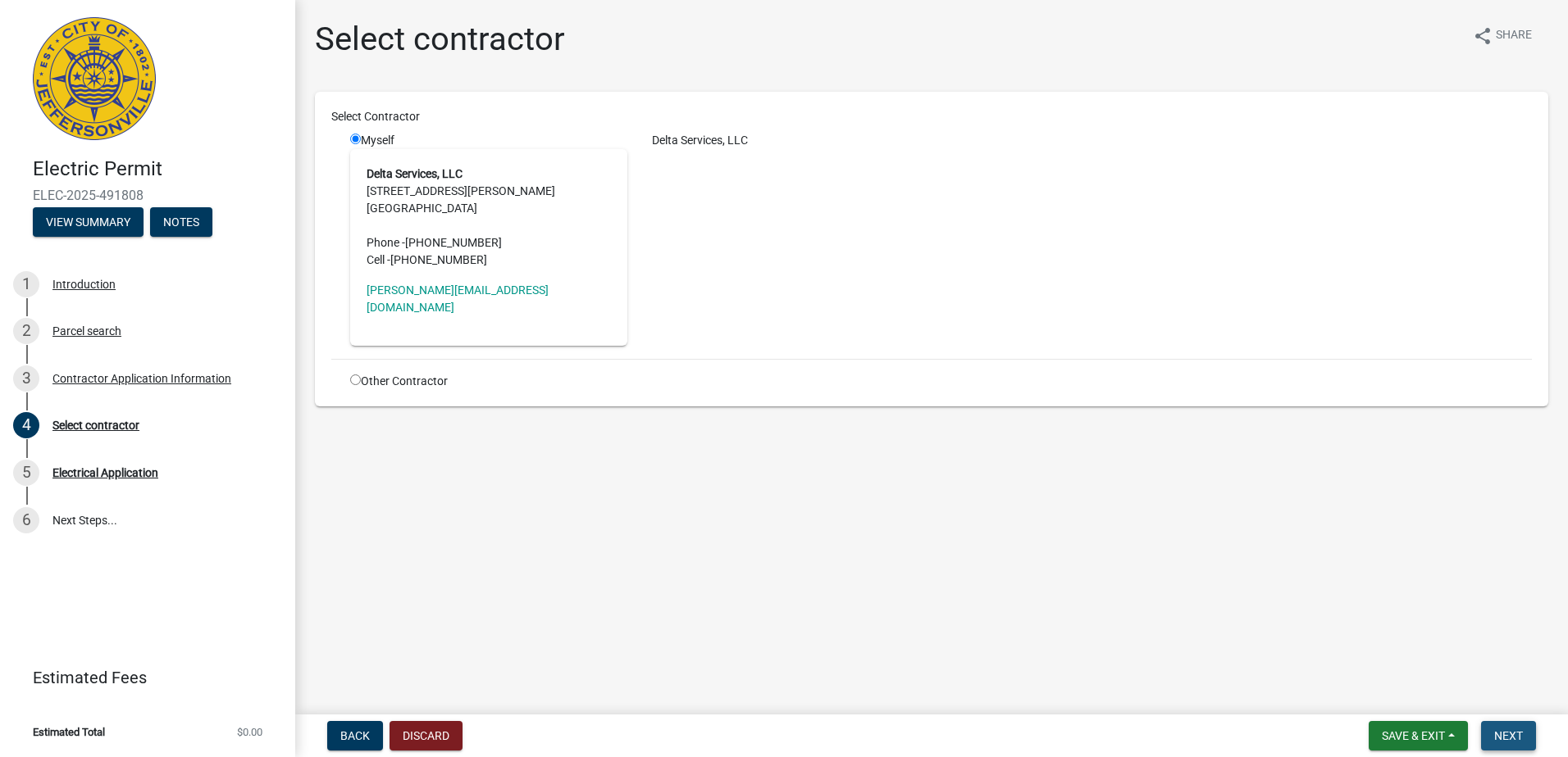
click at [1507, 740] on span "Next" at bounding box center [1508, 735] width 29 height 13
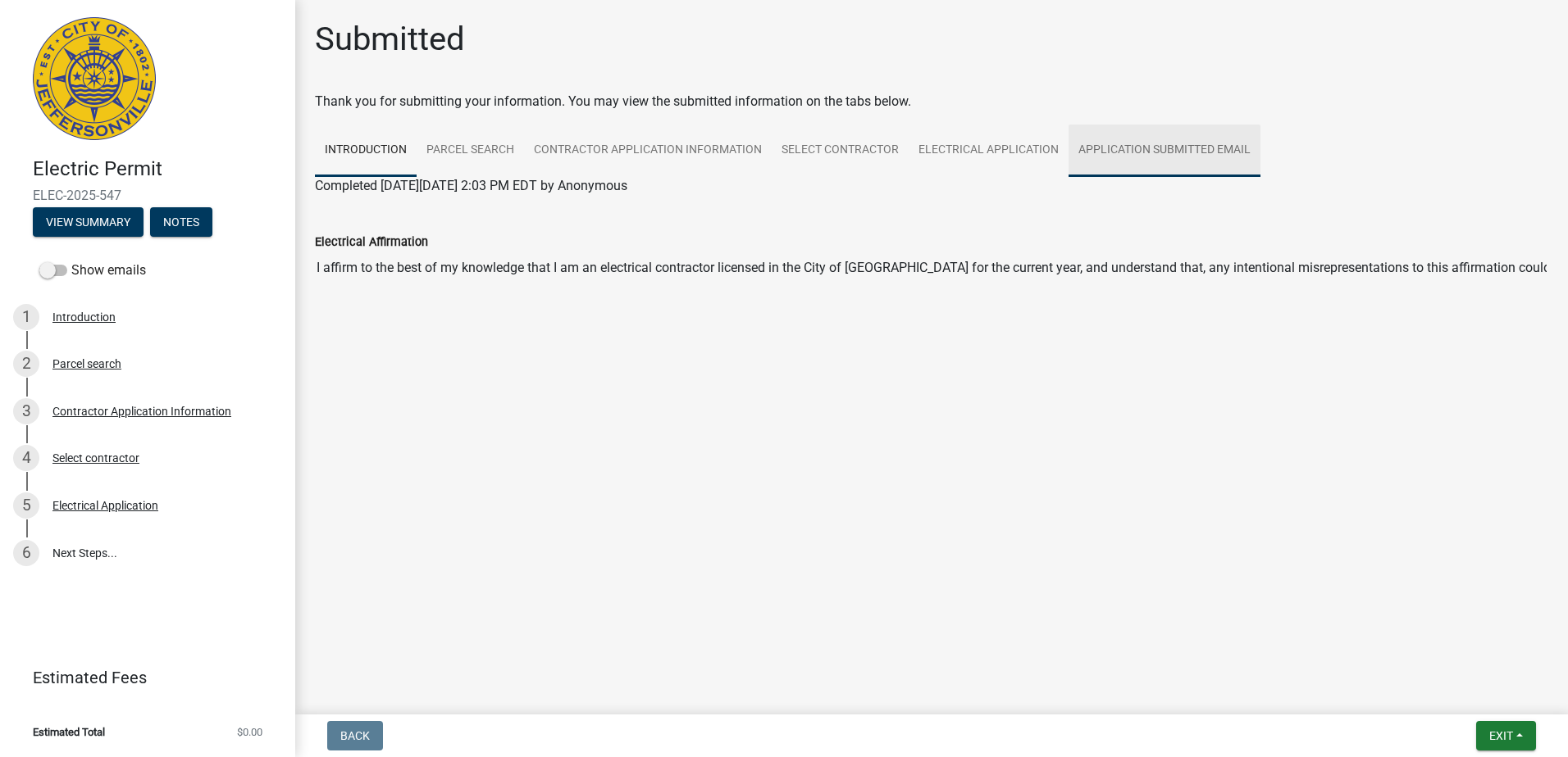
click at [1124, 140] on link "Application Submitted Email" at bounding box center [1164, 150] width 192 height 52
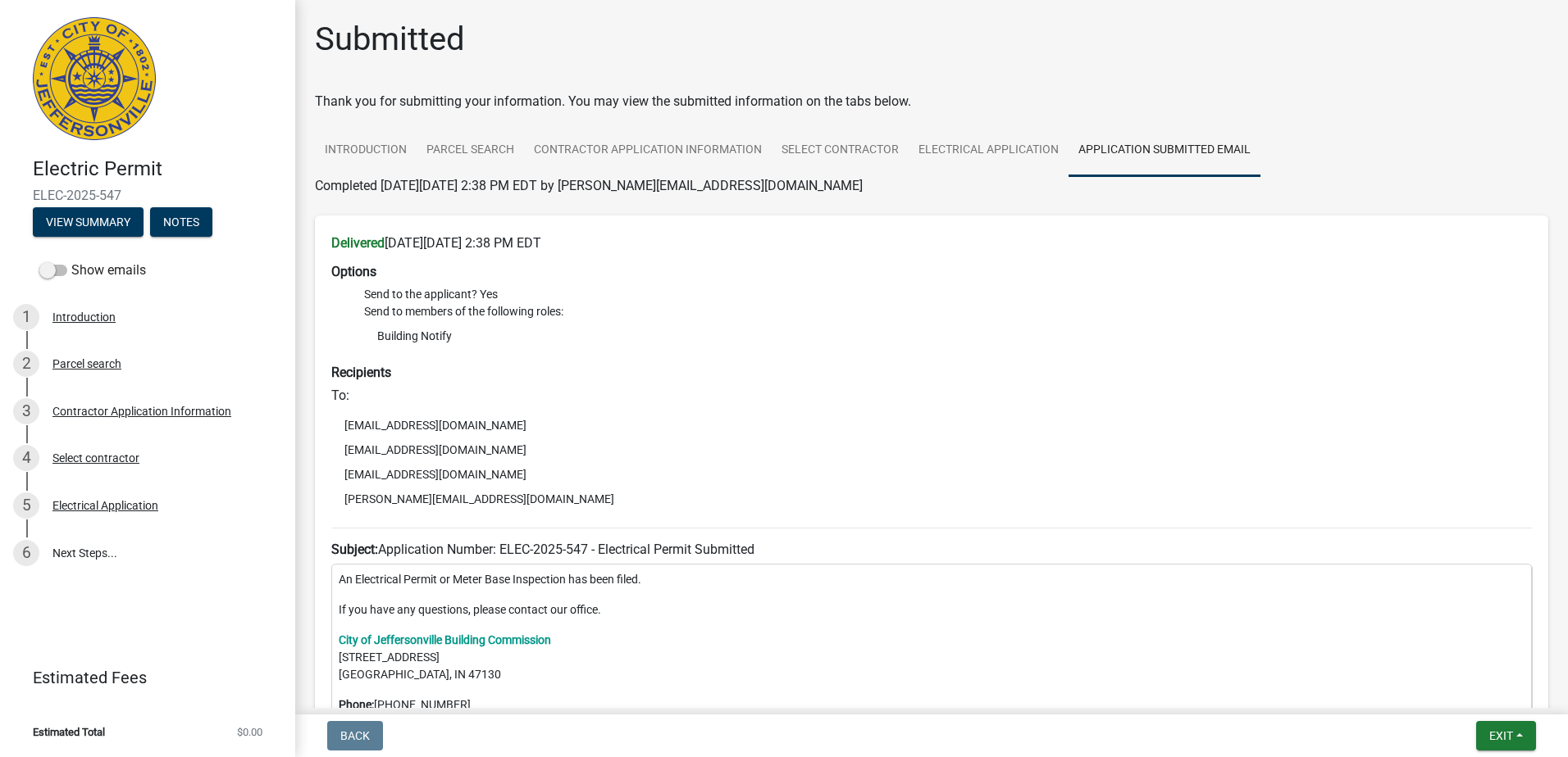
scroll to position [273, 0]
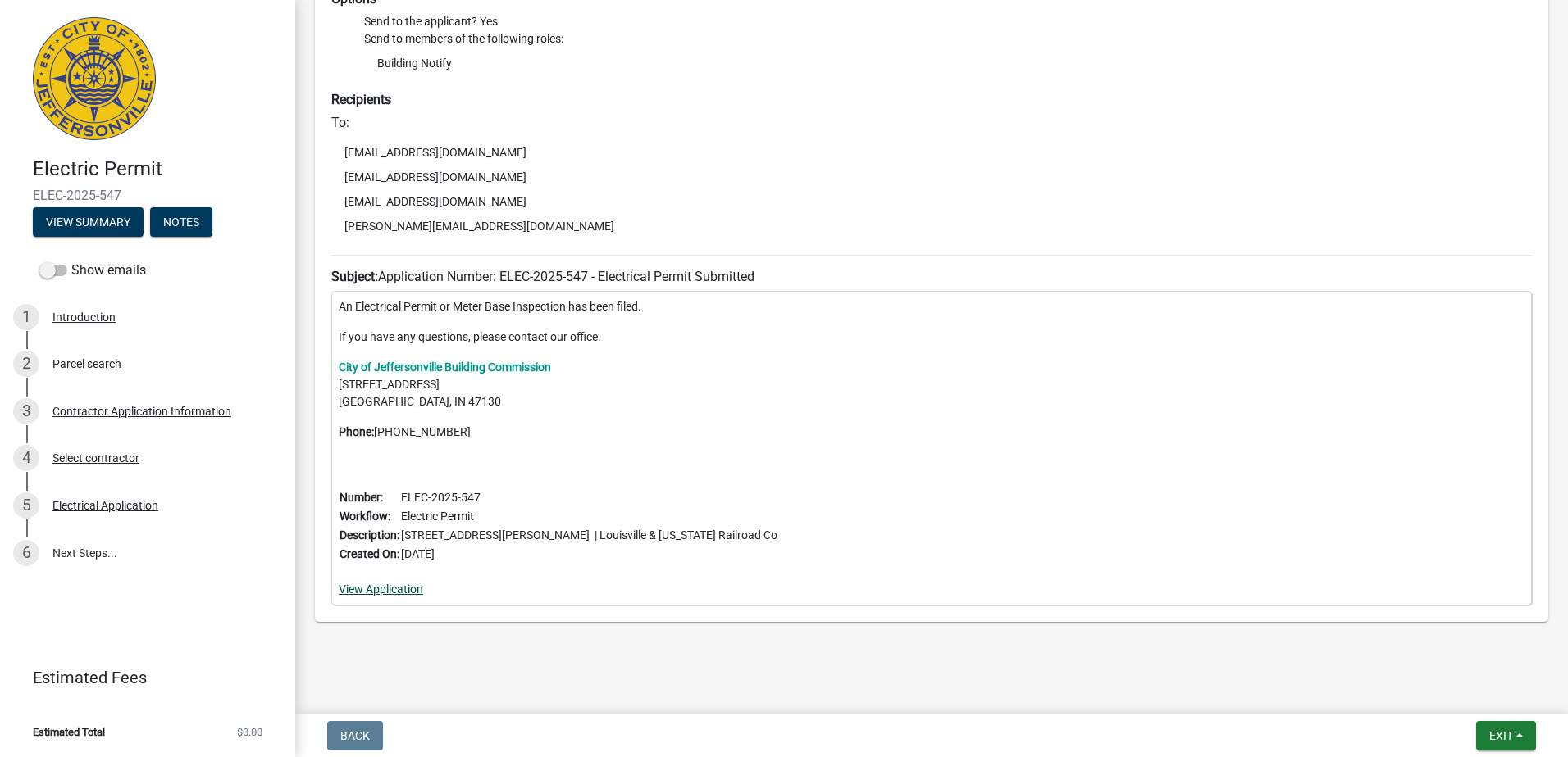
click at [375, 589] on link "View Application" at bounding box center [381, 589] width 85 height 13
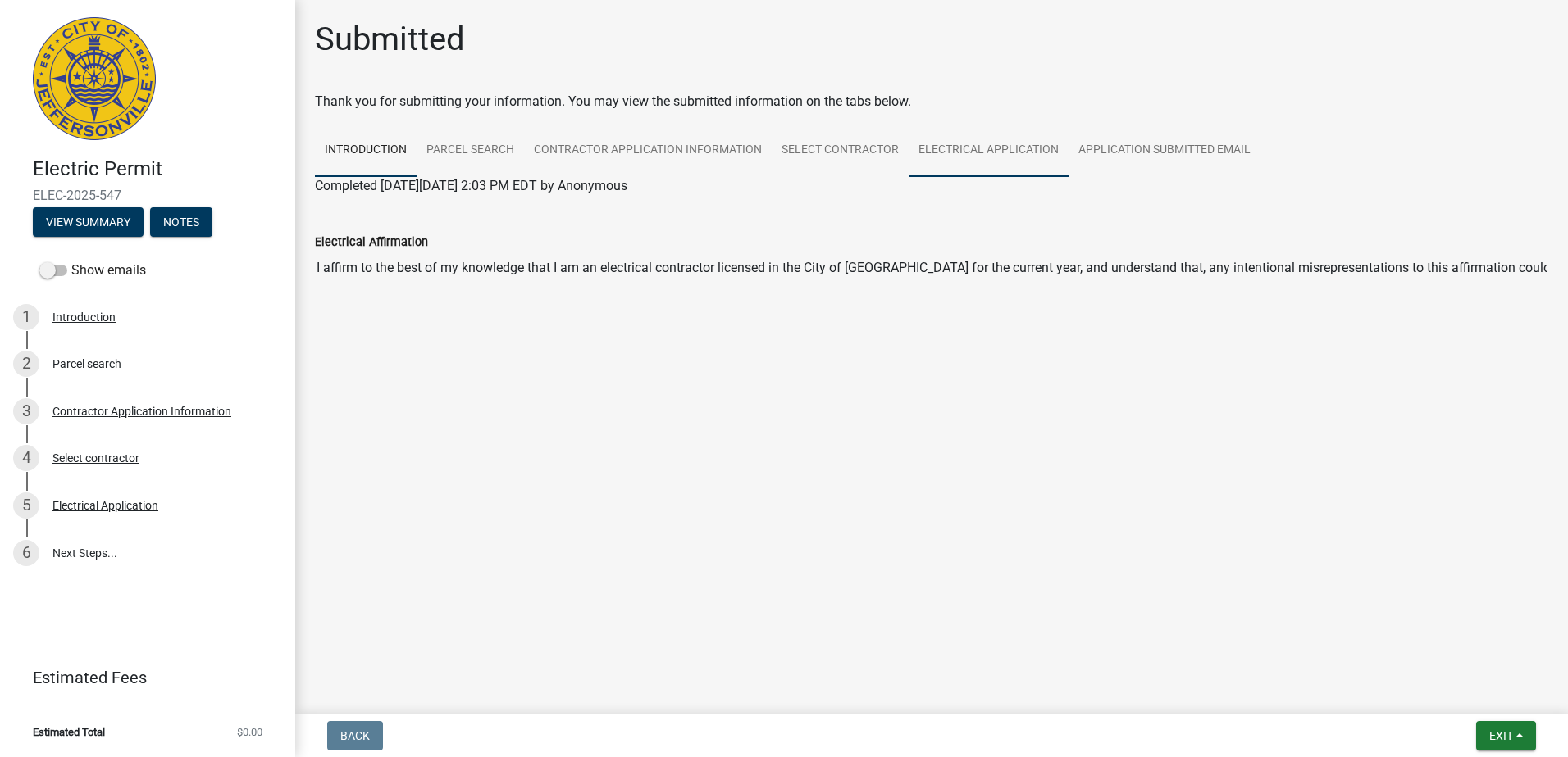
click at [1003, 149] on link "Electrical Application" at bounding box center [989, 150] width 160 height 52
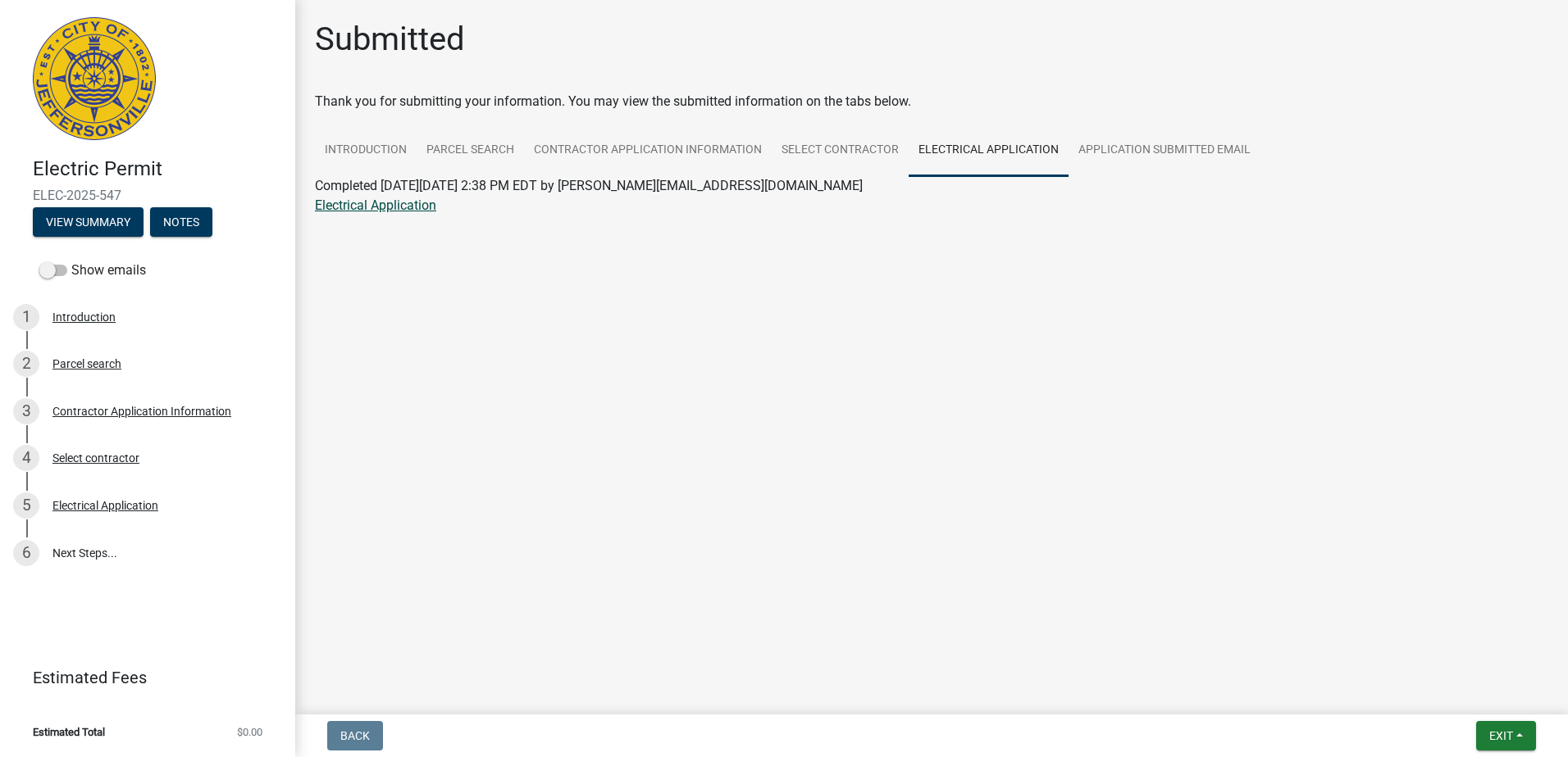
click at [396, 204] on link "Electrical Application" at bounding box center [375, 205] width 121 height 16
click at [675, 155] on link "Contractor Application Information" at bounding box center [648, 150] width 248 height 52
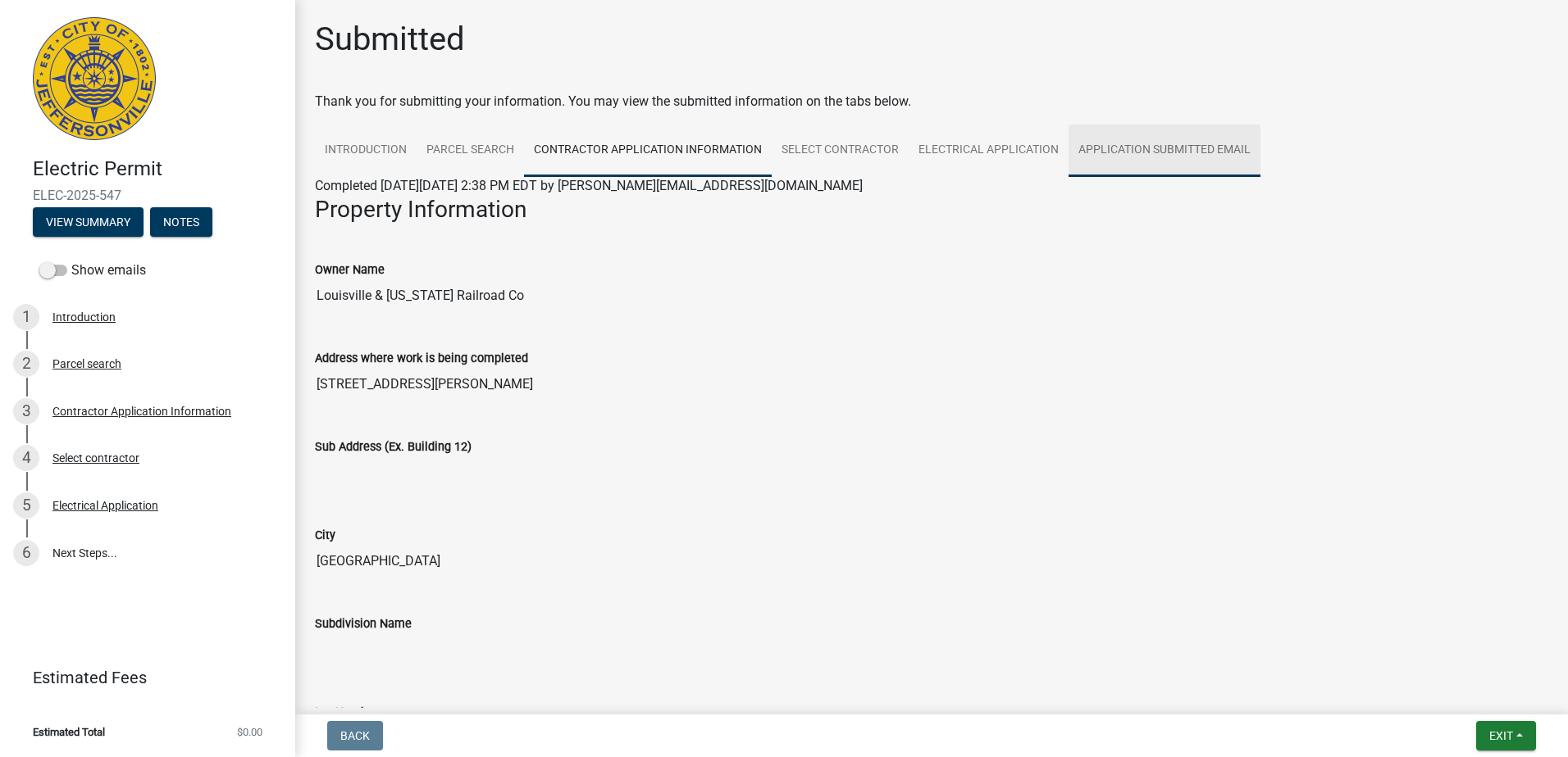
click at [1140, 146] on link "Application Submitted Email" at bounding box center [1164, 150] width 192 height 52
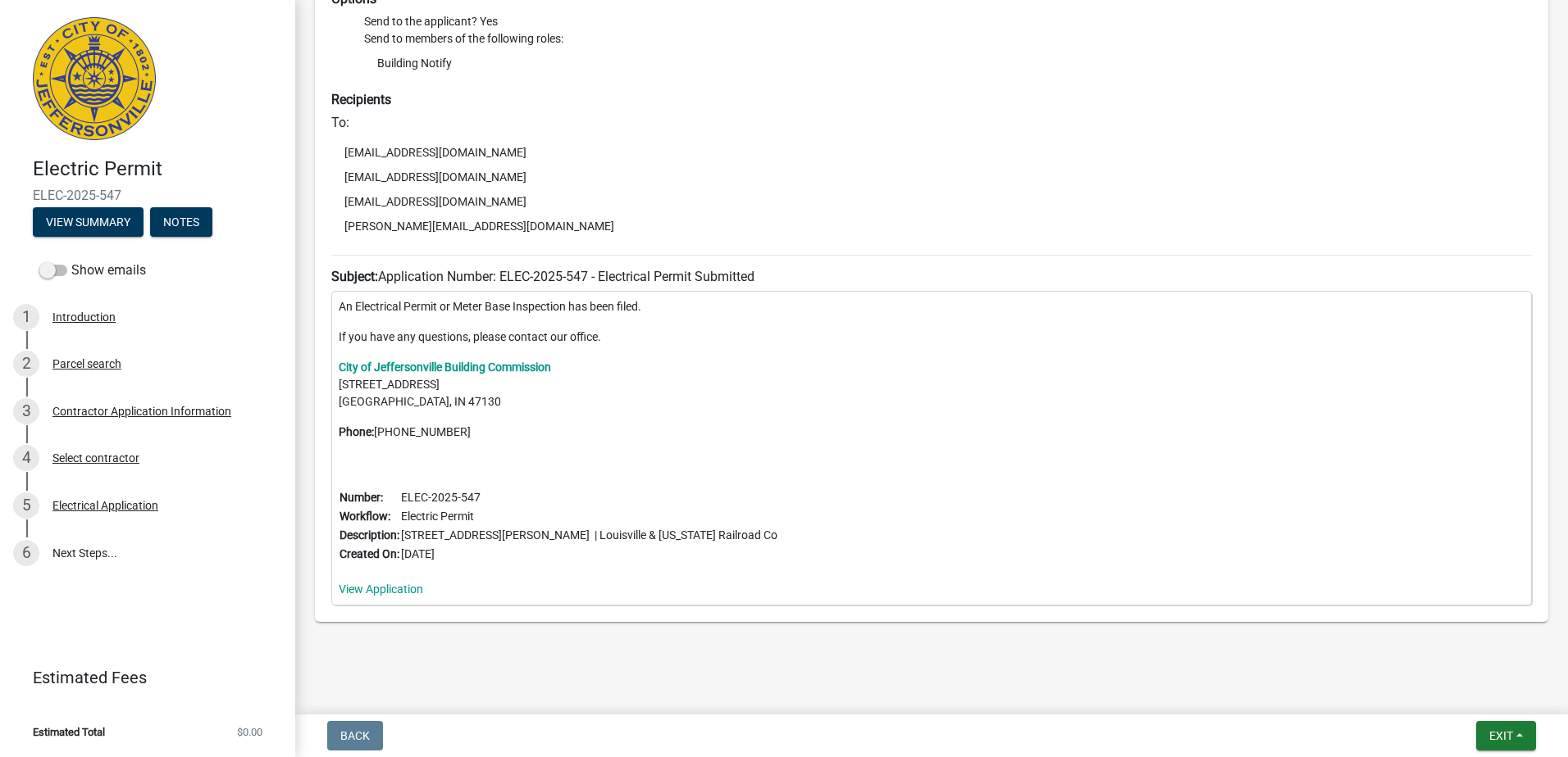
scroll to position [290, 0]
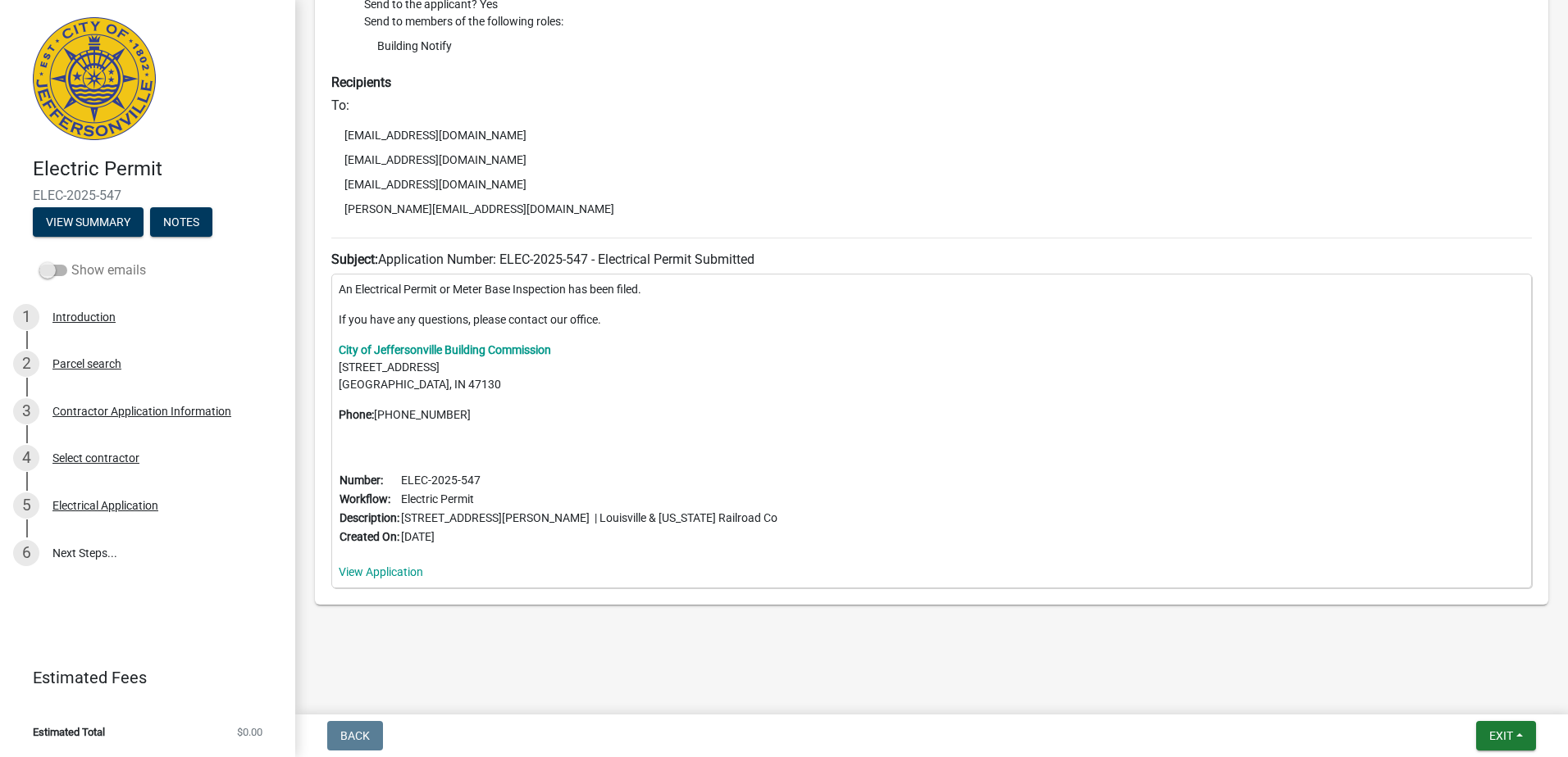
click at [54, 270] on span at bounding box center [53, 270] width 28 height 12
click at [72, 261] on input "Show emails" at bounding box center [72, 261] width 0 height 0
click at [54, 270] on span at bounding box center [53, 270] width 28 height 12
click at [72, 261] on input "Show emails" at bounding box center [72, 261] width 0 height 0
click at [54, 270] on span at bounding box center [53, 270] width 28 height 12
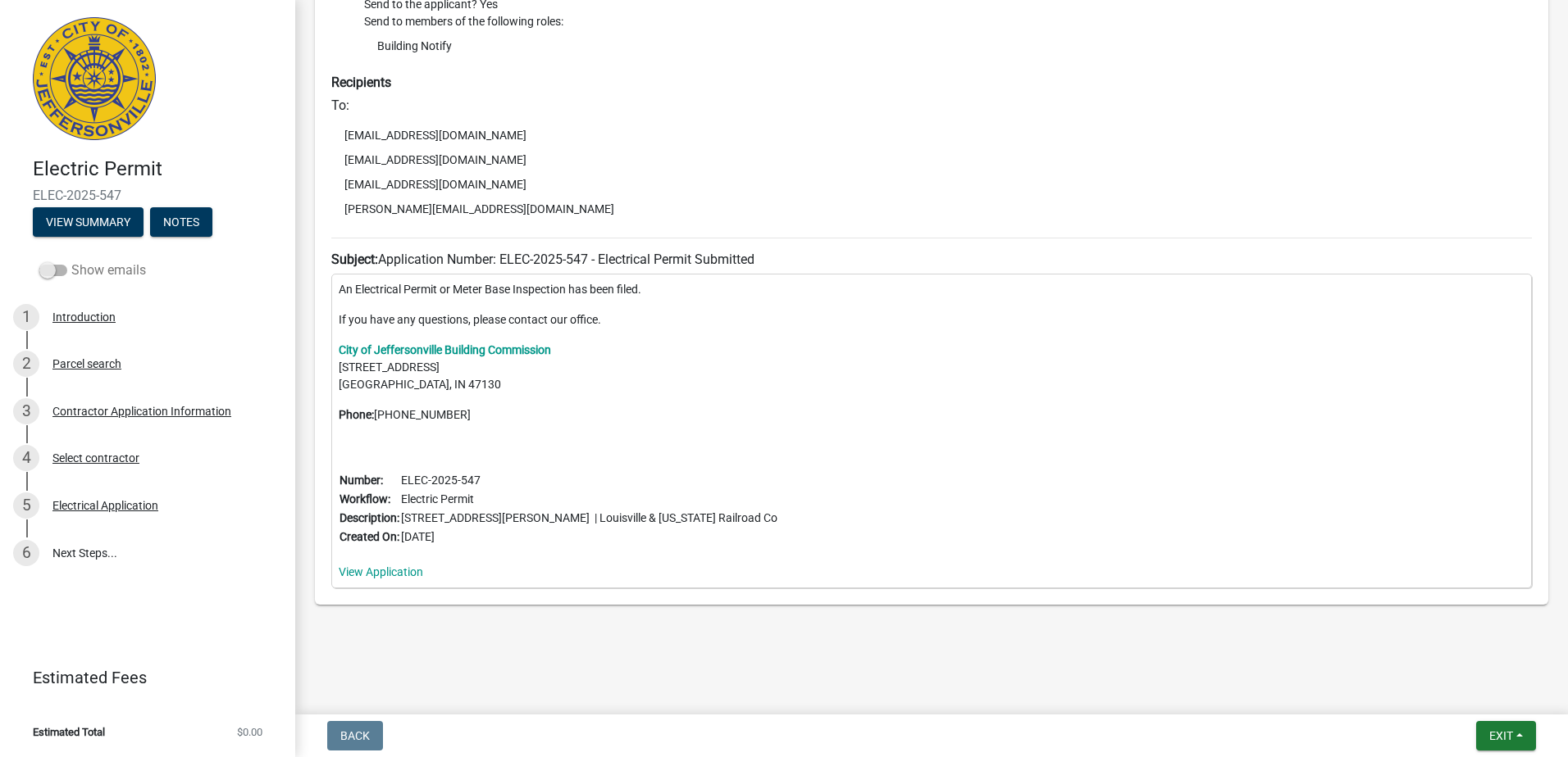
click at [72, 261] on input "Show emails" at bounding box center [72, 261] width 0 height 0
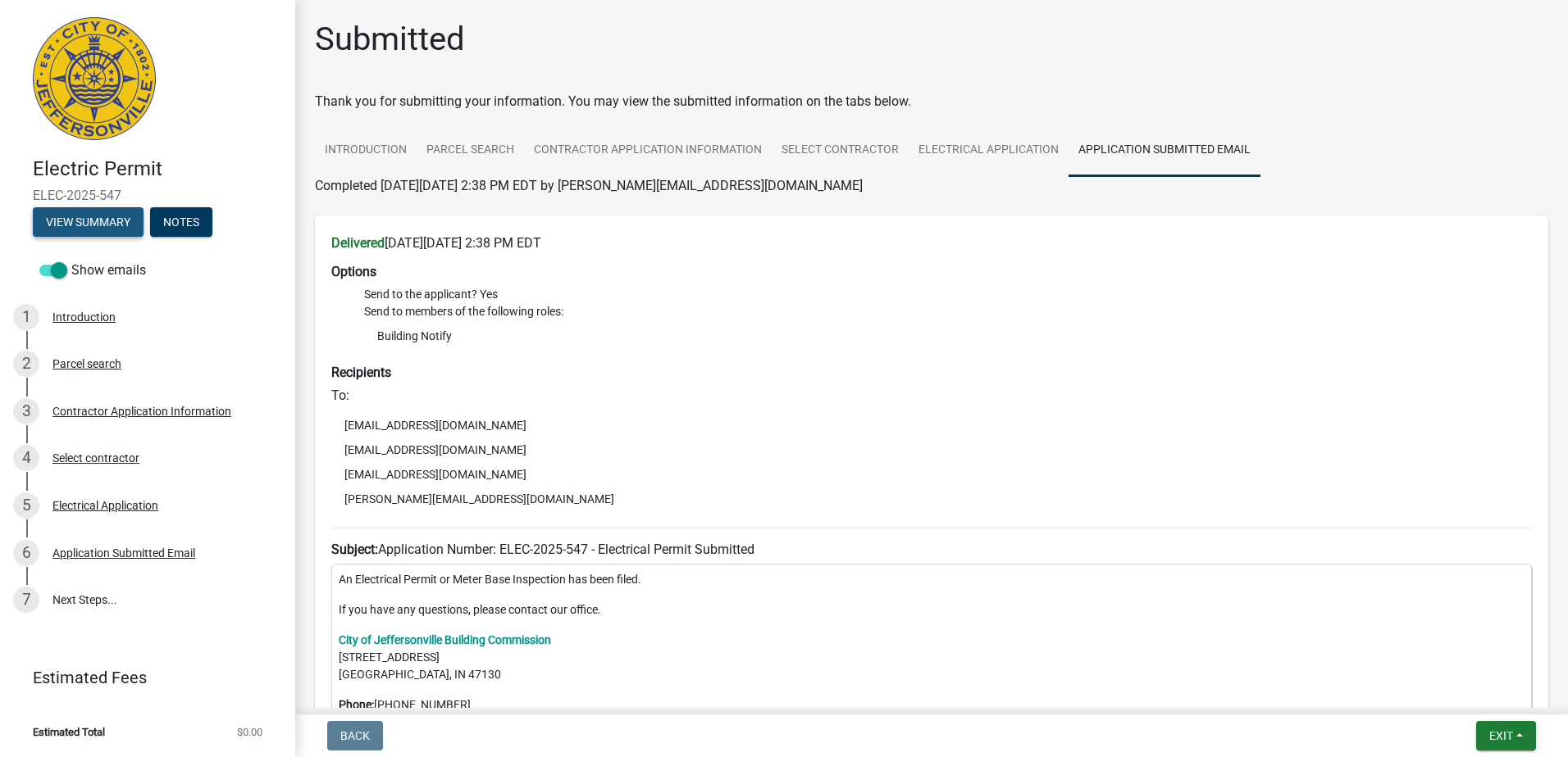
click at [87, 218] on button "View Summary" at bounding box center [88, 222] width 111 height 29
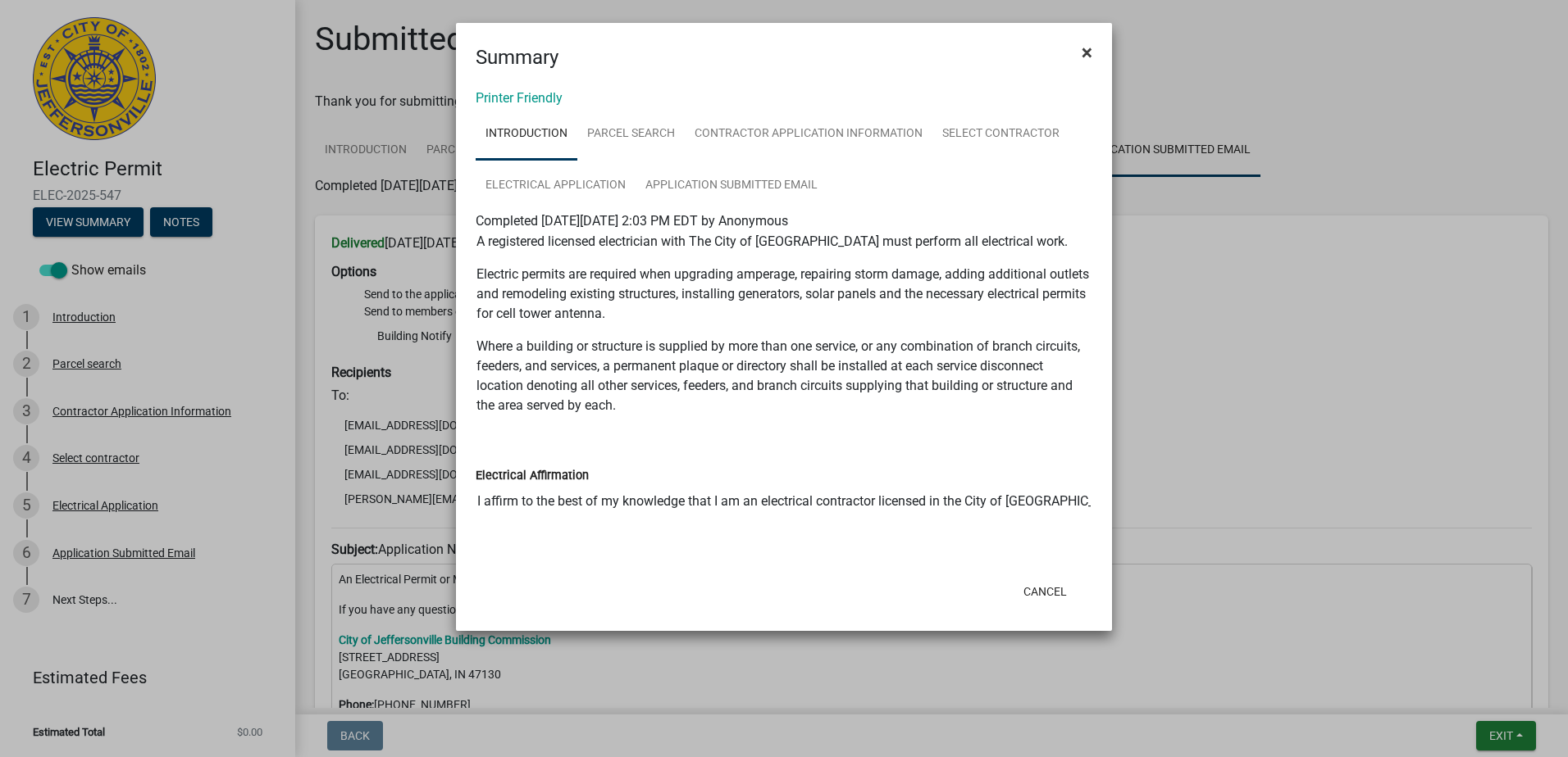
click at [1083, 47] on span "×" at bounding box center [1087, 52] width 11 height 23
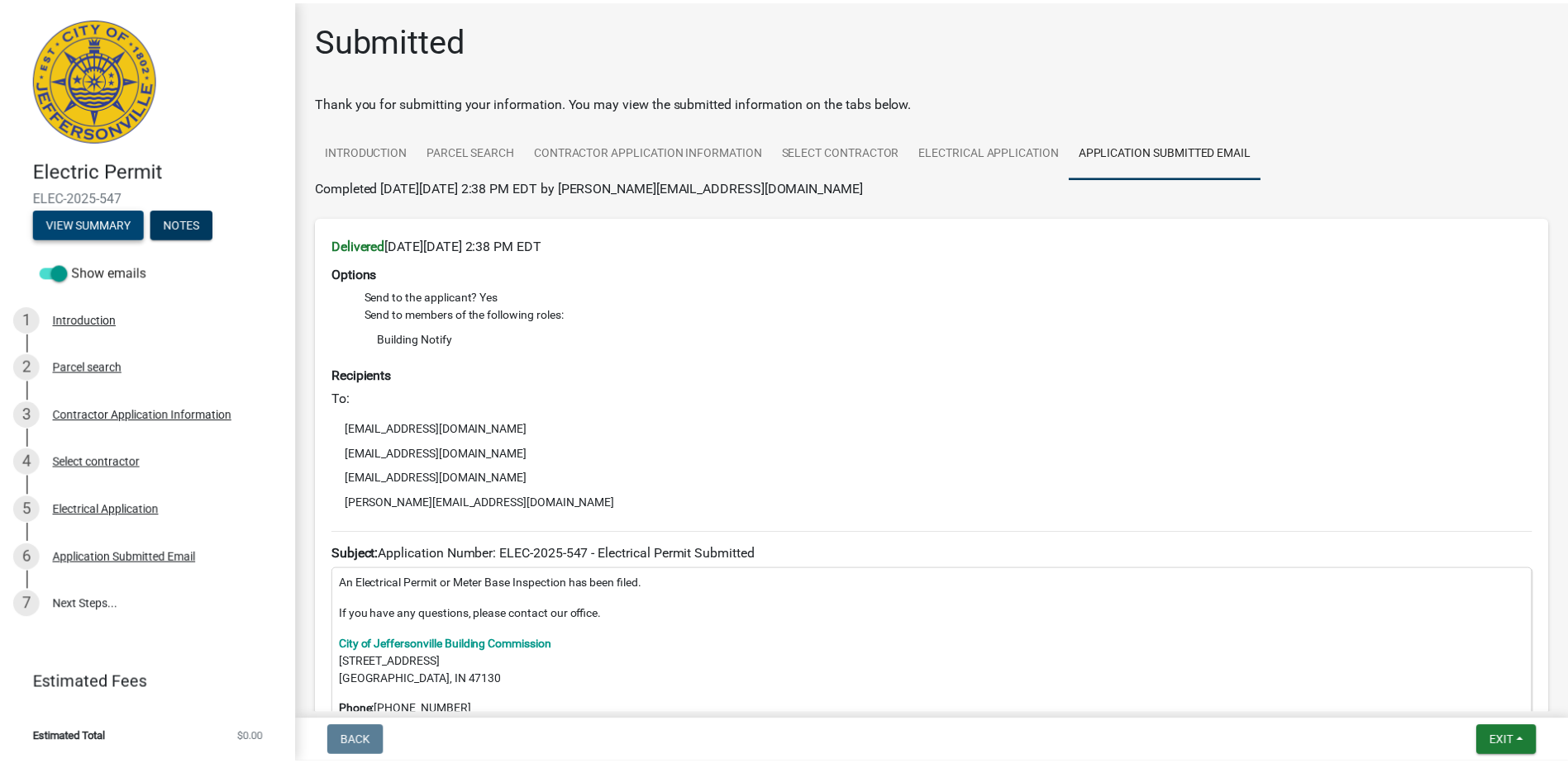
scroll to position [138, 0]
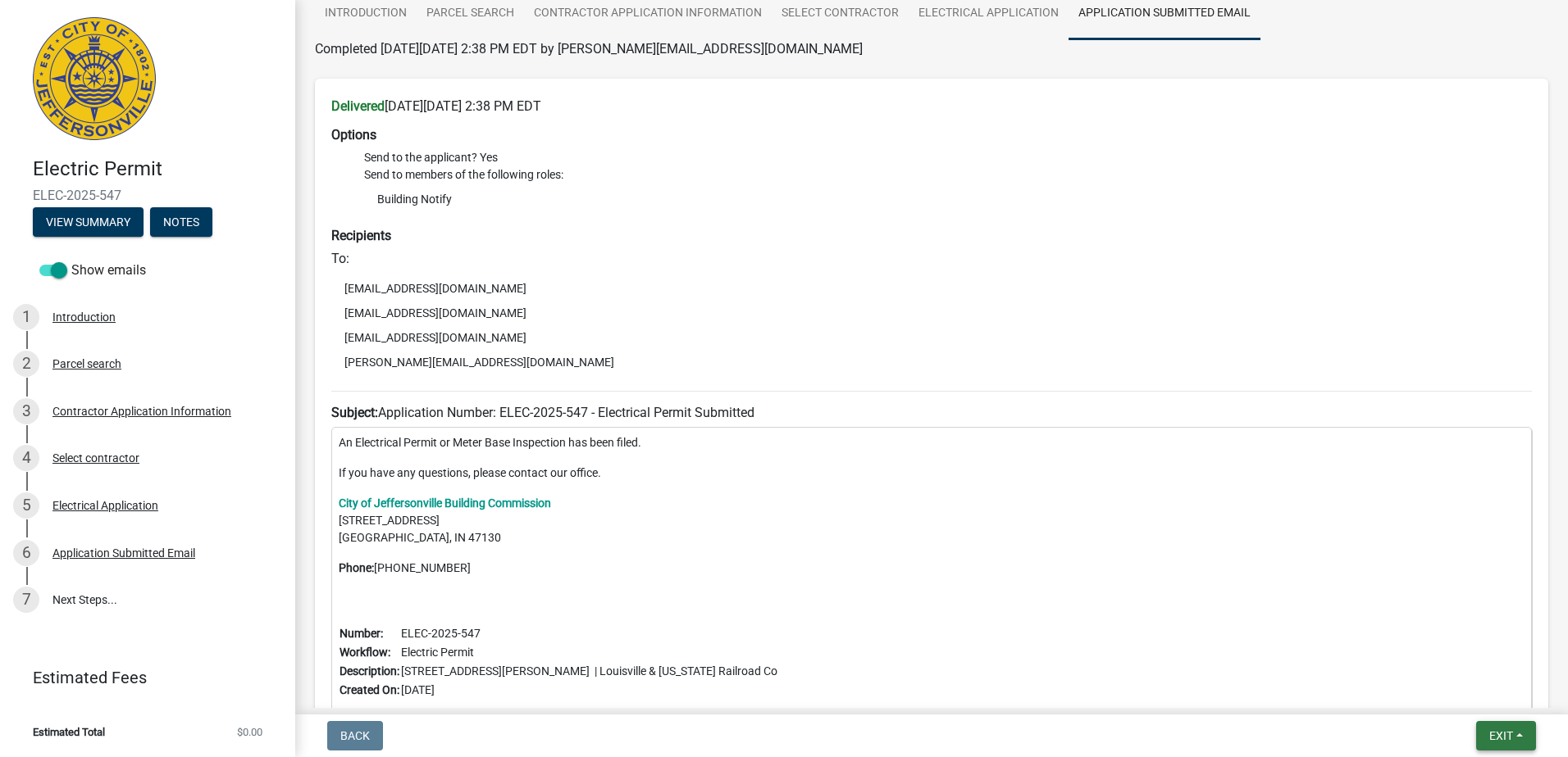
click at [1496, 732] on span "Exit" at bounding box center [1501, 735] width 24 height 13
click at [1464, 692] on button "Save & Exit" at bounding box center [1470, 693] width 131 height 39
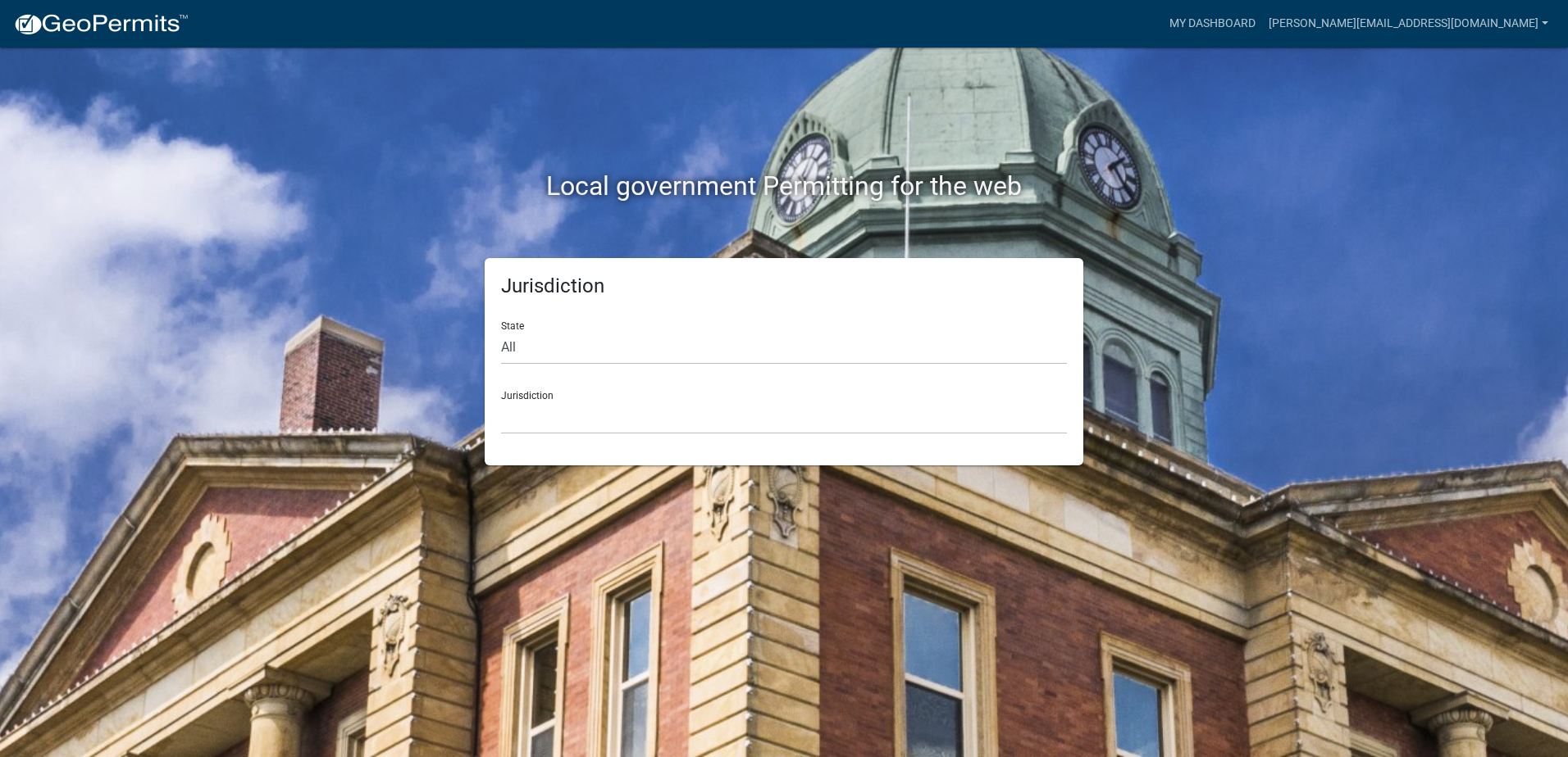
click at [1055, 138] on div "Local government Permitting for the web" at bounding box center [784, 151] width 935 height 209
click at [1468, 25] on link "carol@deltaservicesllc.com" at bounding box center [1409, 24] width 293 height 31
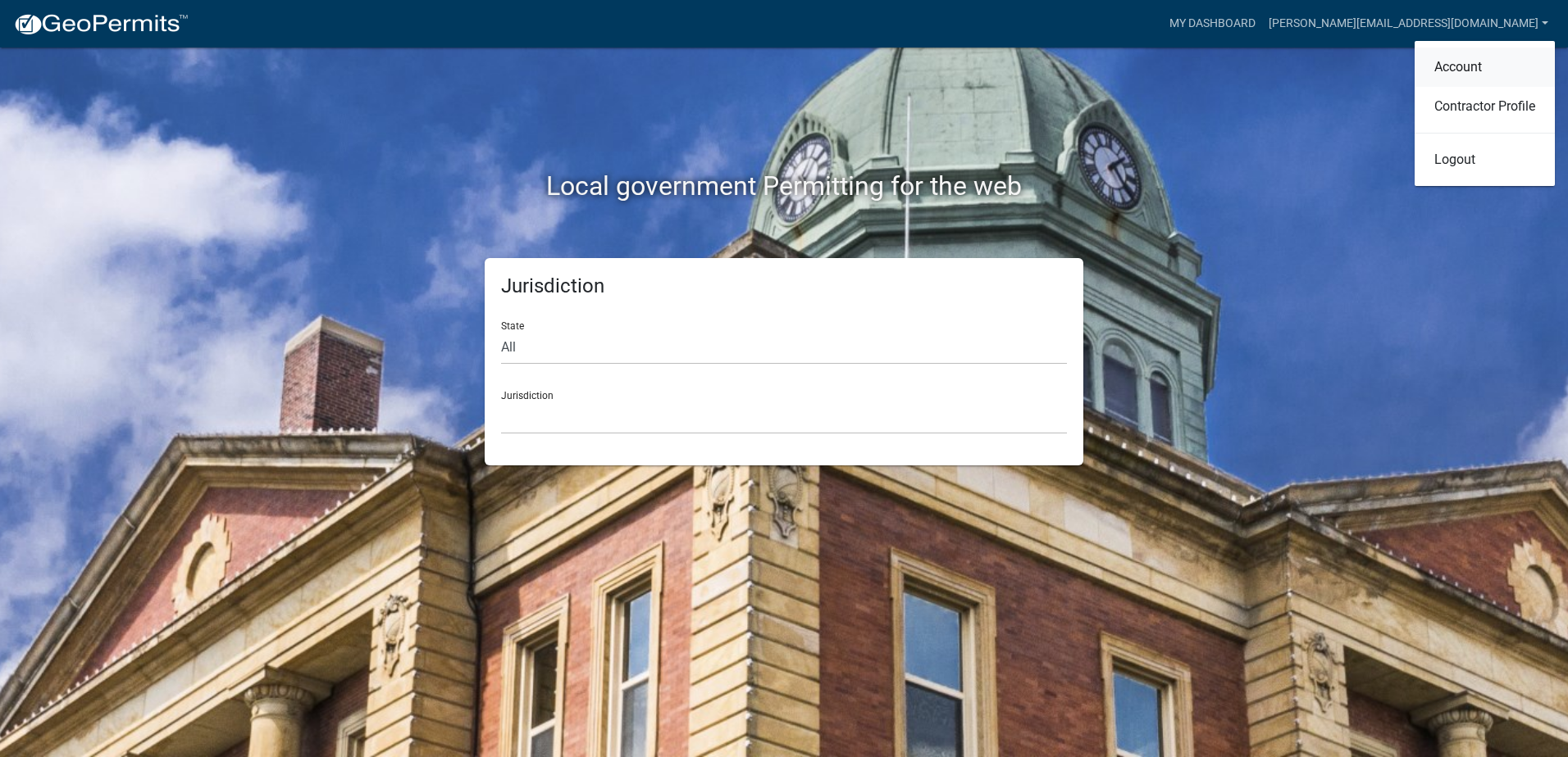
click at [1464, 64] on link "Account" at bounding box center [1484, 67] width 141 height 39
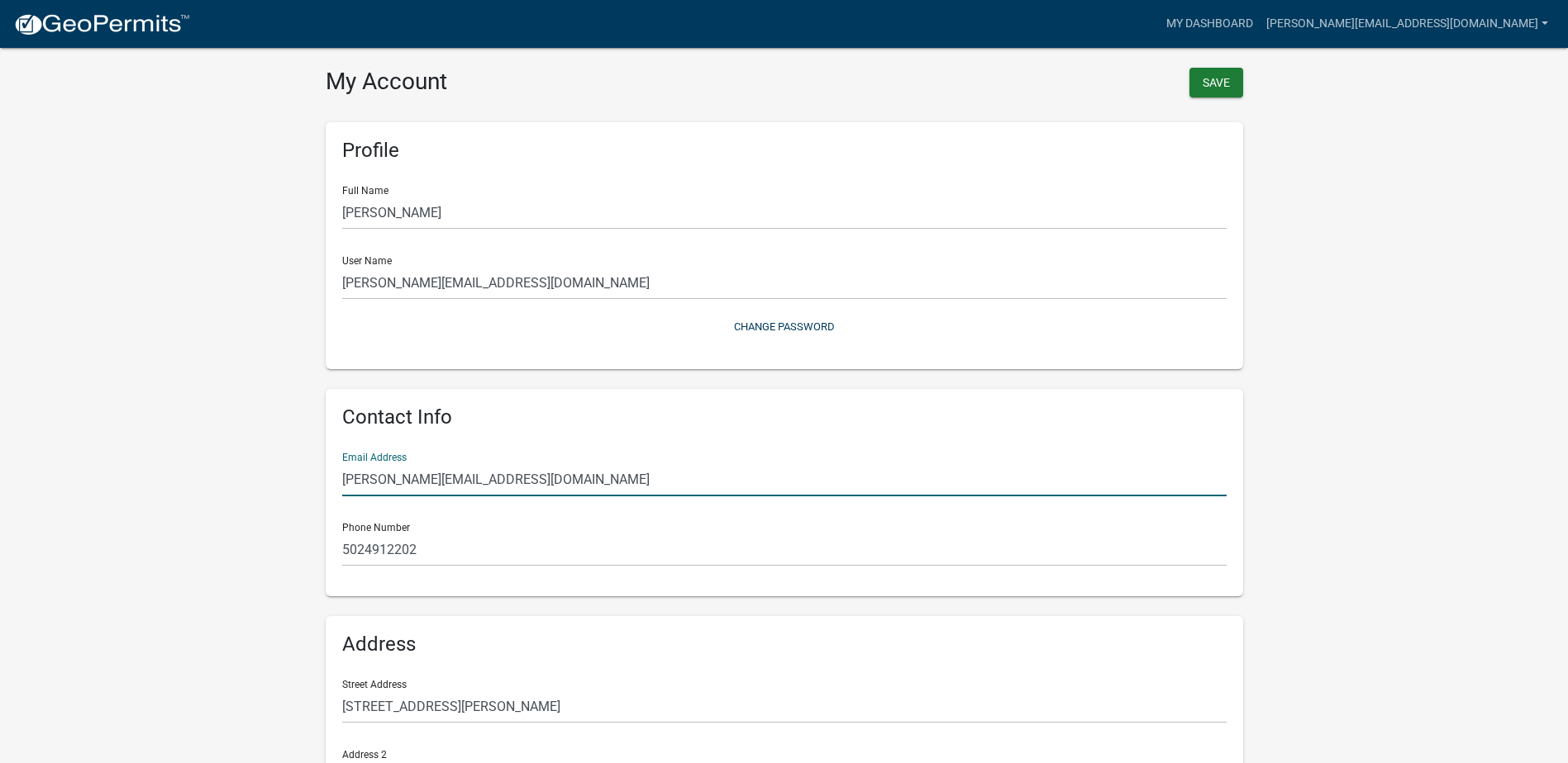
drag, startPoint x: 513, startPoint y: 479, endPoint x: 324, endPoint y: 482, distance: 189.0
click at [324, 482] on div "Profile Full Name Carol Reed User Name carol@deltaservicesllc.com Change Passwo…" at bounding box center [784, 515] width 942 height 826
type input "bwest@deltaservicesllc.com"
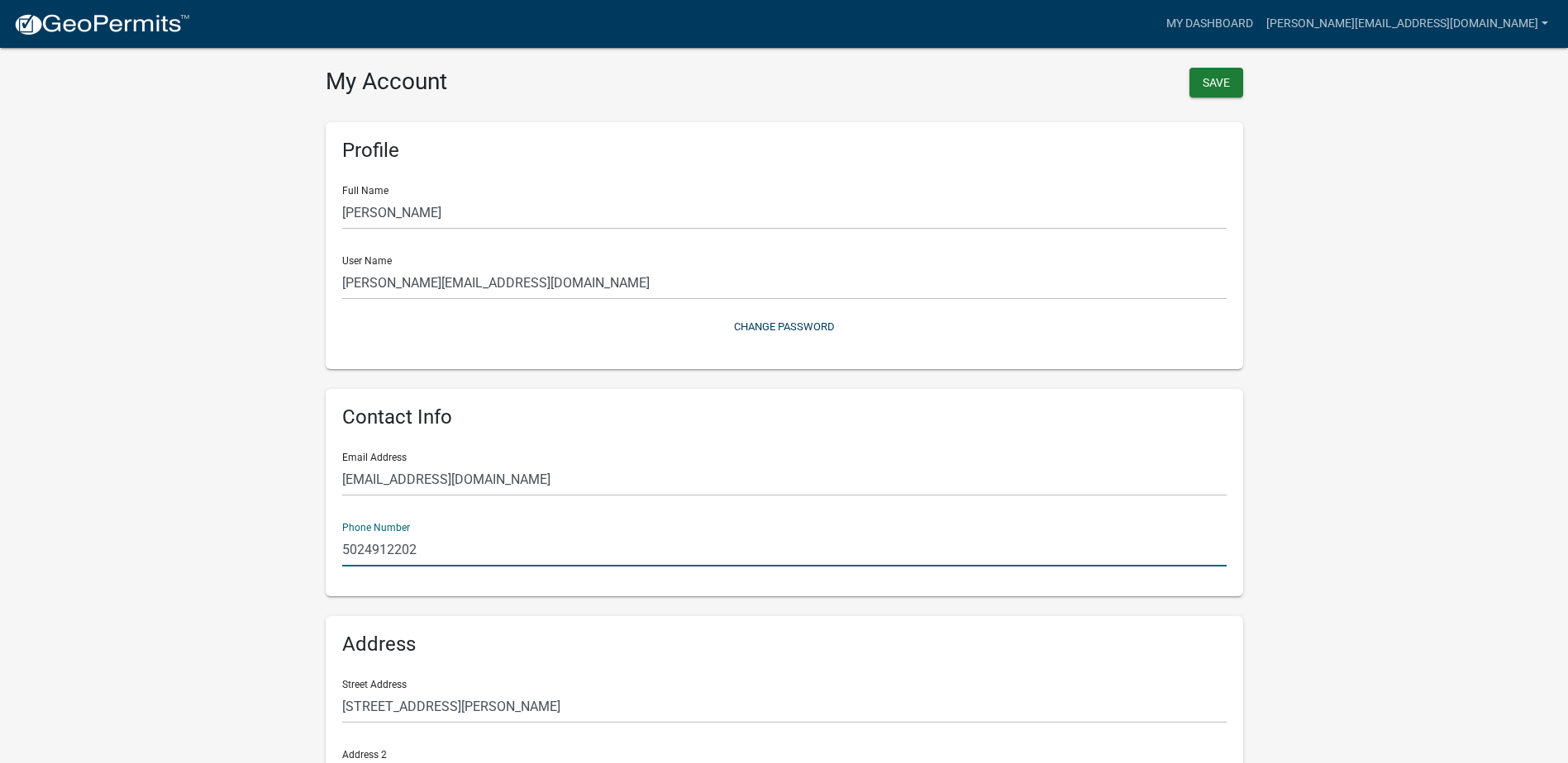
drag, startPoint x: 439, startPoint y: 550, endPoint x: 328, endPoint y: 549, distance: 111.0
click at [328, 549] on div "Contact Info Email Address bwest@deltaservicesllc.com Phone Number 5024912202" at bounding box center [783, 492] width 917 height 207
click at [690, 524] on div "Phone Number 5022206503" at bounding box center [784, 538] width 884 height 57
click at [362, 550] on input "5022206503" at bounding box center [784, 550] width 884 height 34
click at [390, 549] on input "502-2206503" at bounding box center [784, 550] width 884 height 34
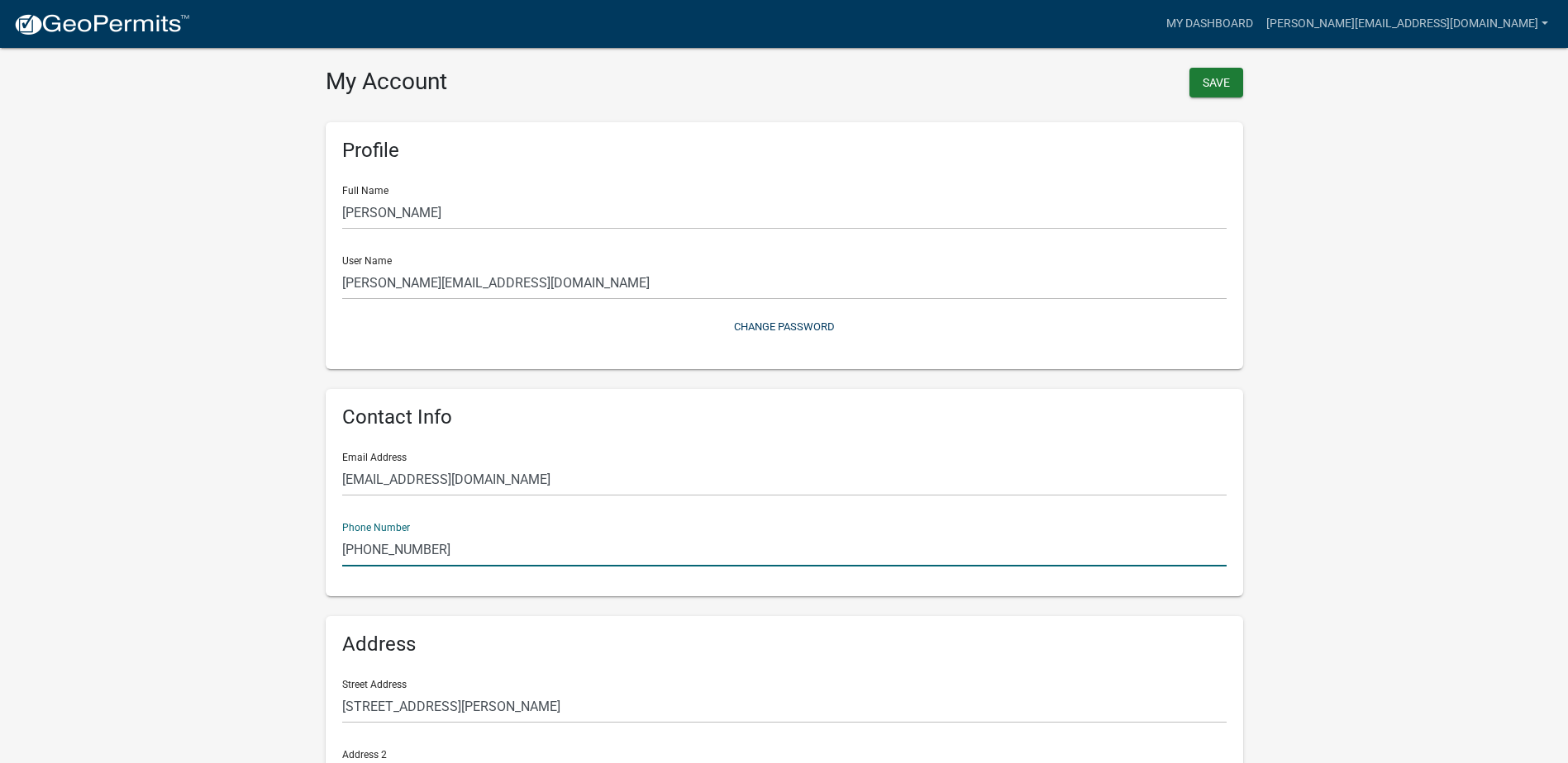
type input "502-220-6503"
click at [658, 525] on div "Phone Number 502-220-6503" at bounding box center [784, 538] width 884 height 57
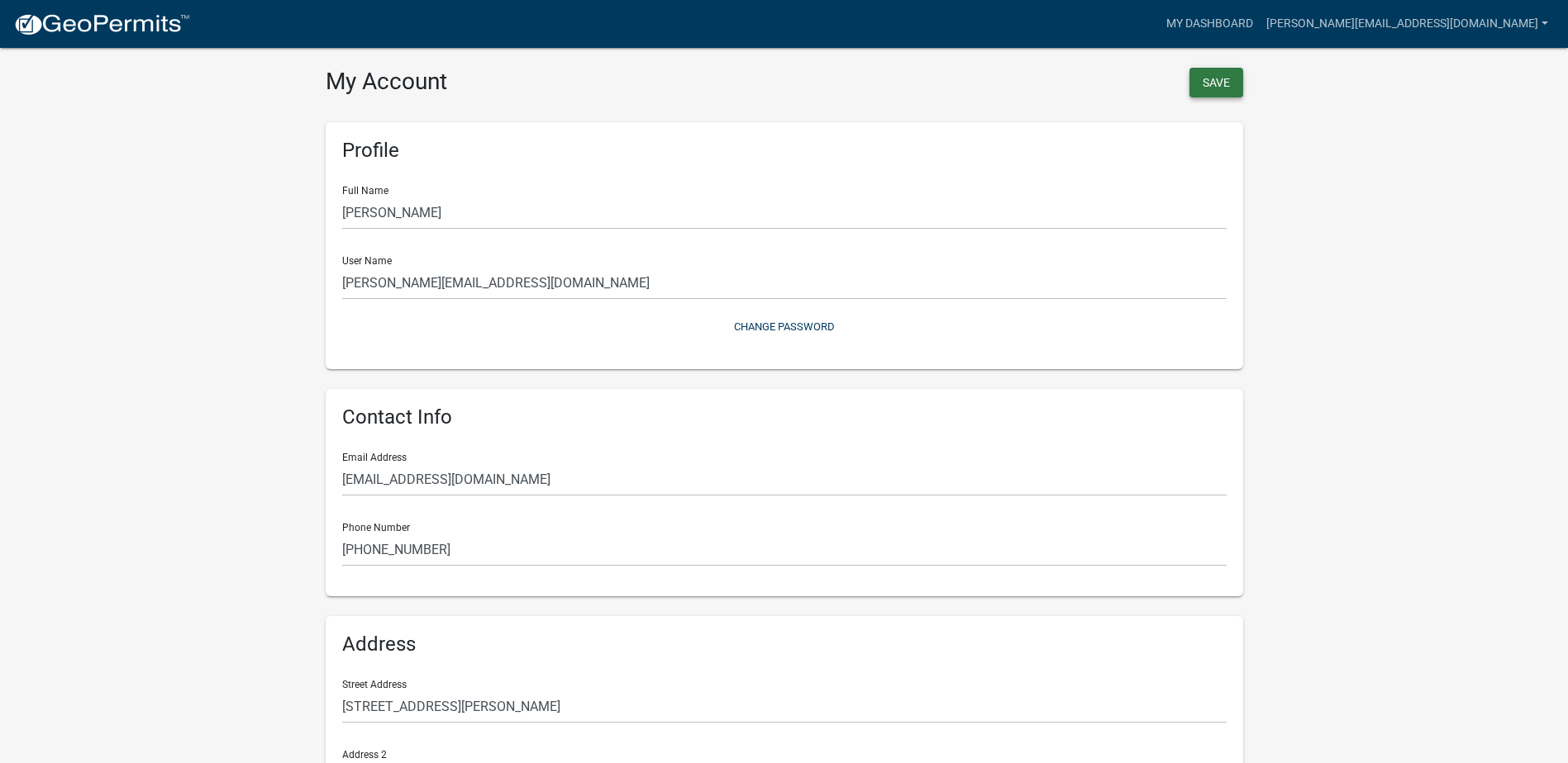
click at [1223, 87] on button "Save" at bounding box center [1216, 82] width 54 height 30
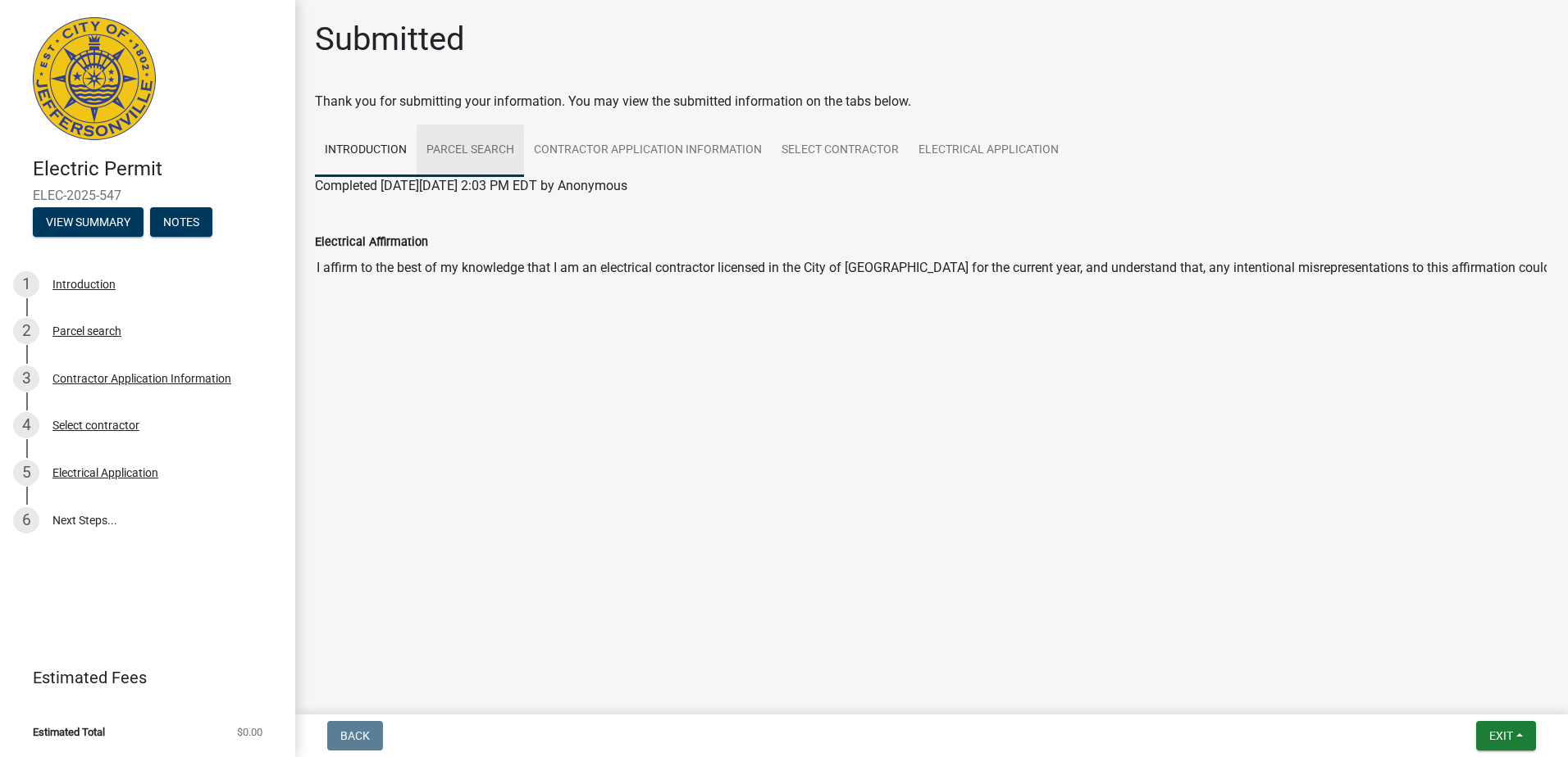
click at [476, 150] on link "Parcel search" at bounding box center [470, 150] width 107 height 52
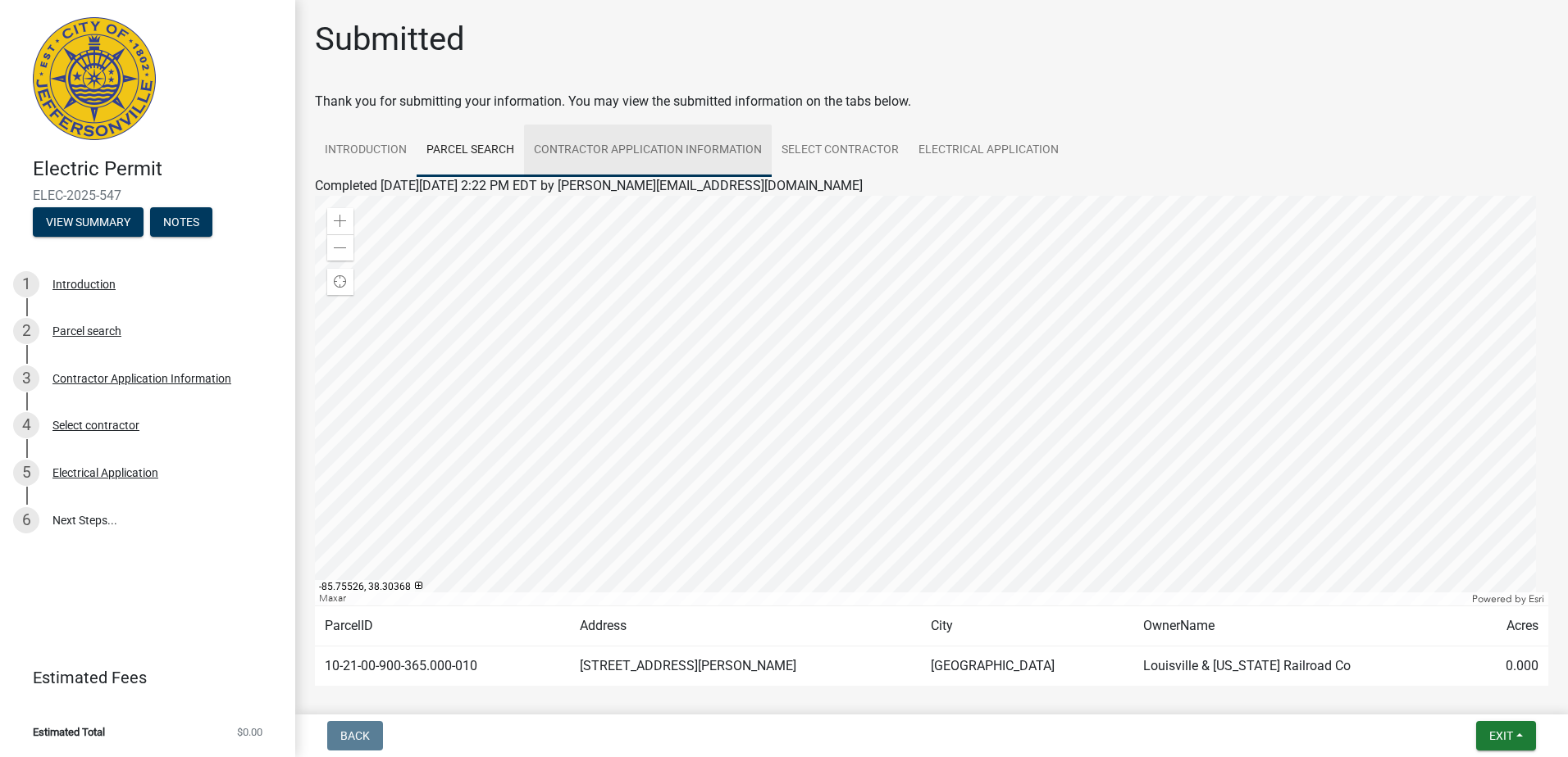
click at [676, 142] on link "Contractor Application Information" at bounding box center [648, 150] width 248 height 52
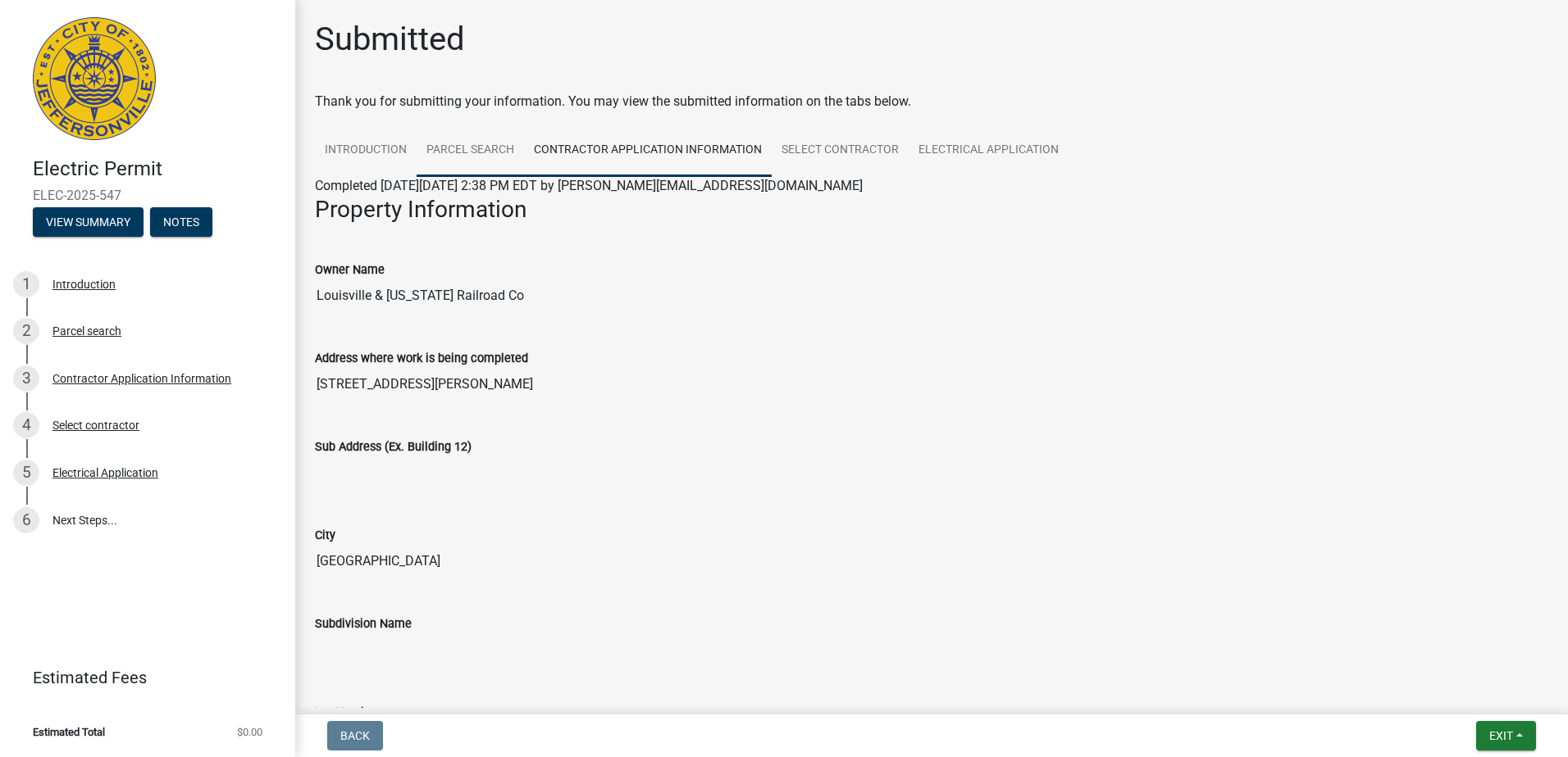
click at [479, 149] on link "Parcel search" at bounding box center [470, 150] width 107 height 52
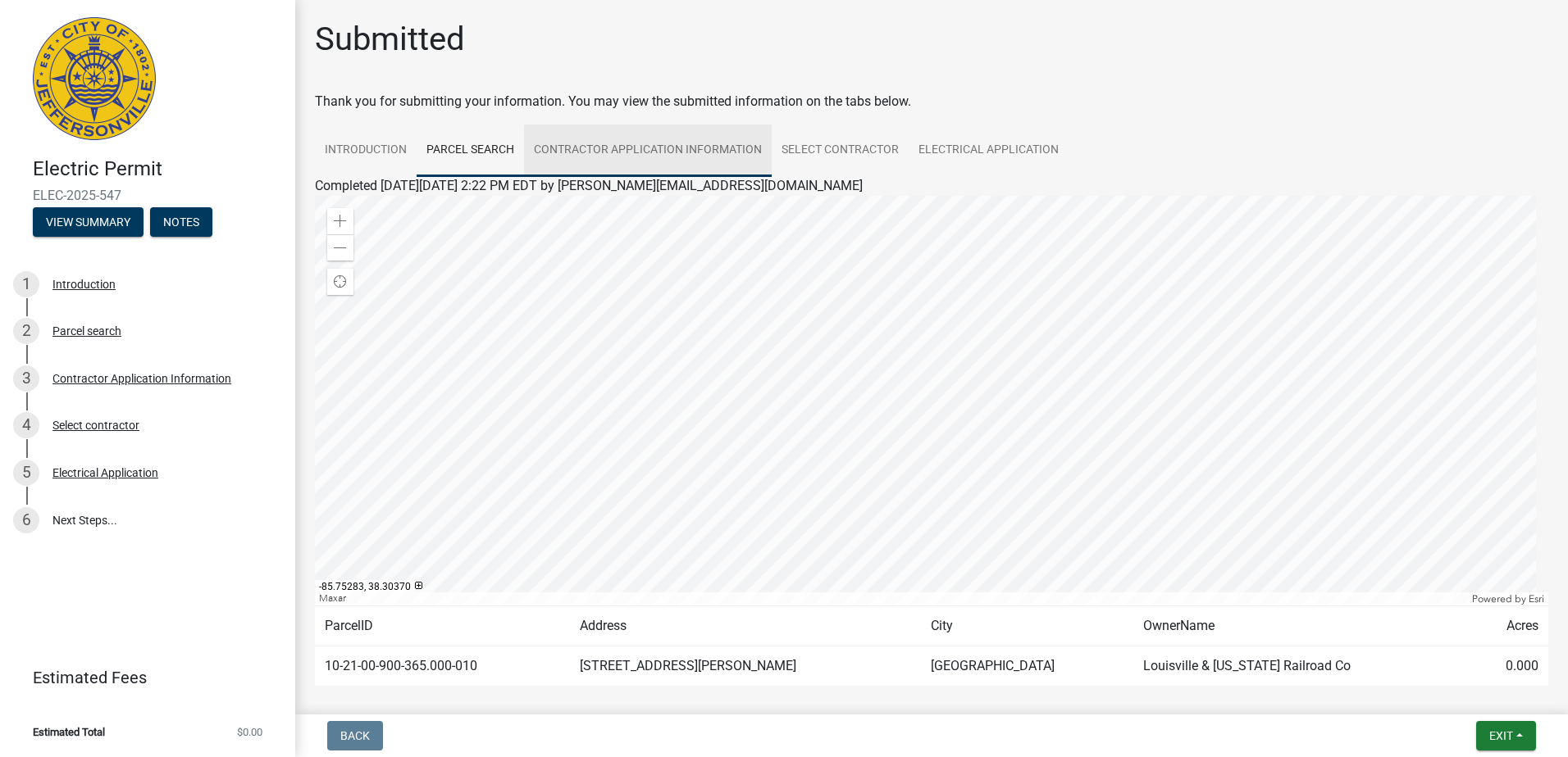
click at [668, 144] on link "Contractor Application Information" at bounding box center [648, 150] width 248 height 52
